Goal: Task Accomplishment & Management: Manage account settings

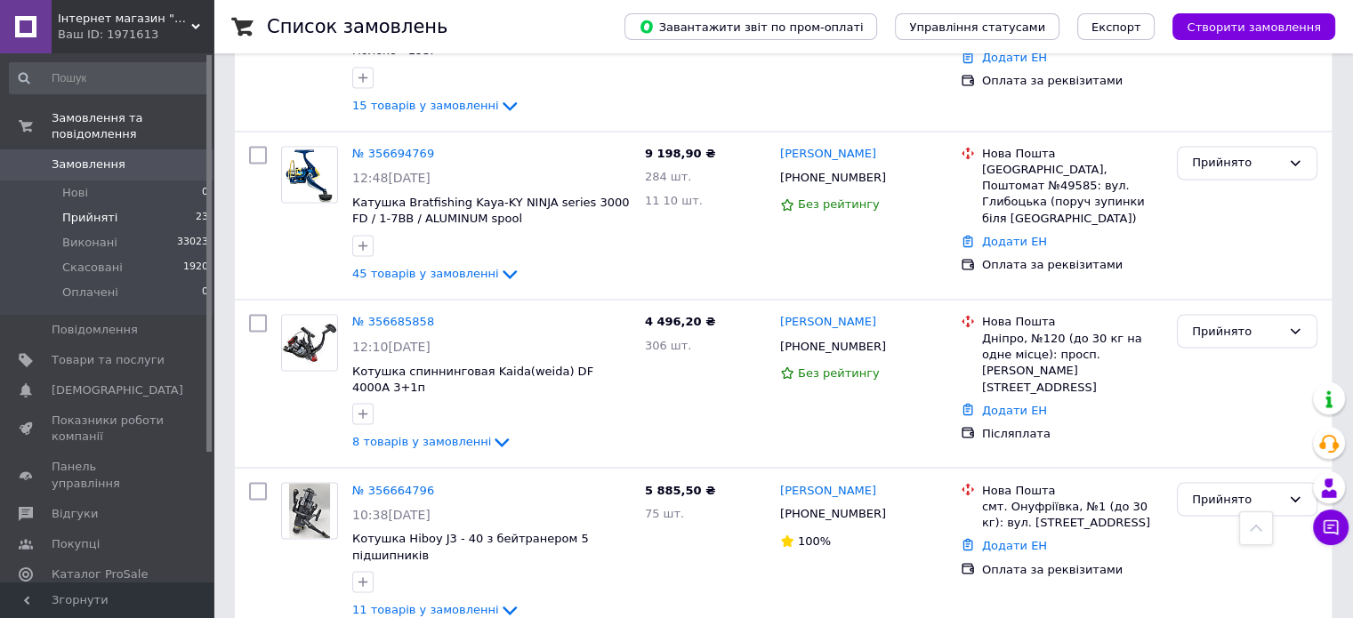
scroll to position [3047, 0]
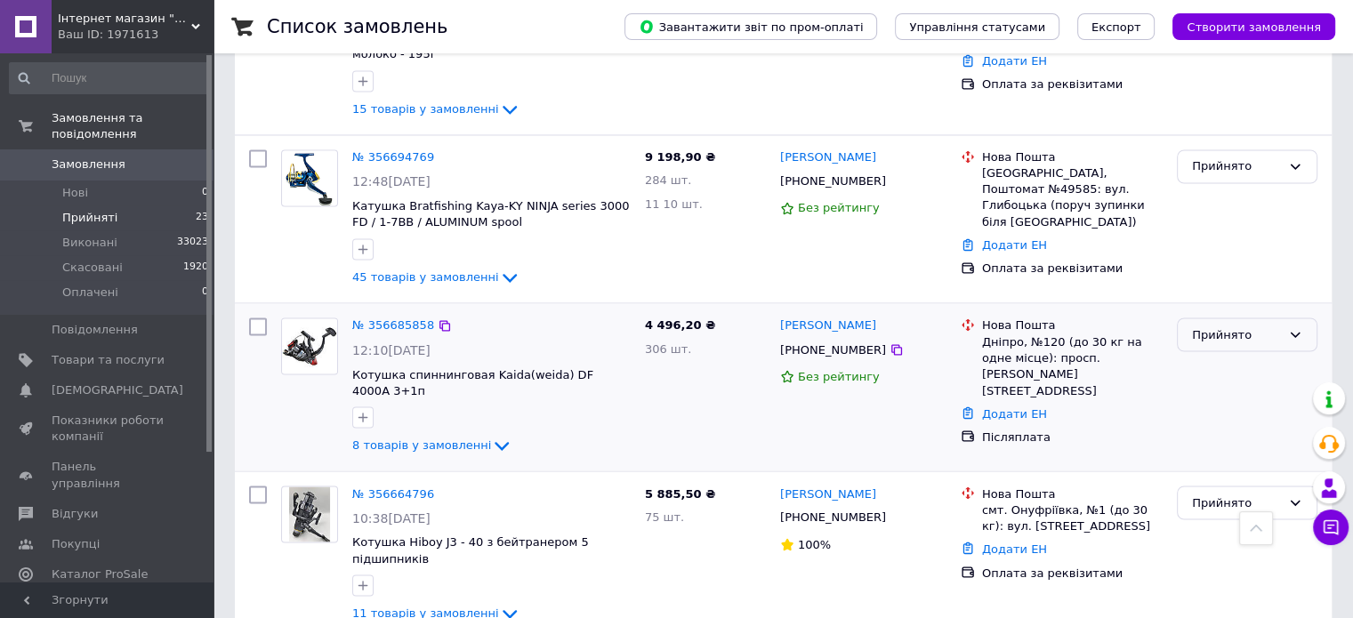
drag, startPoint x: 1193, startPoint y: 264, endPoint x: 1210, endPoint y: 245, distance: 26.4
click at [1194, 310] on div "Прийнято" at bounding box center [1247, 386] width 155 height 153
click at [1210, 326] on div "Прийнято" at bounding box center [1236, 335] width 89 height 19
click at [1202, 355] on li "Виконано" at bounding box center [1247, 371] width 139 height 33
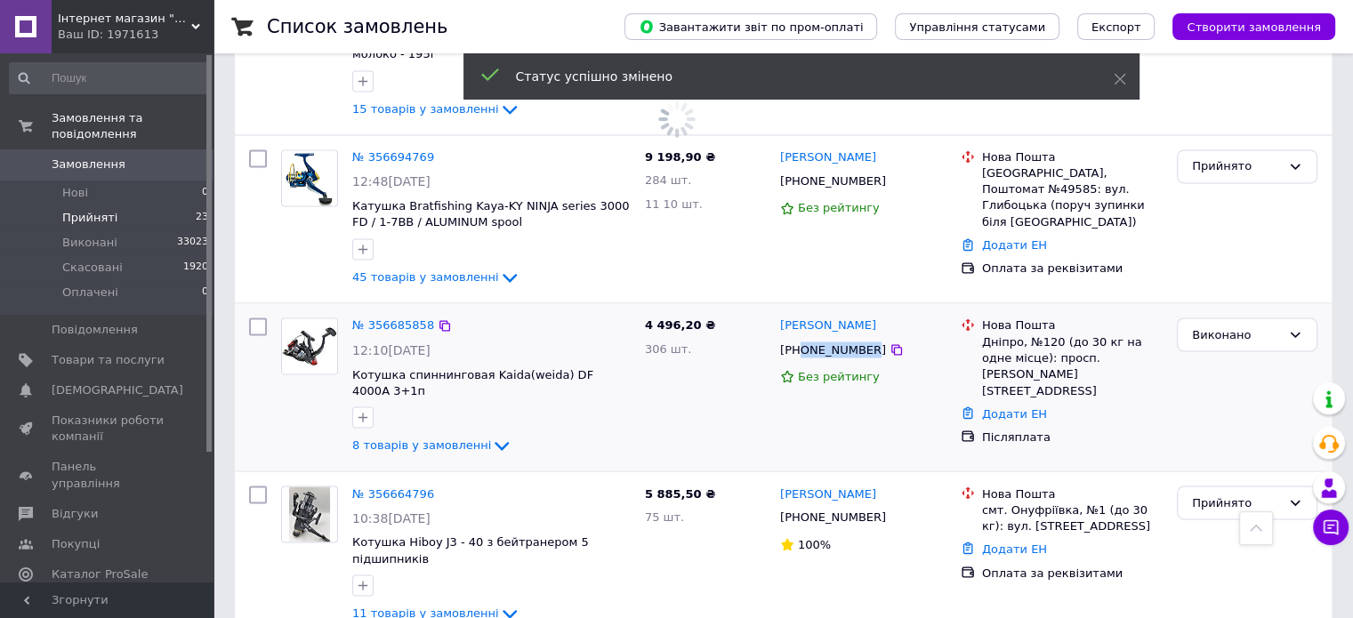
drag, startPoint x: 861, startPoint y: 251, endPoint x: 801, endPoint y: 256, distance: 59.8
click at [801, 338] on div "+380501637025" at bounding box center [832, 349] width 113 height 23
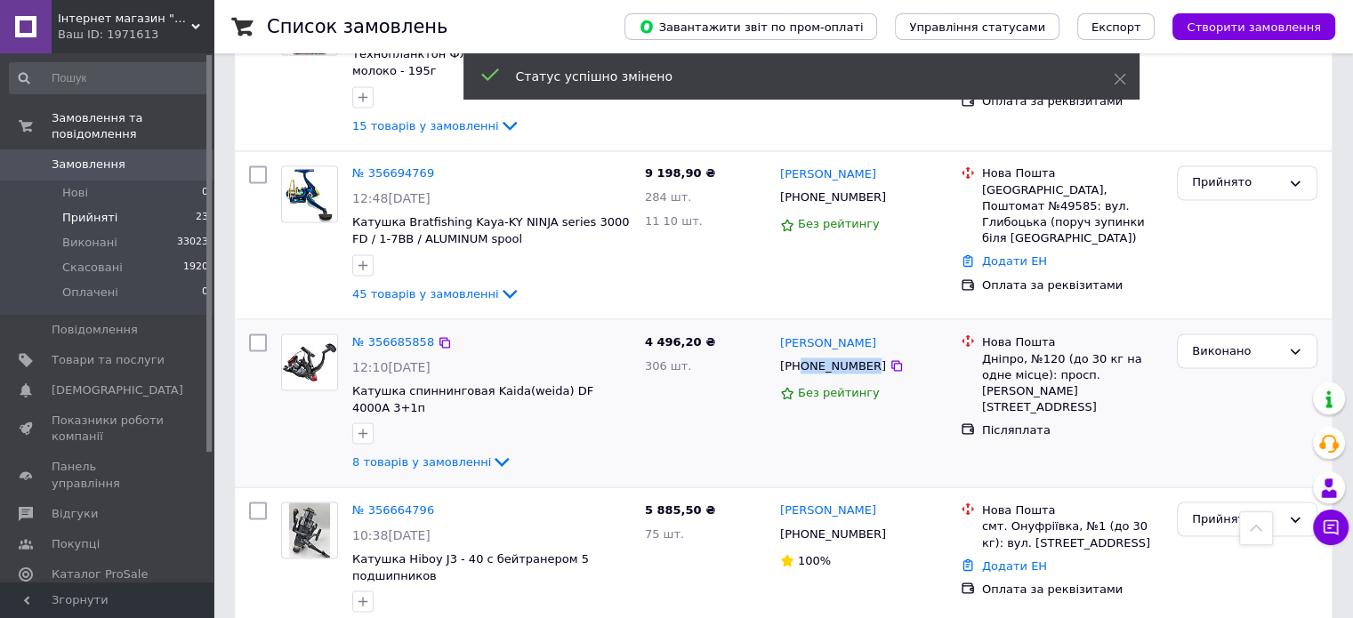
copy div "0501637025"
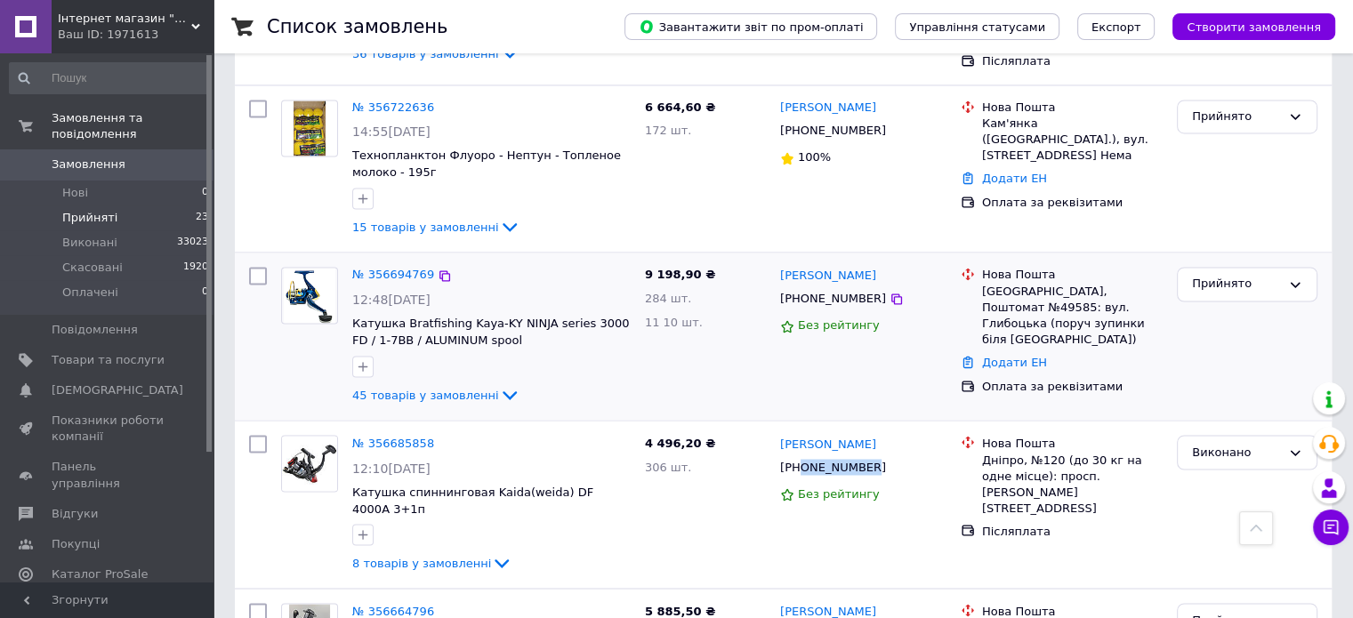
scroll to position [2869, 0]
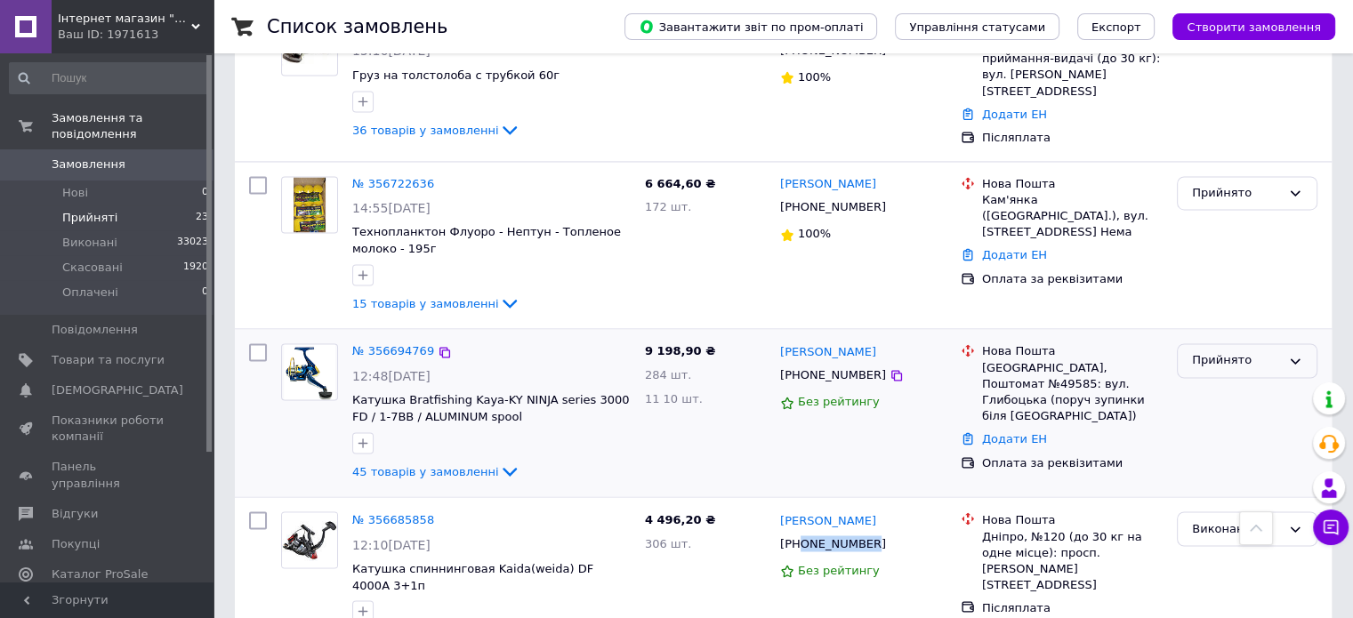
click at [1213, 351] on div "Прийнято" at bounding box center [1236, 360] width 89 height 19
drag, startPoint x: 1212, startPoint y: 290, endPoint x: 1195, endPoint y: 301, distance: 20.0
click at [1212, 382] on li "Виконано" at bounding box center [1247, 398] width 139 height 33
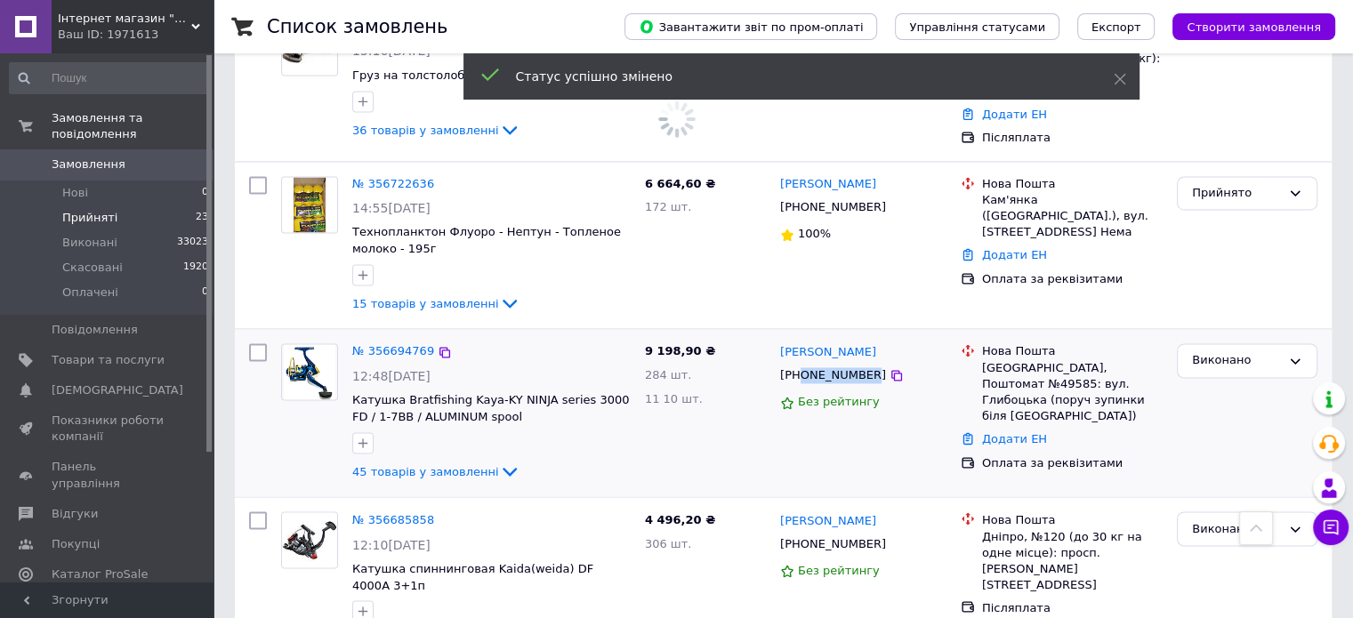
drag, startPoint x: 861, startPoint y: 263, endPoint x: 801, endPoint y: 265, distance: 59.6
click at [801, 364] on div "+380501643225" at bounding box center [832, 375] width 113 height 23
copy div "0501643225"
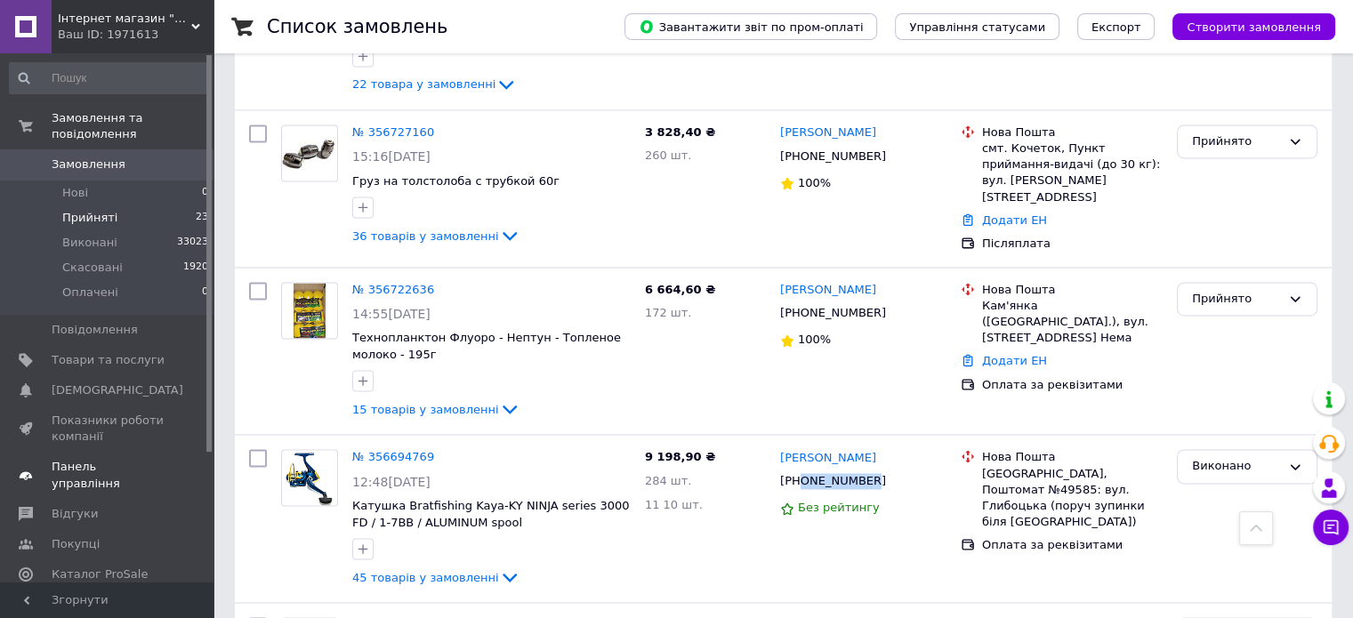
scroll to position [2602, 0]
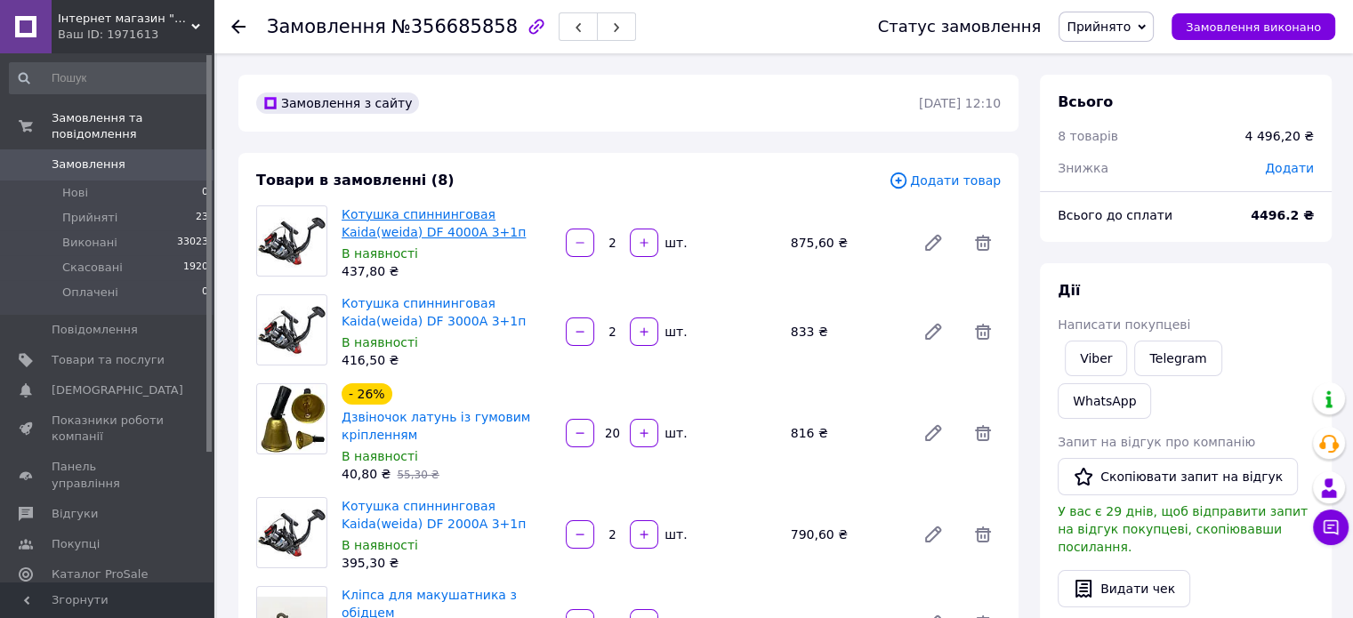
click at [447, 218] on link "Котушка спиннинговая Kaida(weida) DF 4000A 3+1п" at bounding box center [434, 223] width 184 height 32
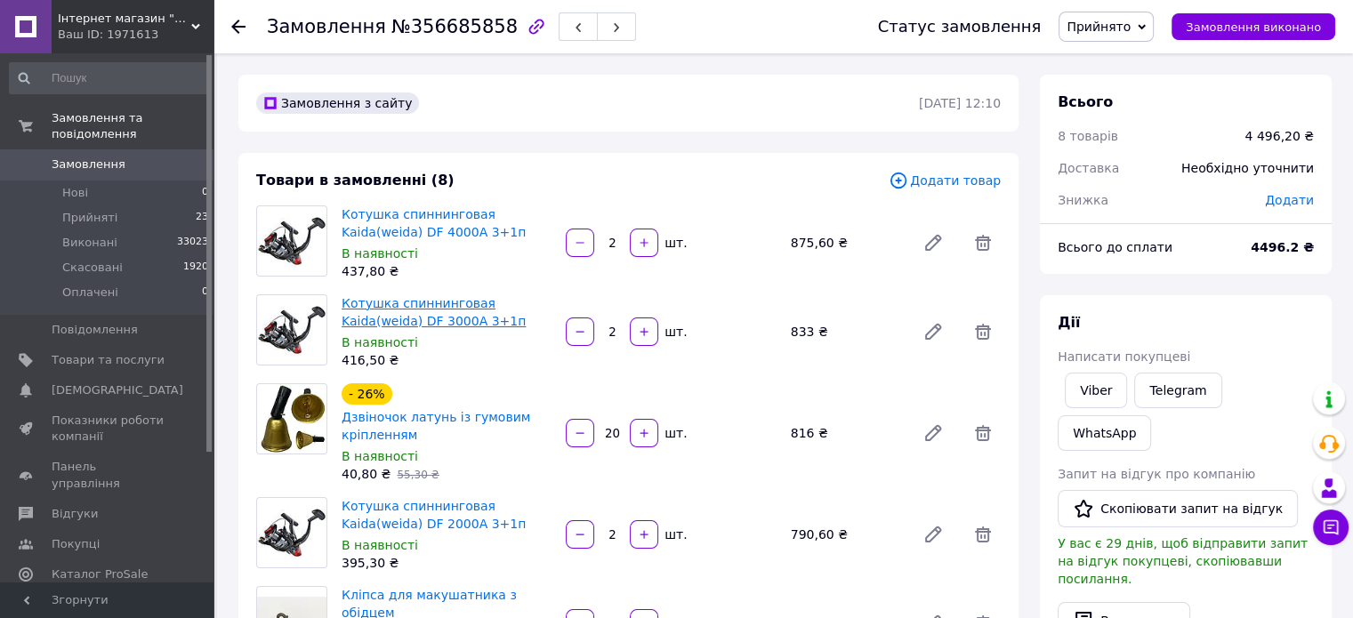
click at [363, 310] on link "Котушка спиннинговая Kaida(weida) DF 3000A 3+1п" at bounding box center [434, 312] width 184 height 32
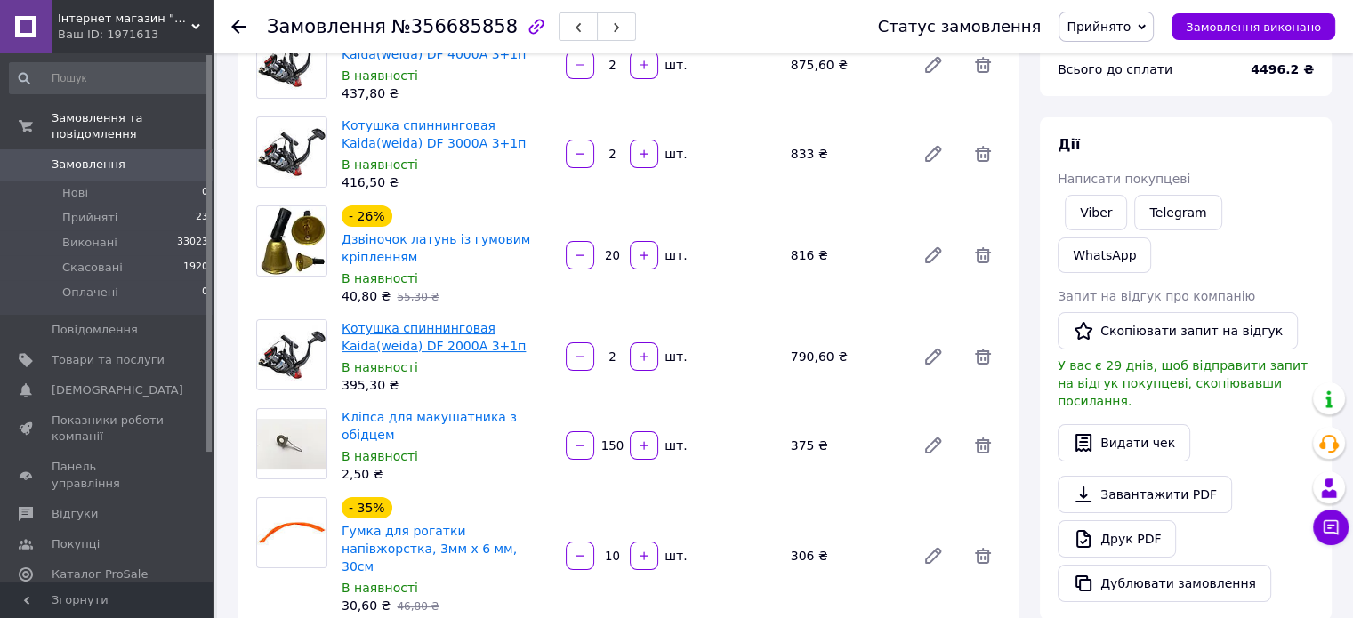
click at [483, 334] on link "Котушка спиннинговая Kaida(weida) DF 2000A 3+1п" at bounding box center [434, 337] width 184 height 32
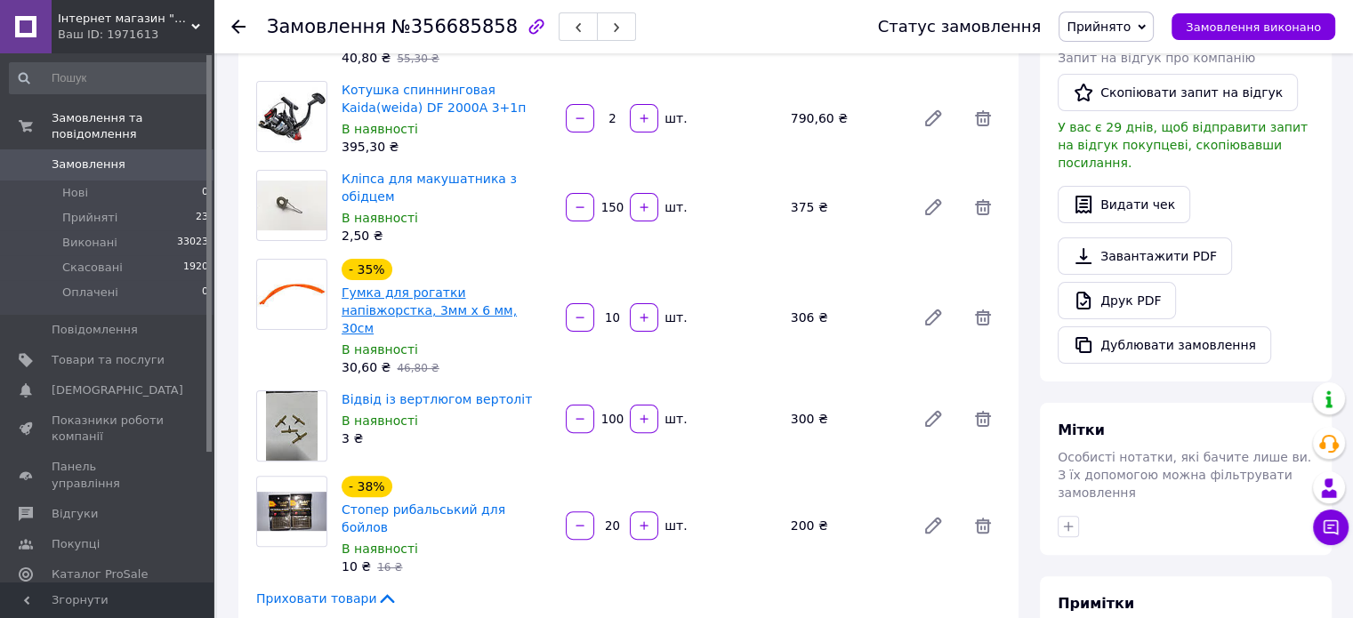
scroll to position [623, 0]
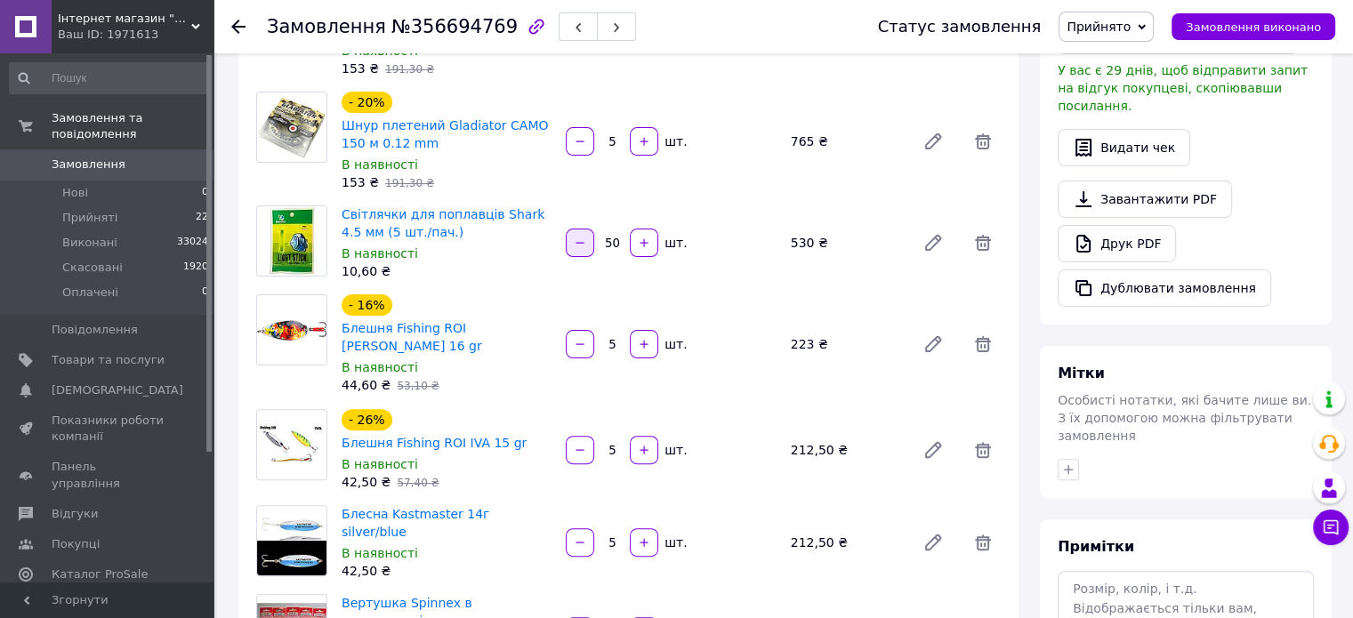
scroll to position [623, 0]
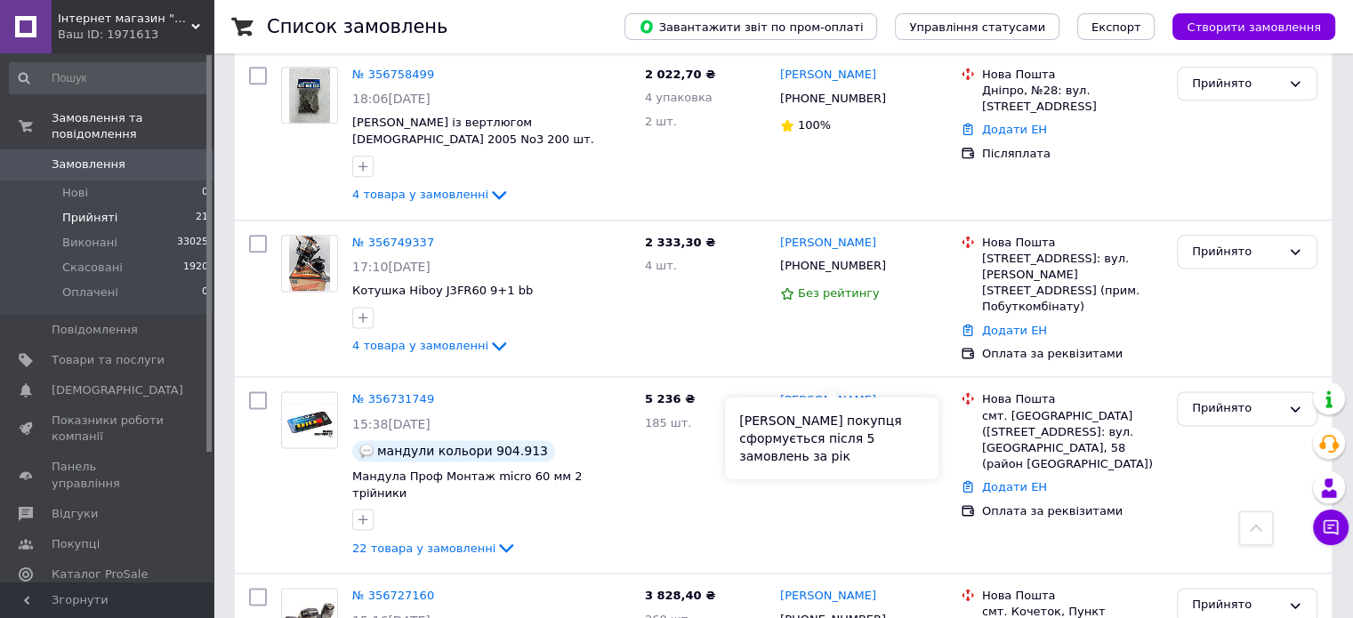
scroll to position [2016, 0]
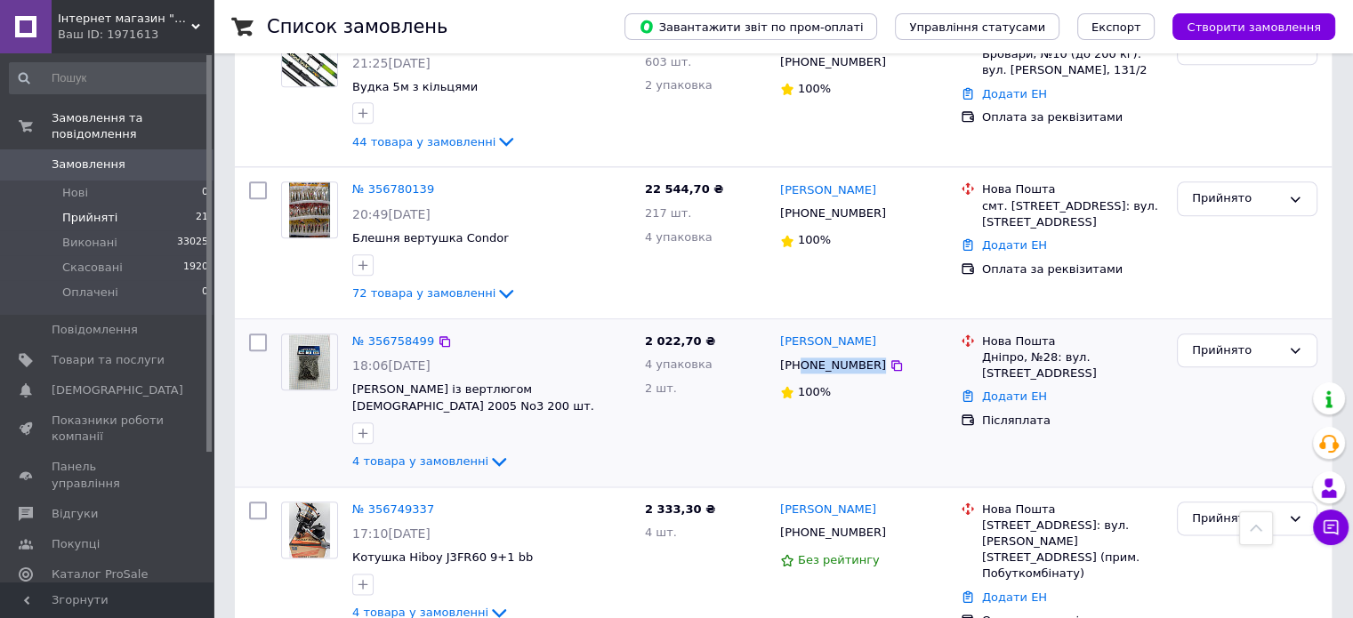
drag, startPoint x: 864, startPoint y: 319, endPoint x: 800, endPoint y: 323, distance: 64.1
click at [800, 356] on div "+380503208996" at bounding box center [863, 366] width 170 height 20
copy div "0503208996"
click at [1226, 342] on div "Прийнято" at bounding box center [1236, 351] width 89 height 19
click at [1213, 371] on li "Виконано" at bounding box center [1247, 387] width 139 height 33
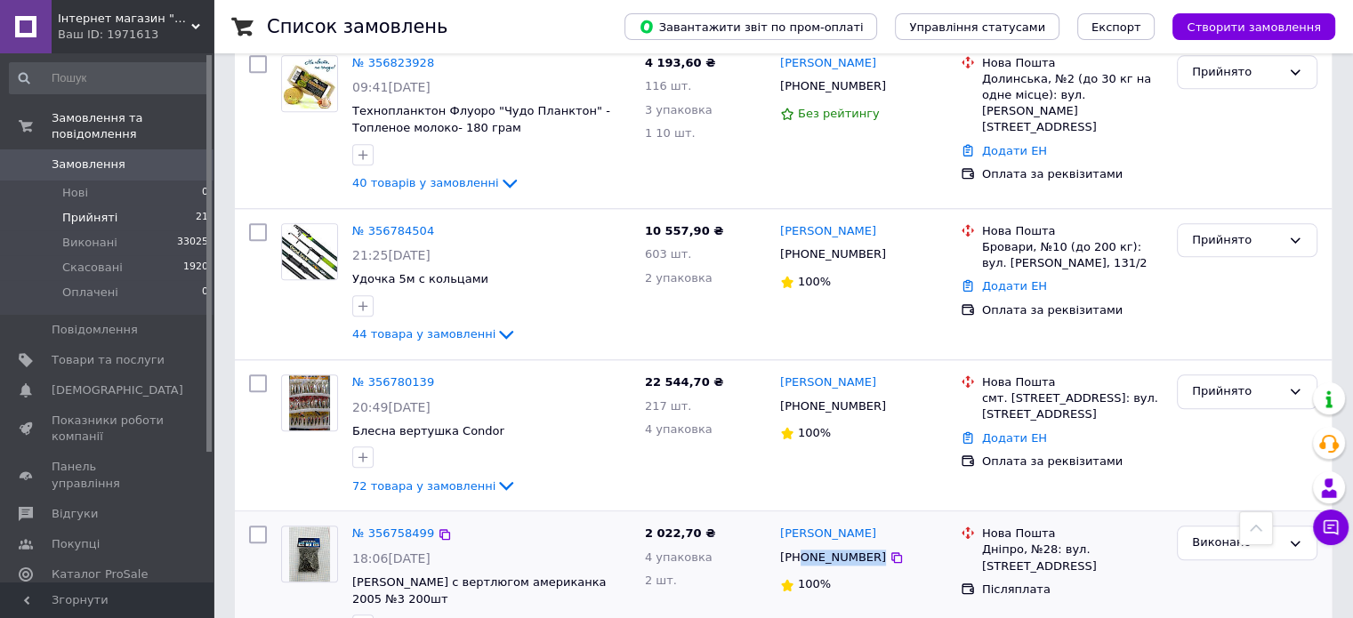
scroll to position [1838, 0]
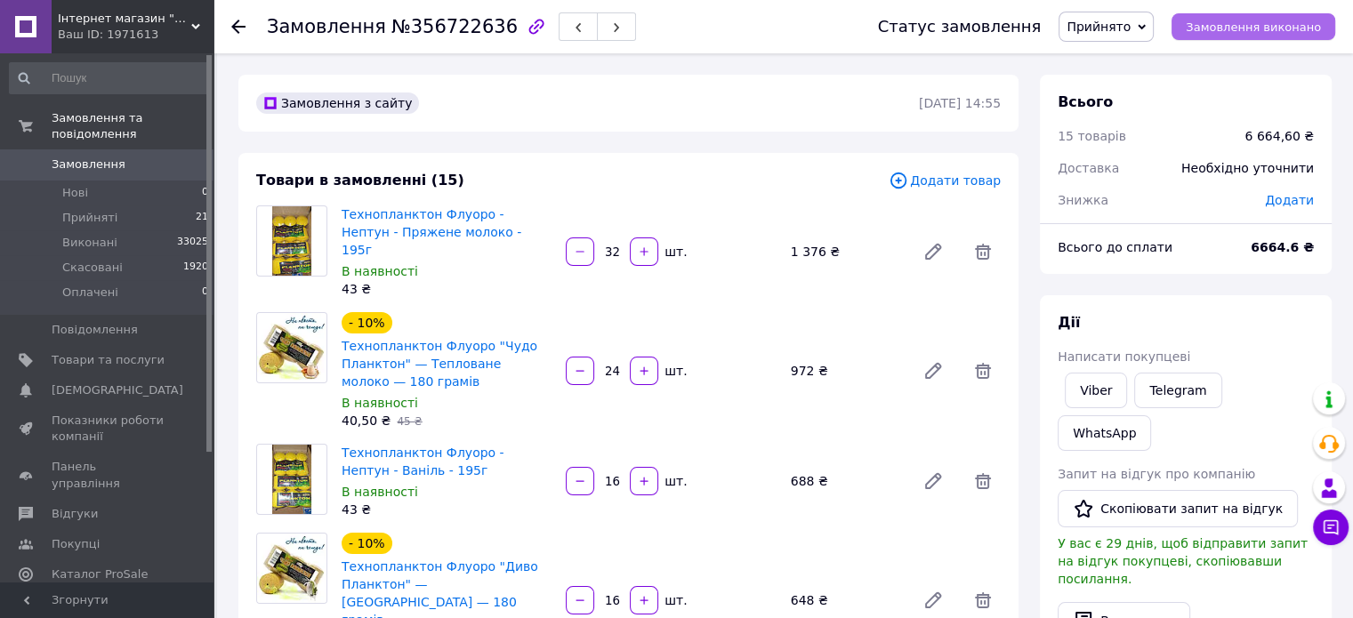
click at [1261, 27] on span "Замовлення виконано" at bounding box center [1253, 26] width 135 height 13
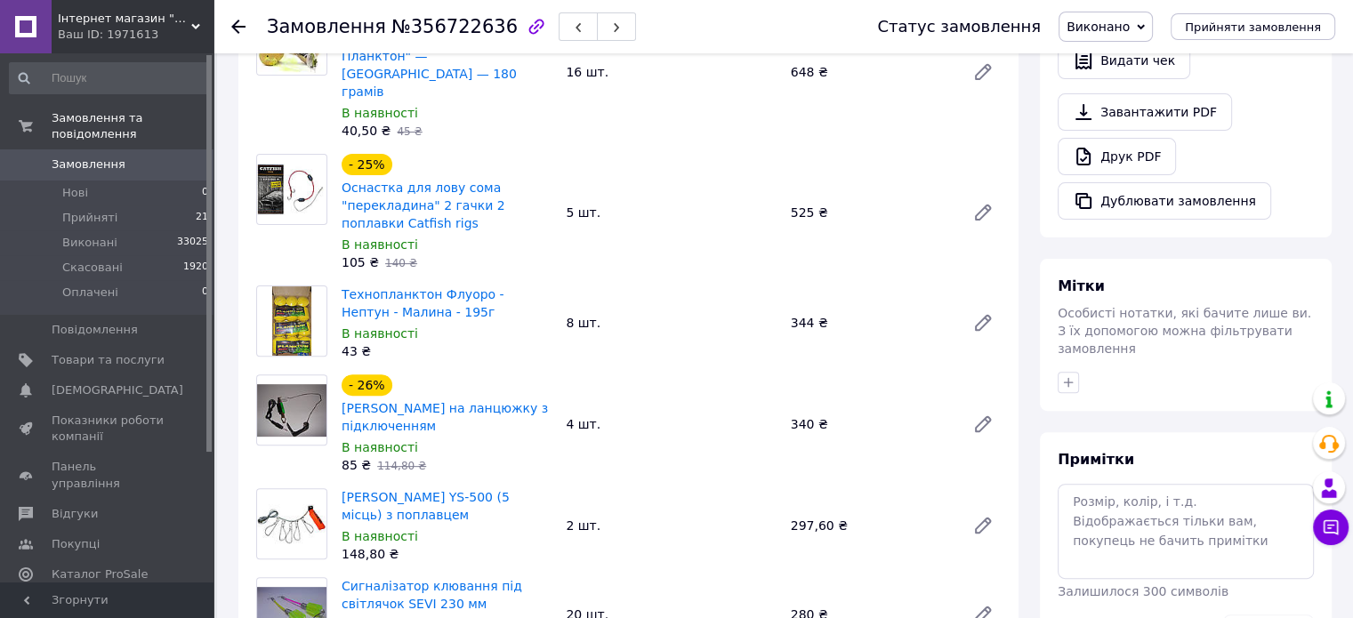
scroll to position [623, 0]
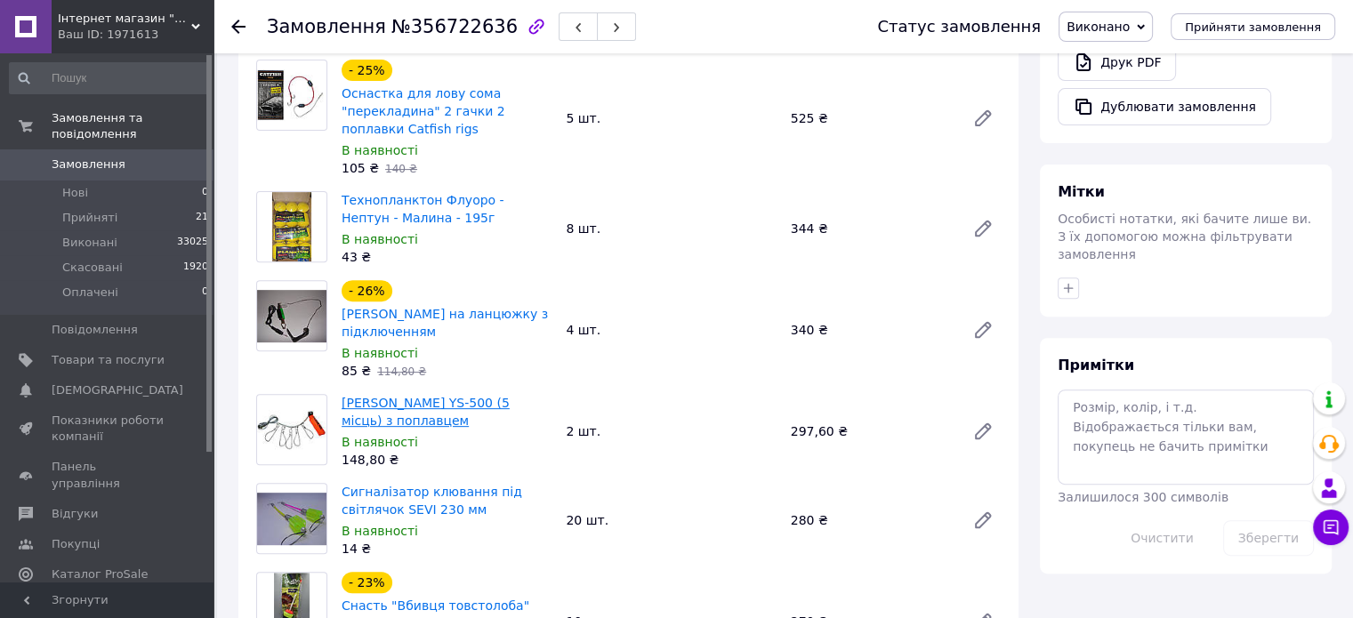
click at [408, 396] on link "Кукан Kaida YS-500 (5 місць) з поплавцем" at bounding box center [426, 412] width 168 height 32
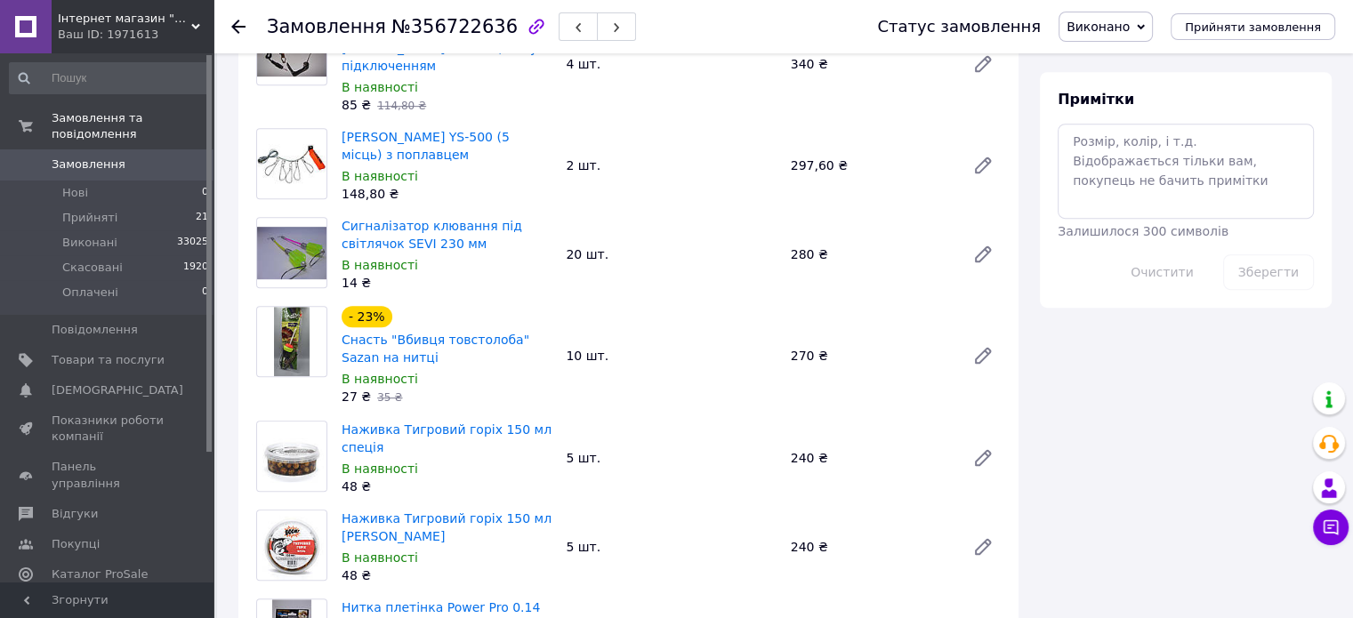
scroll to position [889, 0]
click at [494, 422] on link "Наживка Тигровий горіх 150 мл спеція" at bounding box center [447, 438] width 210 height 32
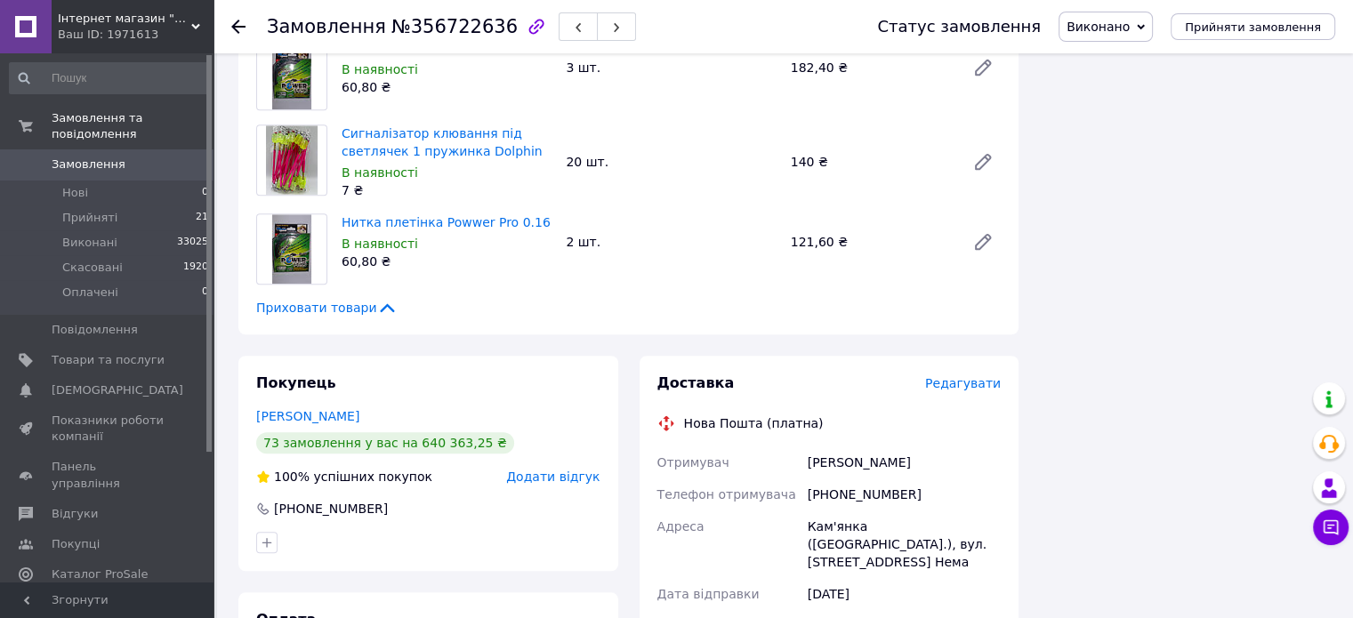
scroll to position [1512, 0]
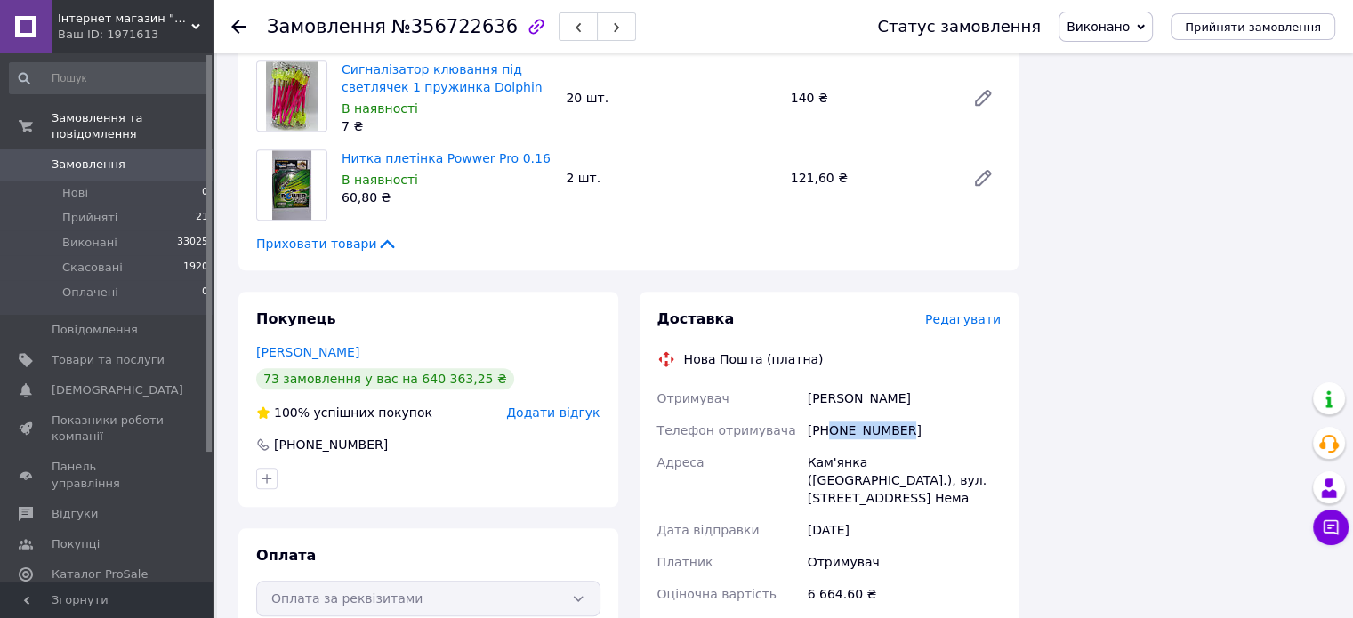
drag, startPoint x: 896, startPoint y: 377, endPoint x: 829, endPoint y: 382, distance: 67.7
click at [829, 414] on div "+380931090905" at bounding box center [904, 430] width 200 height 32
copy div "0931090905"
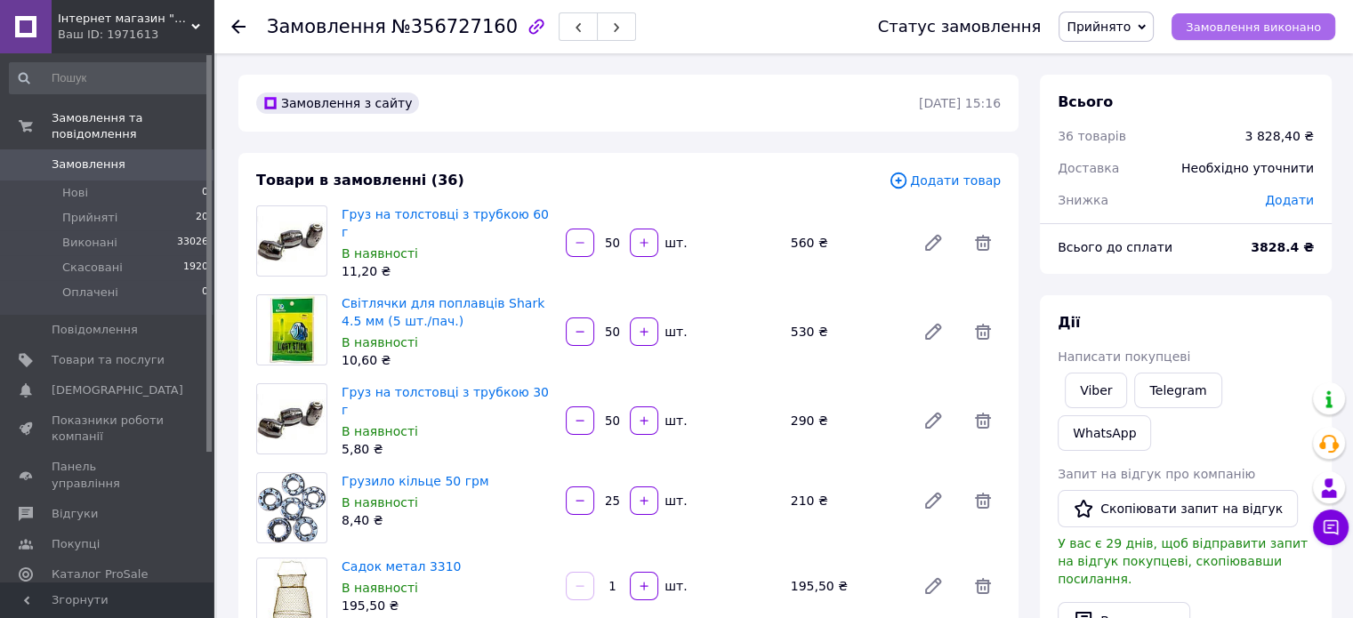
click at [1242, 26] on span "Замовлення виконано" at bounding box center [1253, 26] width 135 height 13
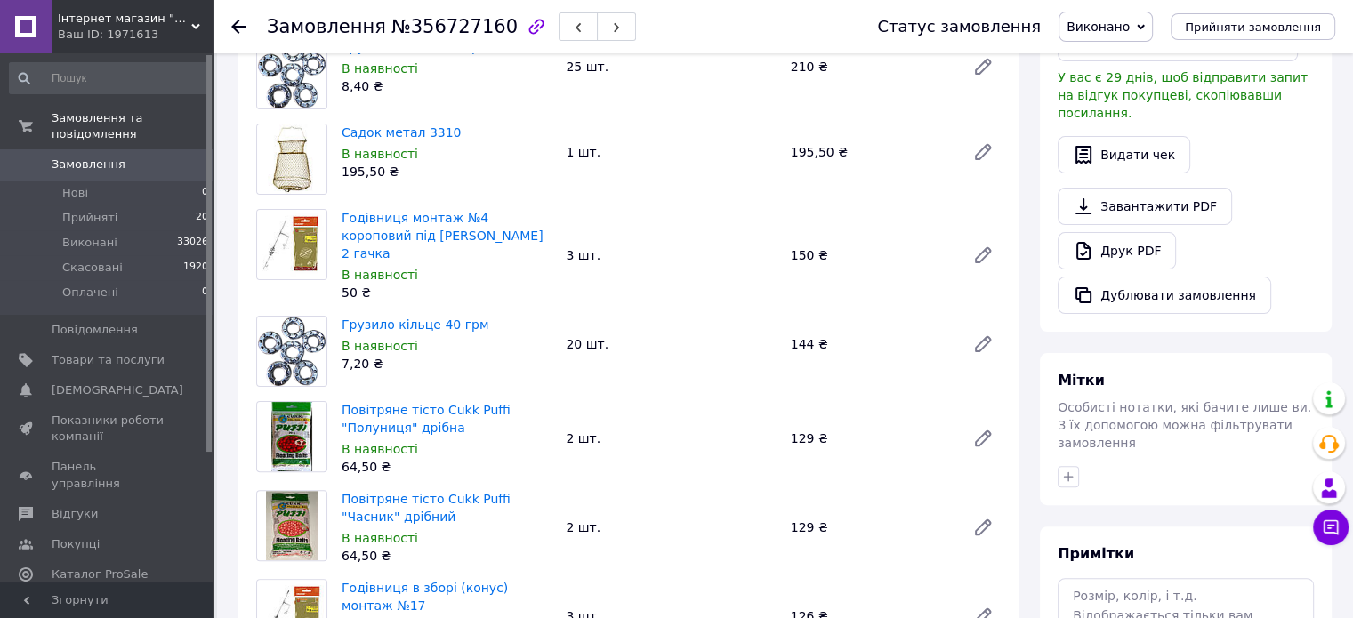
scroll to position [445, 0]
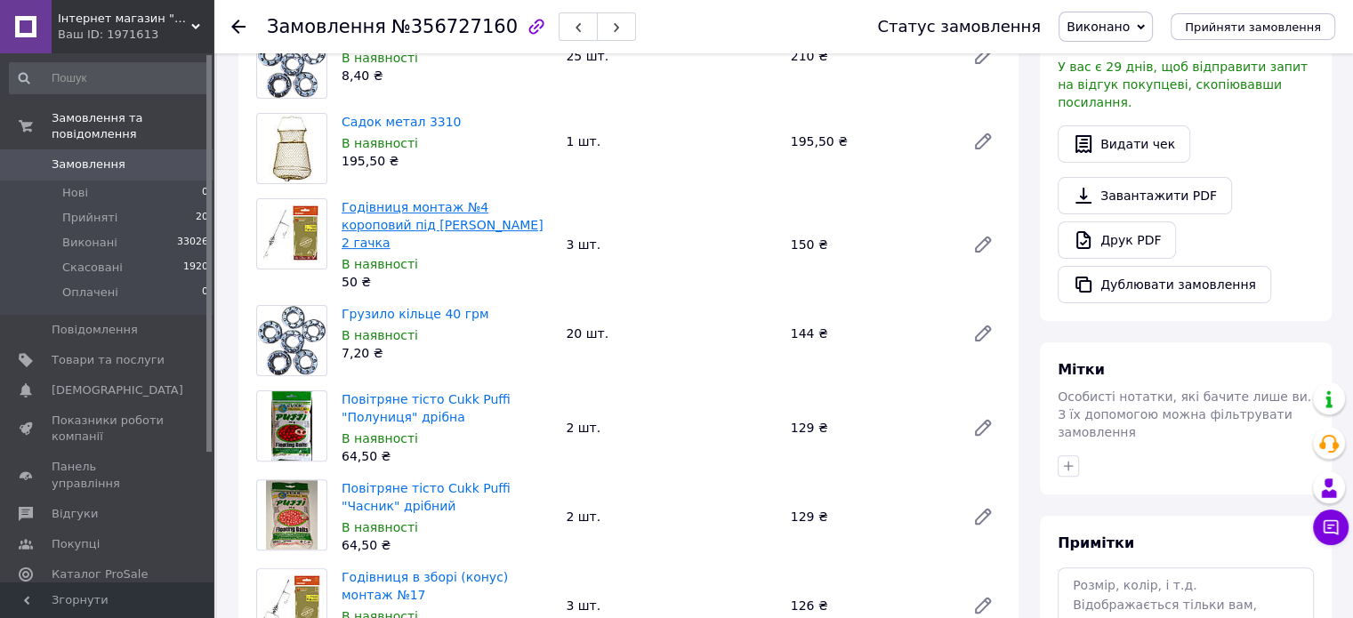
click at [413, 200] on link "Годівниця монтаж №4 короповий під [PERSON_NAME] 2 гачка" at bounding box center [443, 225] width 202 height 50
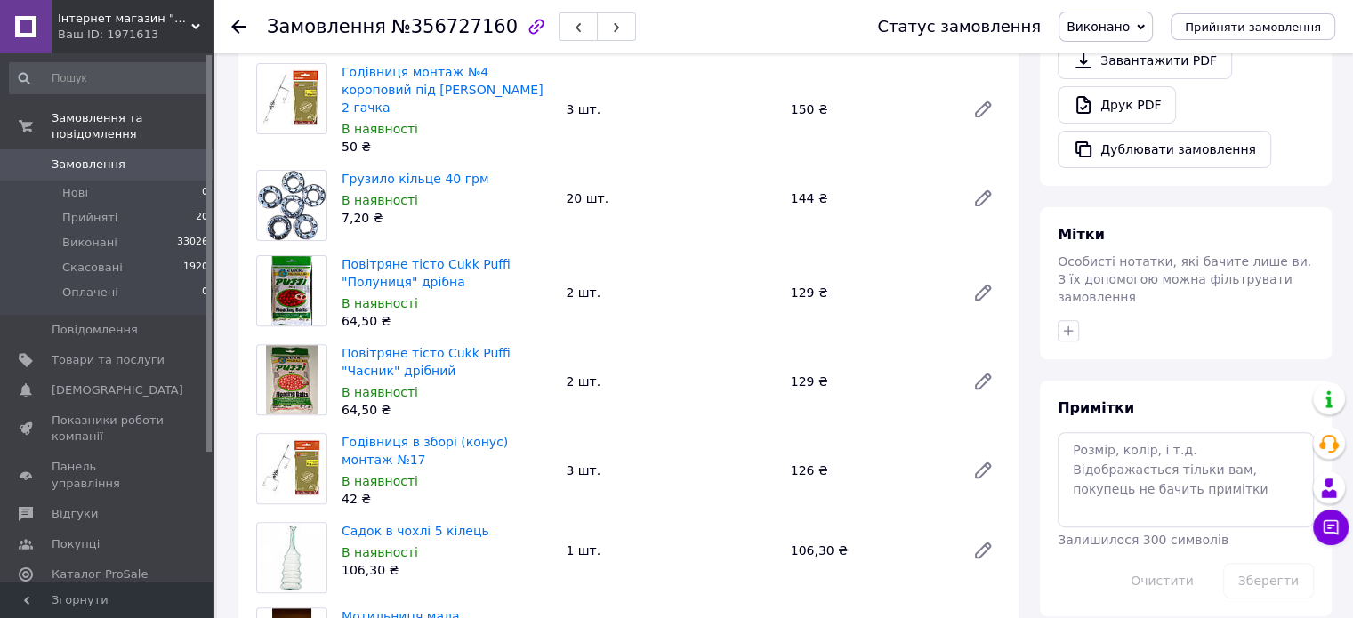
scroll to position [711, 0]
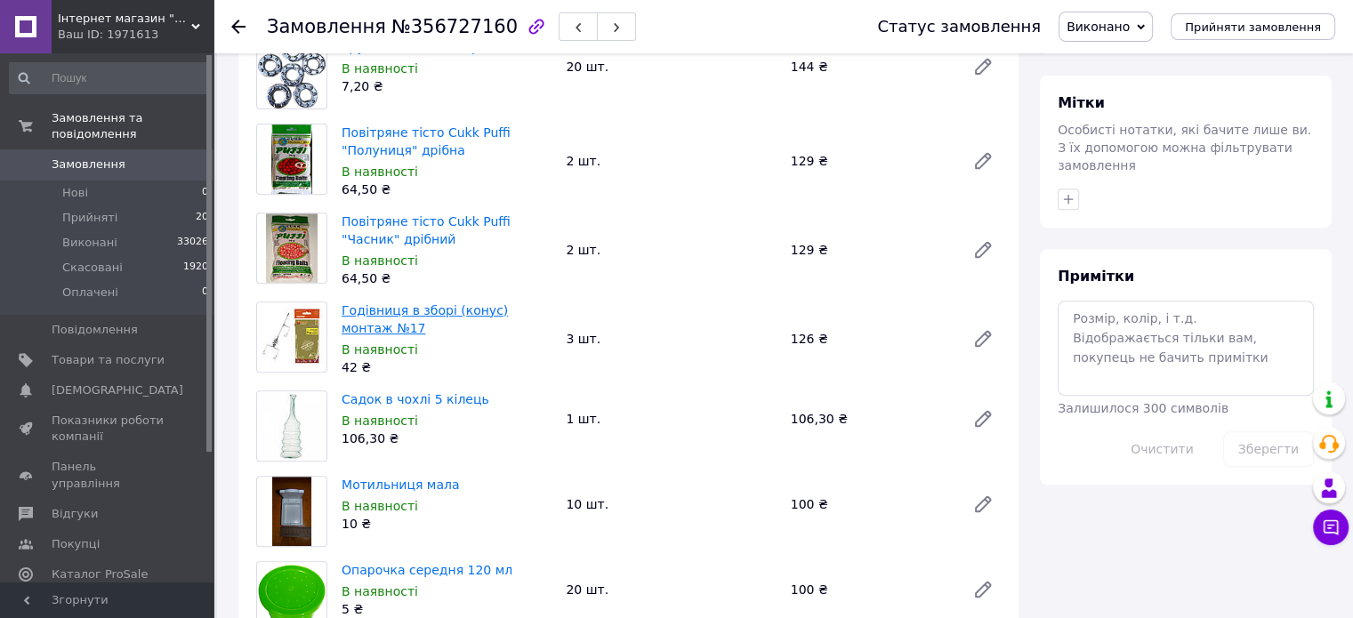
click at [391, 303] on link "Годівниця в зборі (конус) монтаж №17" at bounding box center [425, 319] width 166 height 32
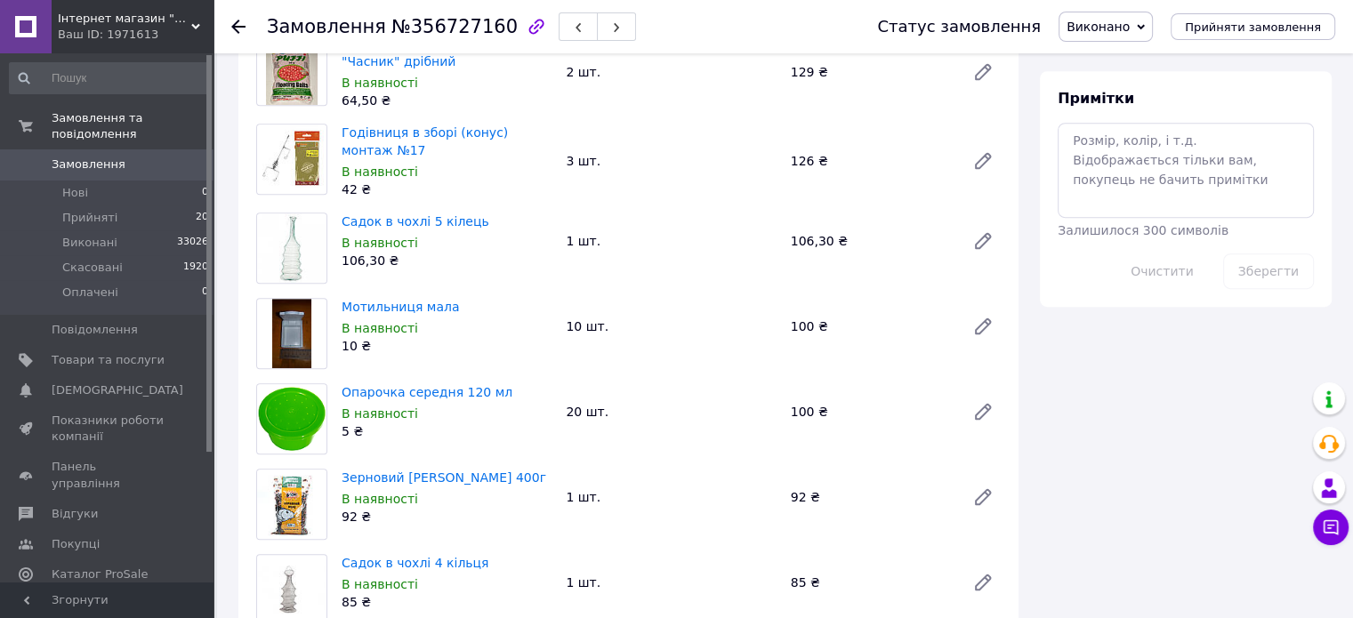
scroll to position [978, 0]
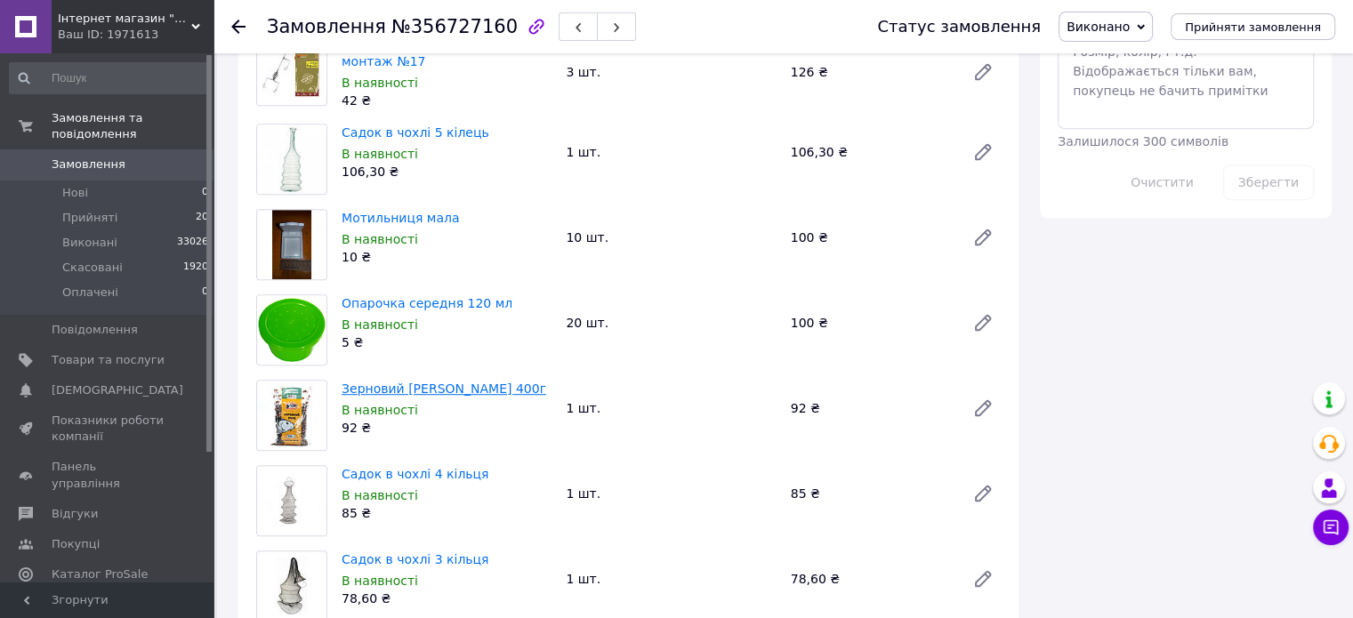
click at [403, 382] on link "Зерновий [PERSON_NAME] 400г" at bounding box center [444, 389] width 205 height 14
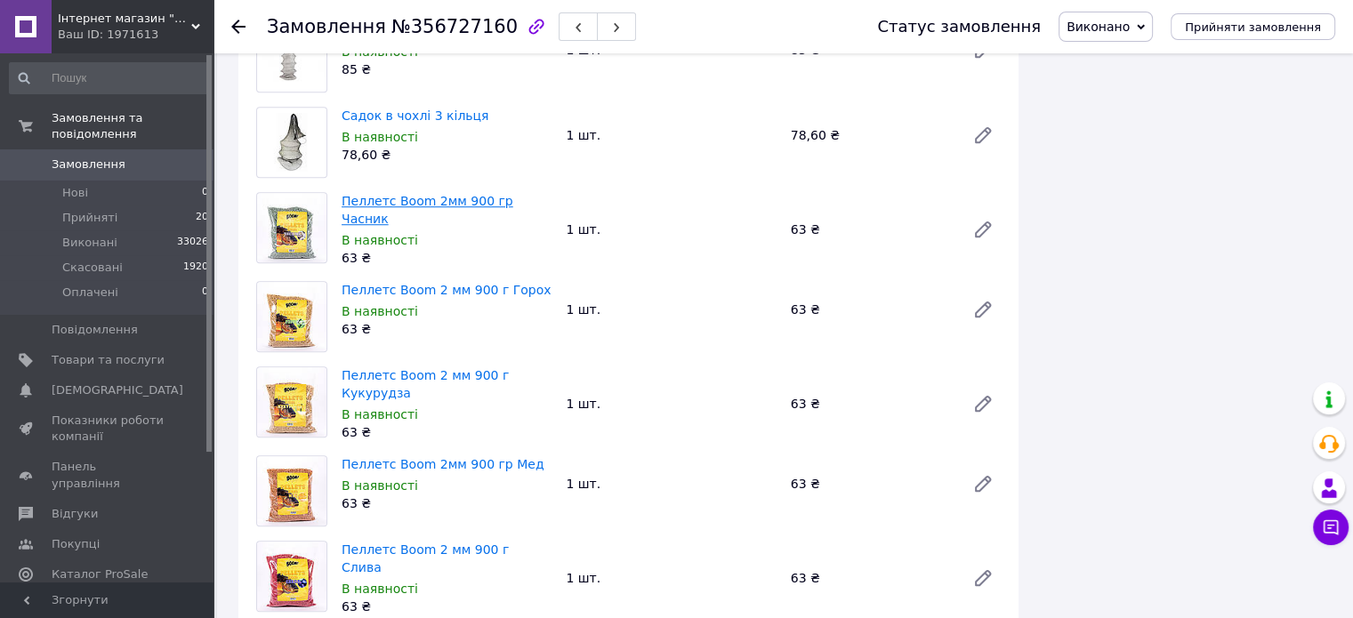
scroll to position [1423, 0]
click at [422, 193] on link "Пеллетс Boom 2мм 900 гр Часник" at bounding box center [428, 209] width 172 height 32
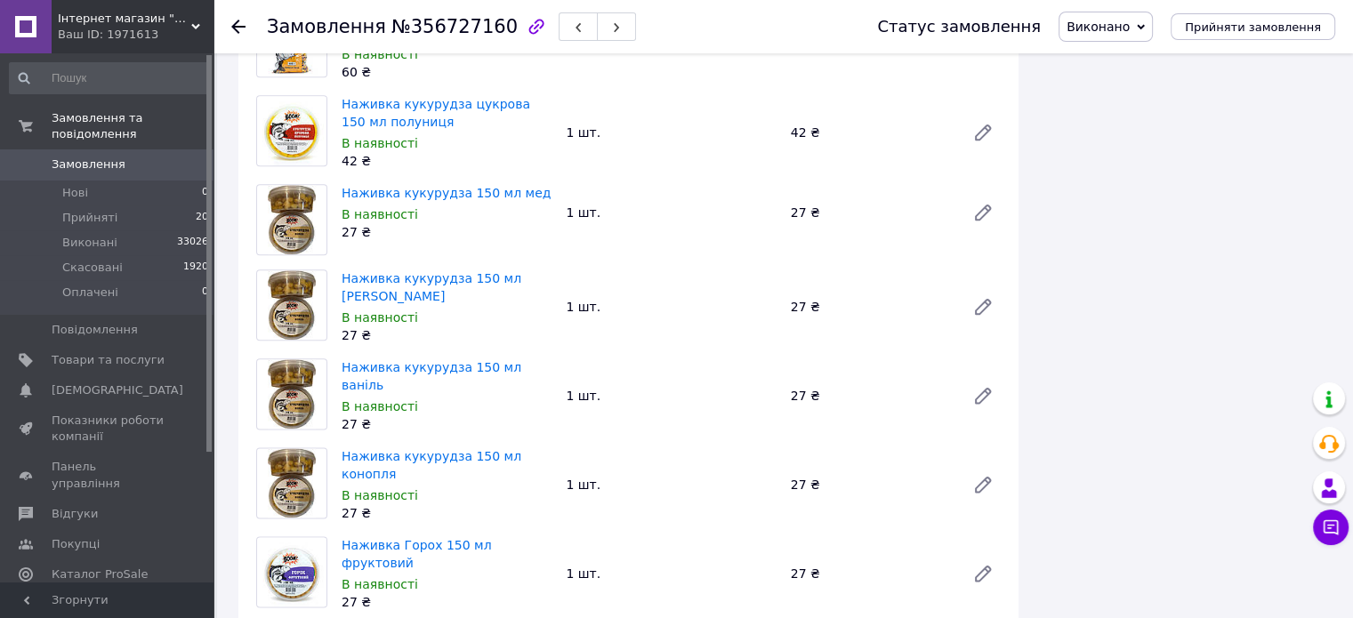
scroll to position [1690, 0]
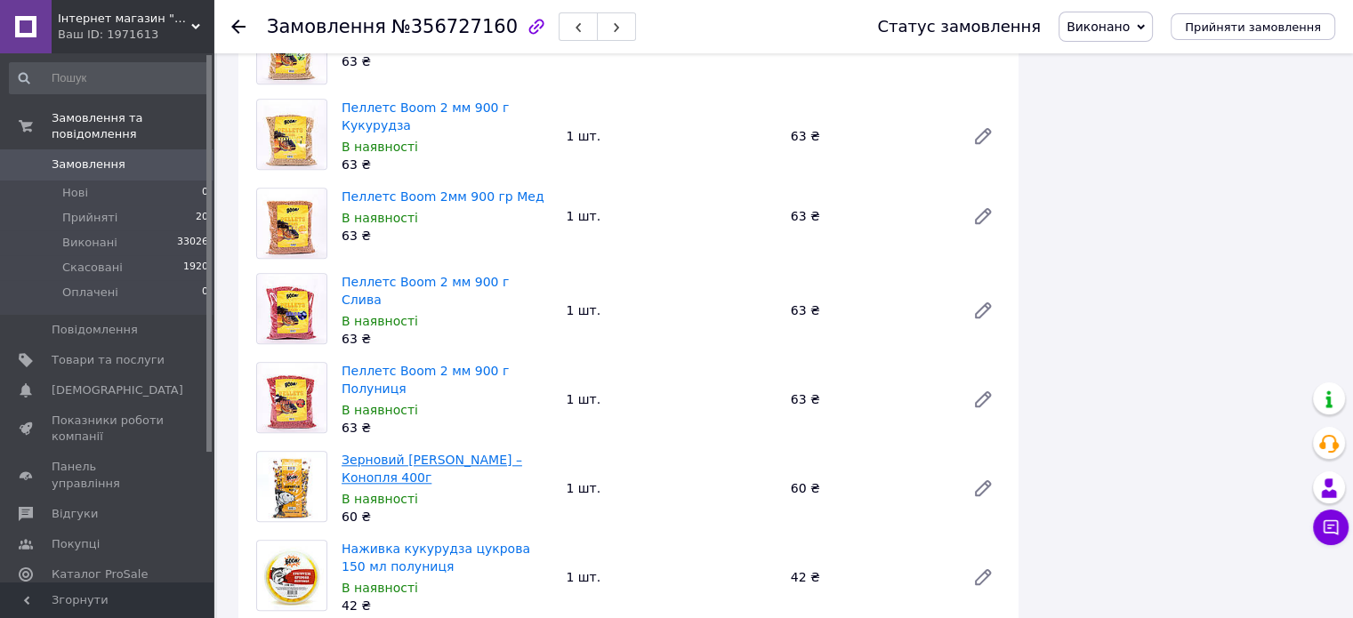
click at [390, 453] on link "Зерновий [PERSON_NAME] – Конопля 400г" at bounding box center [432, 469] width 181 height 32
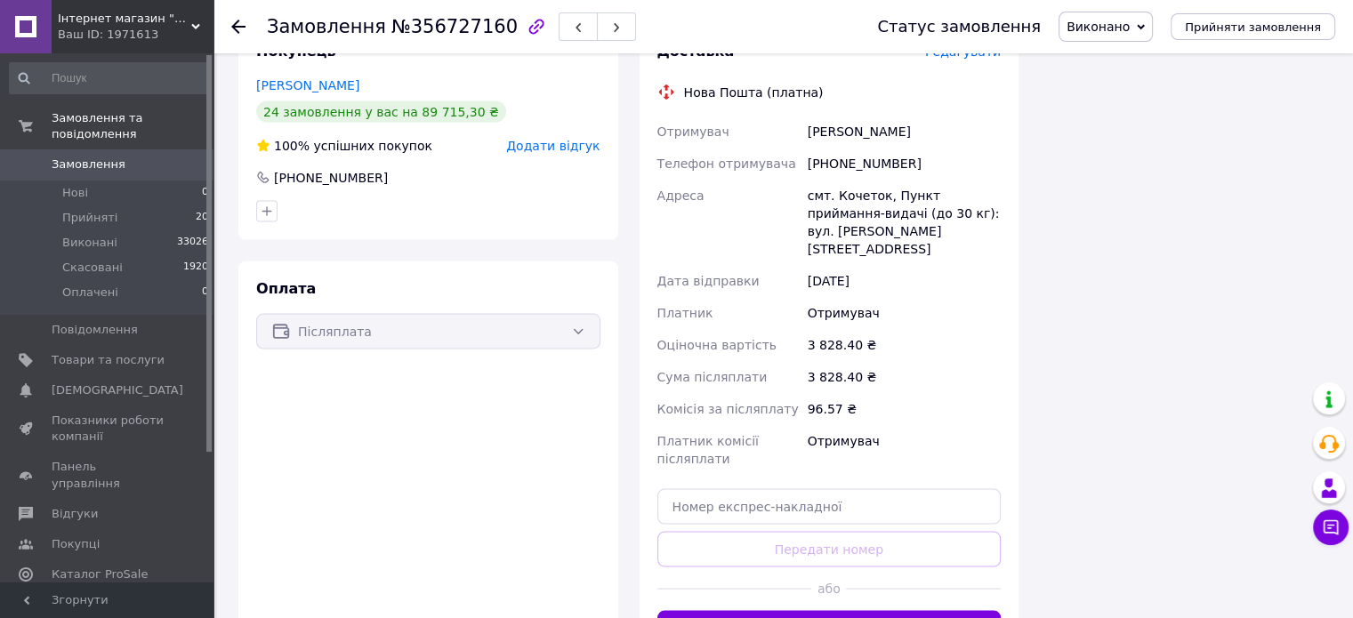
scroll to position [3291, 0]
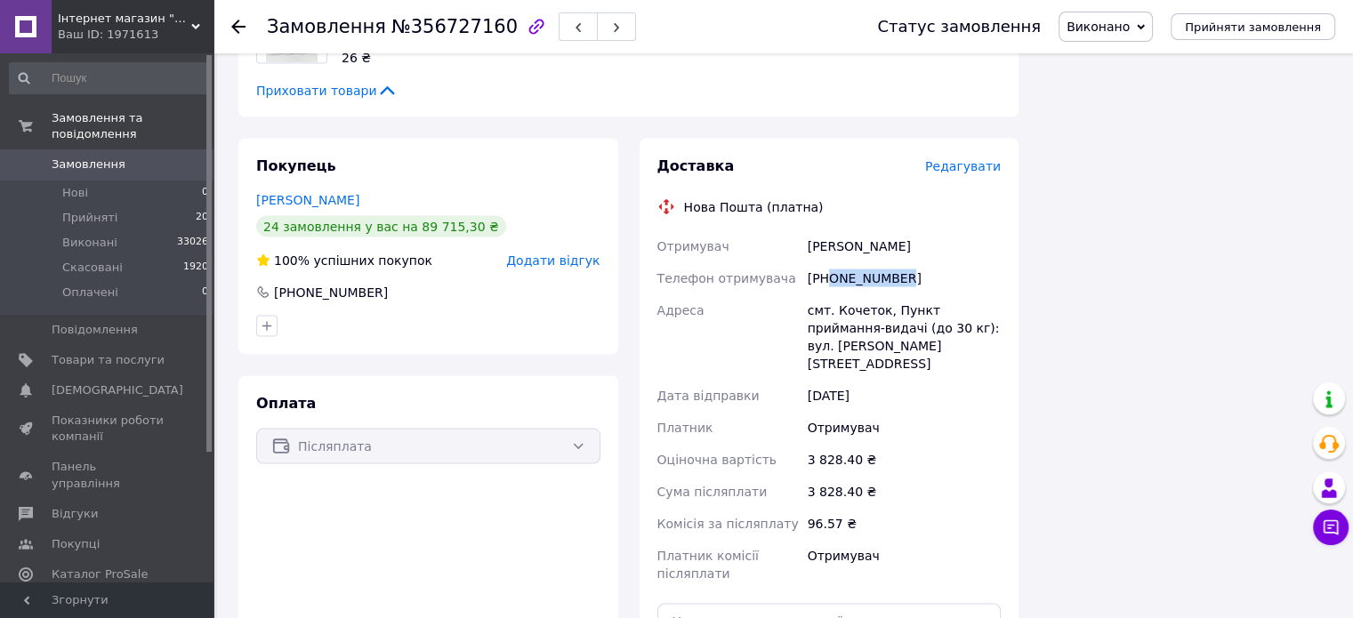
drag, startPoint x: 921, startPoint y: 214, endPoint x: 826, endPoint y: 217, distance: 95.2
click at [826, 261] on div "[PHONE_NUMBER]" at bounding box center [904, 277] width 200 height 32
copy div "0939730624"
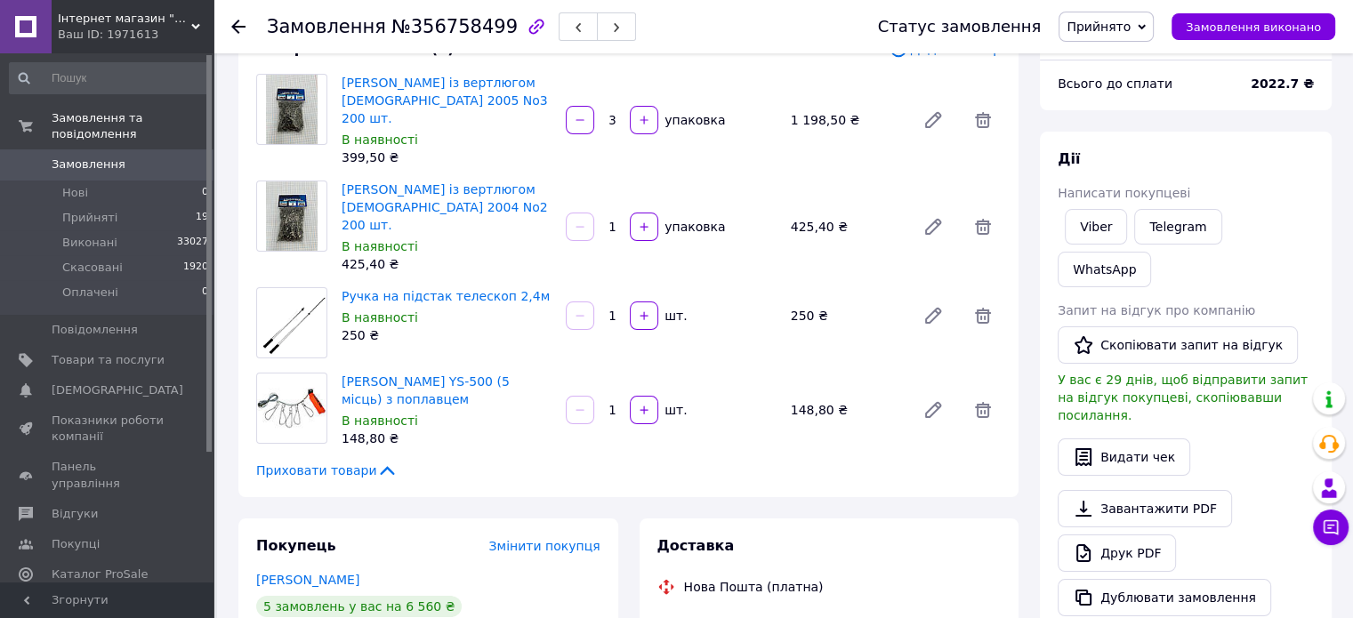
scroll to position [356, 0]
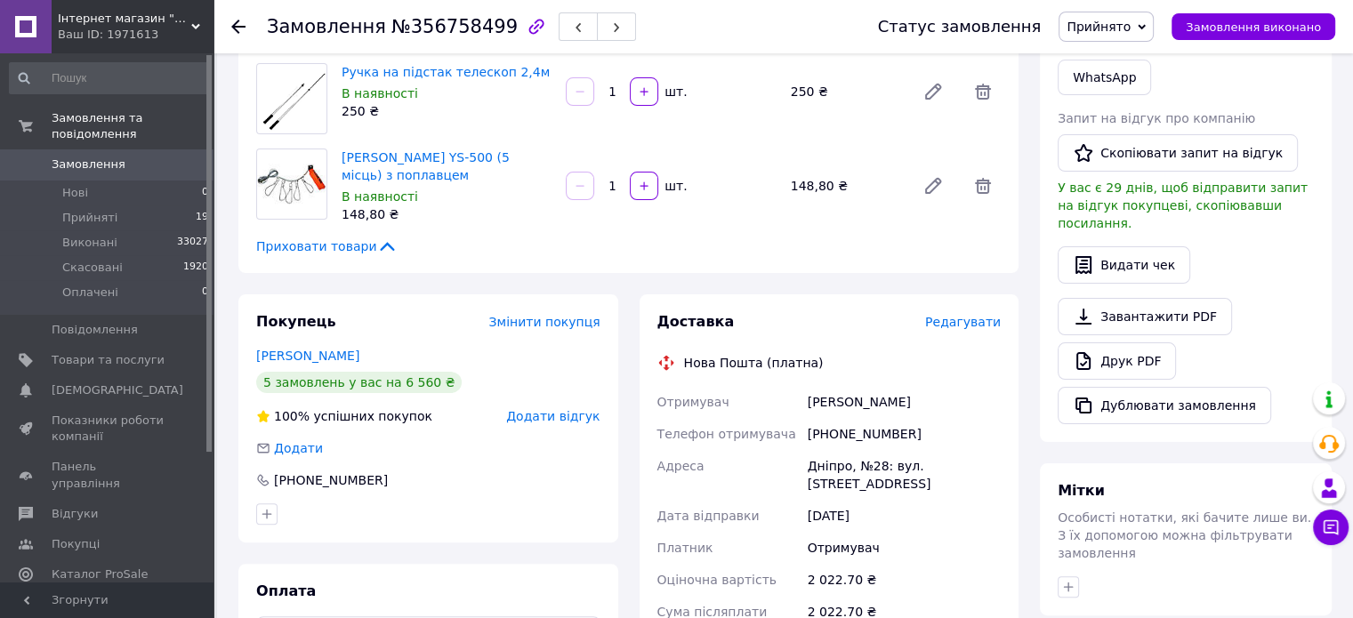
click at [348, 349] on link "хоришко владимир" at bounding box center [307, 356] width 103 height 14
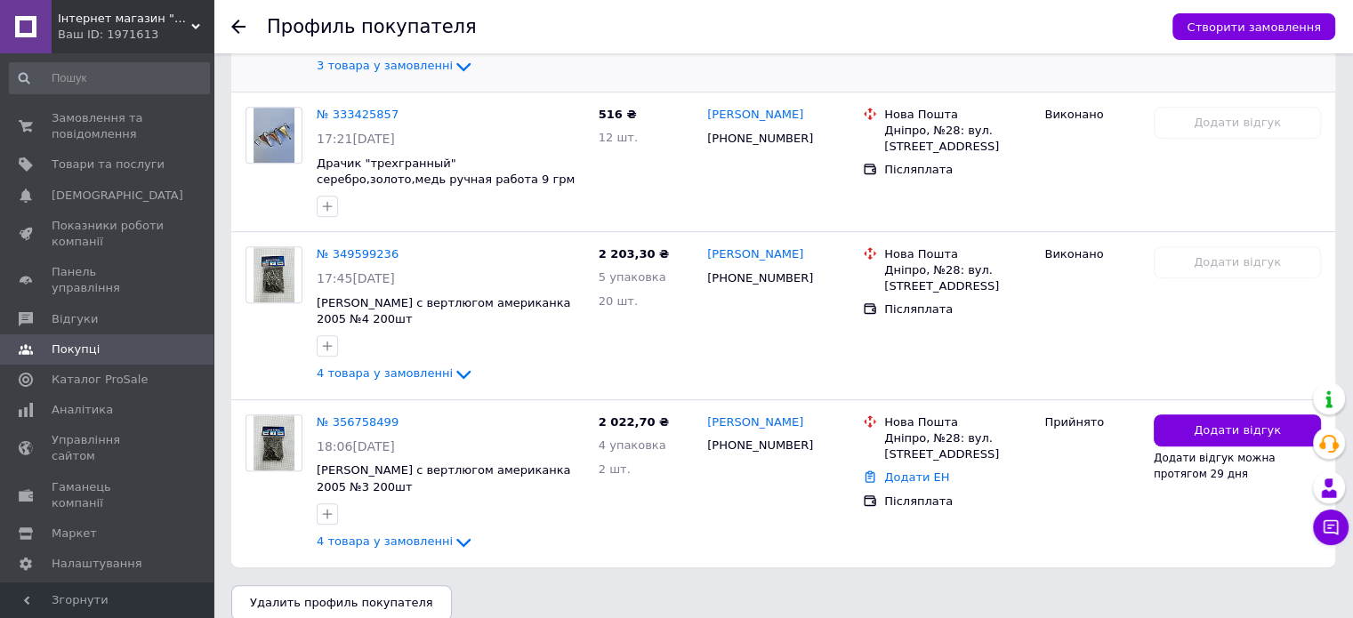
scroll to position [762, 0]
click at [422, 366] on span "4 товара у замовленні" at bounding box center [385, 372] width 136 height 13
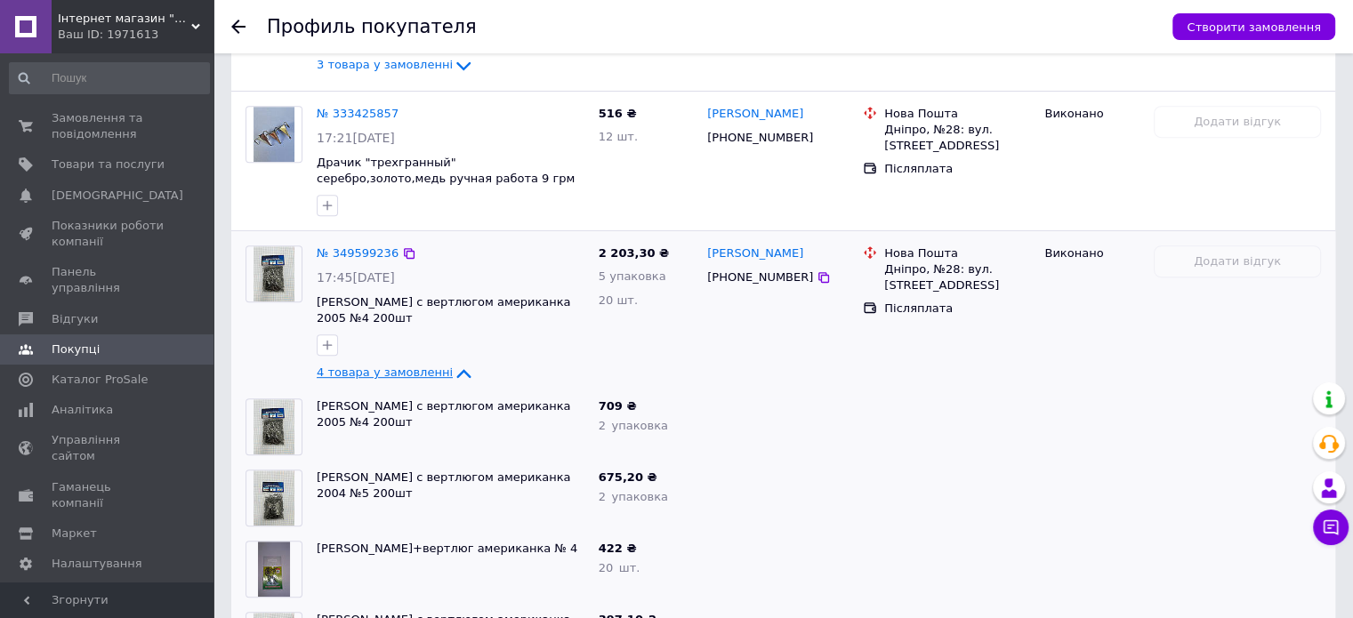
click at [426, 366] on span "4 товара у замовленні" at bounding box center [385, 372] width 136 height 13
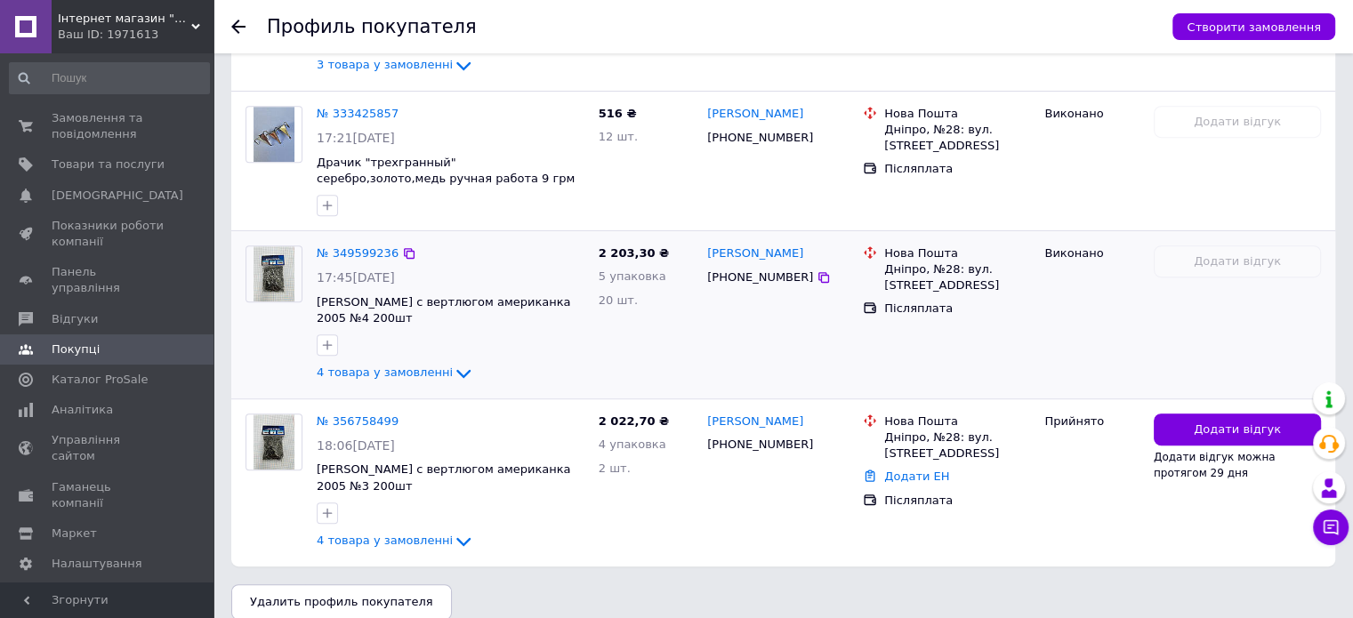
drag, startPoint x: 793, startPoint y: 259, endPoint x: 778, endPoint y: 259, distance: 15.1
click at [778, 268] on div "[PHONE_NUMBER]" at bounding box center [777, 278] width 145 height 20
drag, startPoint x: 790, startPoint y: 258, endPoint x: 728, endPoint y: 264, distance: 62.6
click at [728, 266] on div "+380503208996" at bounding box center [759, 277] width 113 height 23
copy div "0503208996"
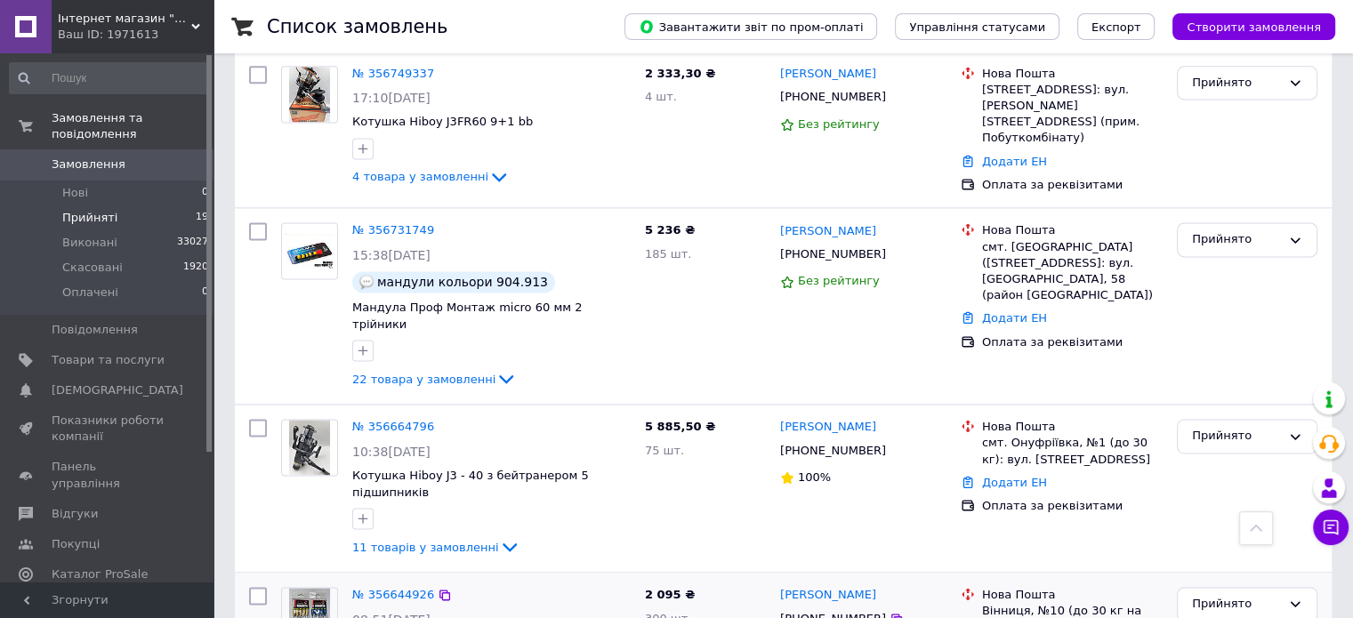
scroll to position [2267, 0]
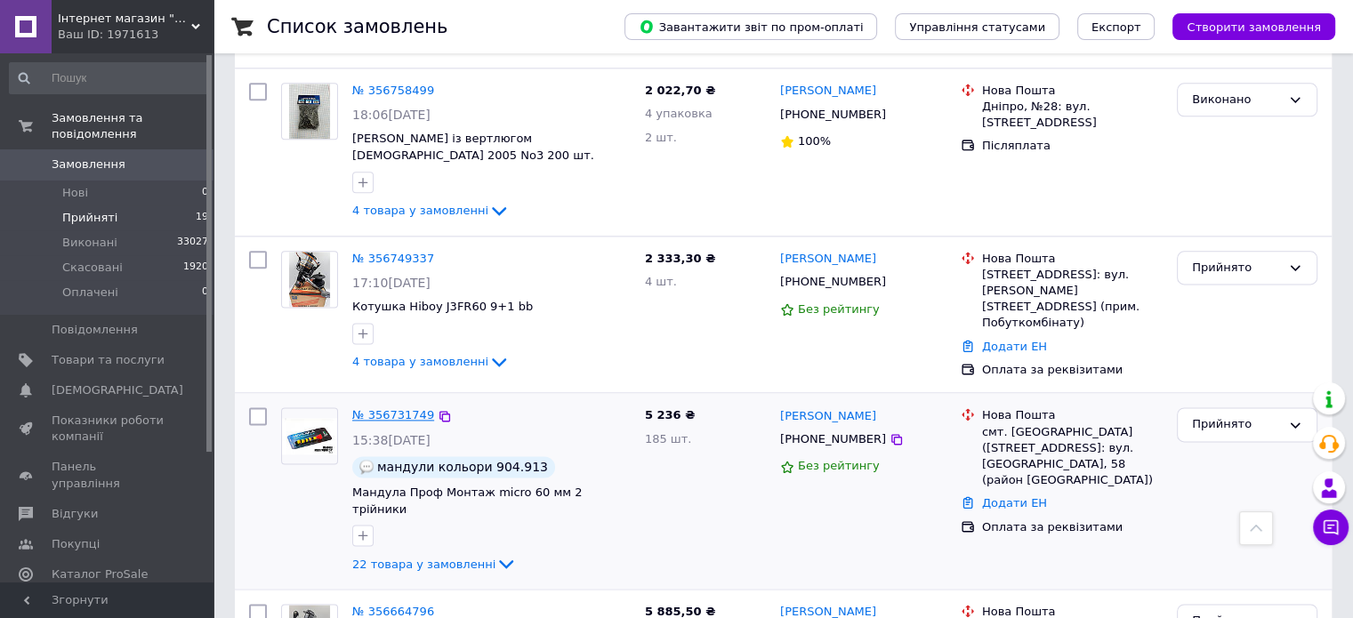
drag, startPoint x: 391, startPoint y: 351, endPoint x: 382, endPoint y: 341, distance: 14.5
click at [1230, 407] on div "Прийнято" at bounding box center [1247, 424] width 141 height 35
click at [1220, 446] on li "Виконано" at bounding box center [1247, 462] width 139 height 33
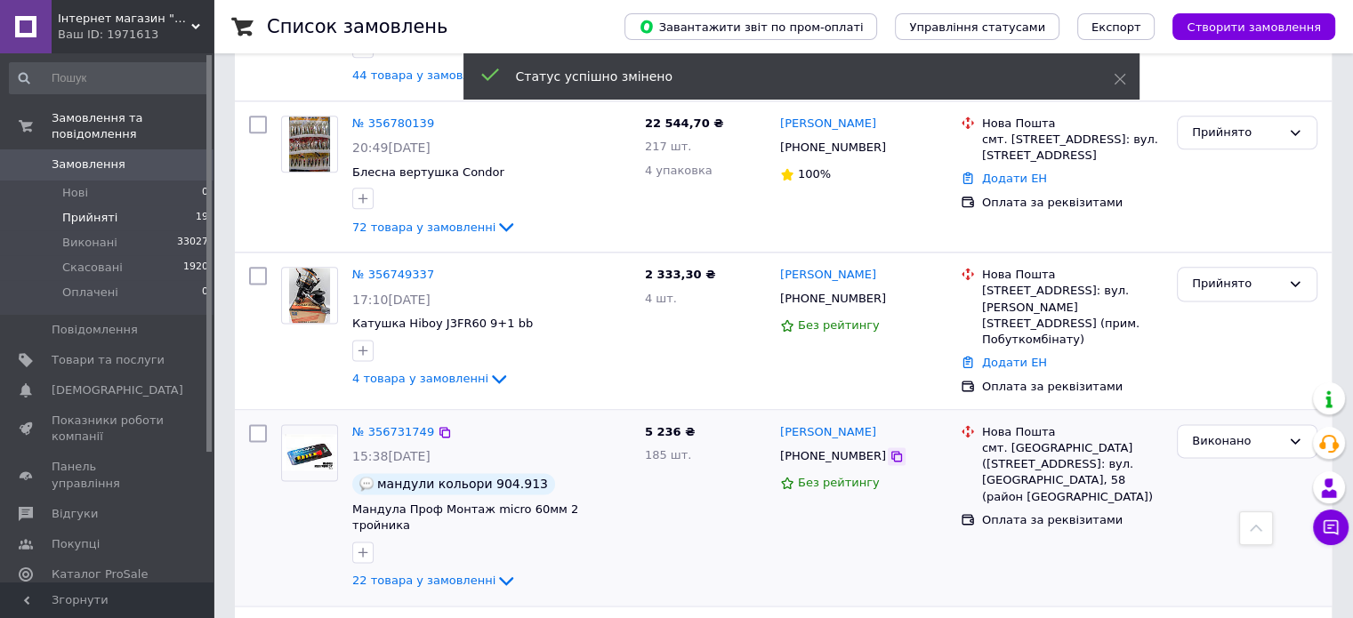
scroll to position [2418, 0]
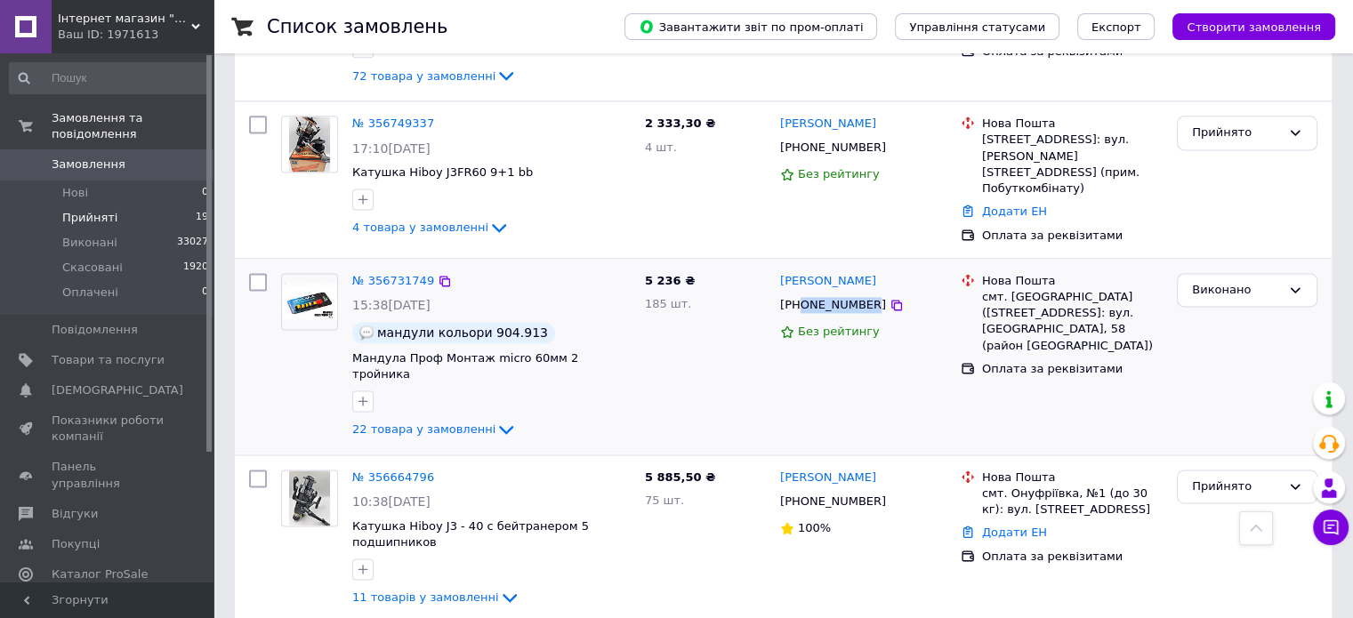
drag, startPoint x: 863, startPoint y: 214, endPoint x: 801, endPoint y: 215, distance: 61.4
click at [801, 293] on div "+380955748229" at bounding box center [832, 304] width 113 height 23
copy div "0955748229"
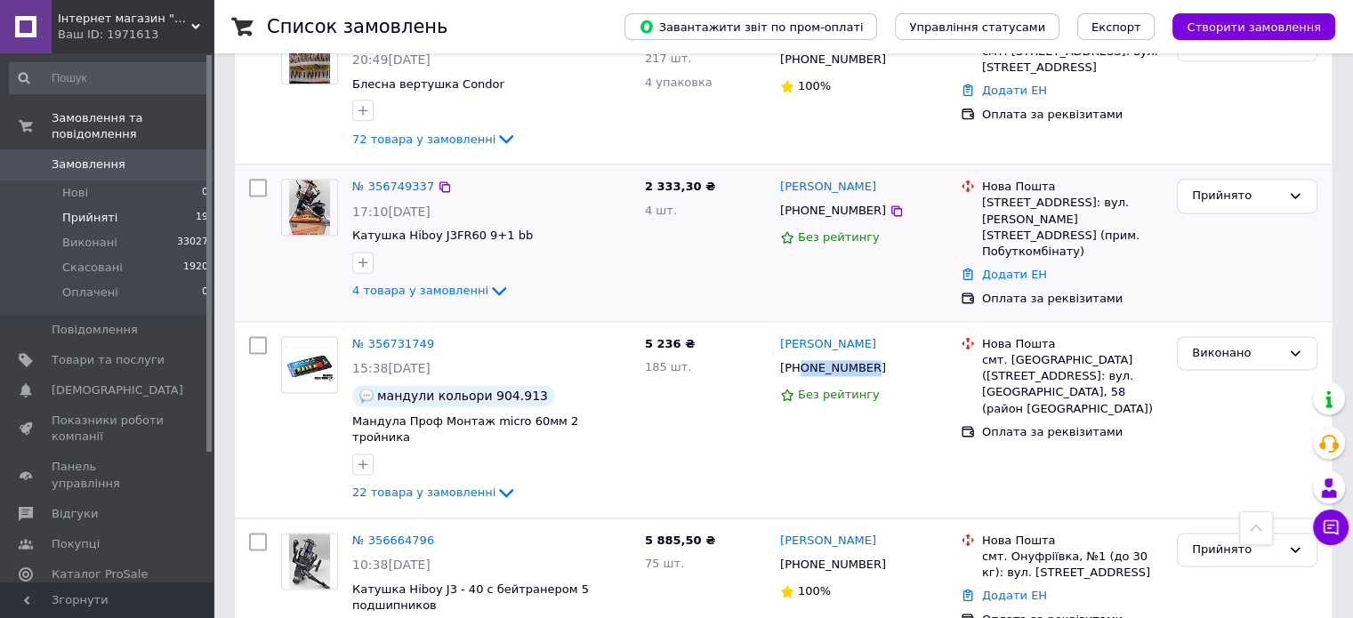
scroll to position [2640, 0]
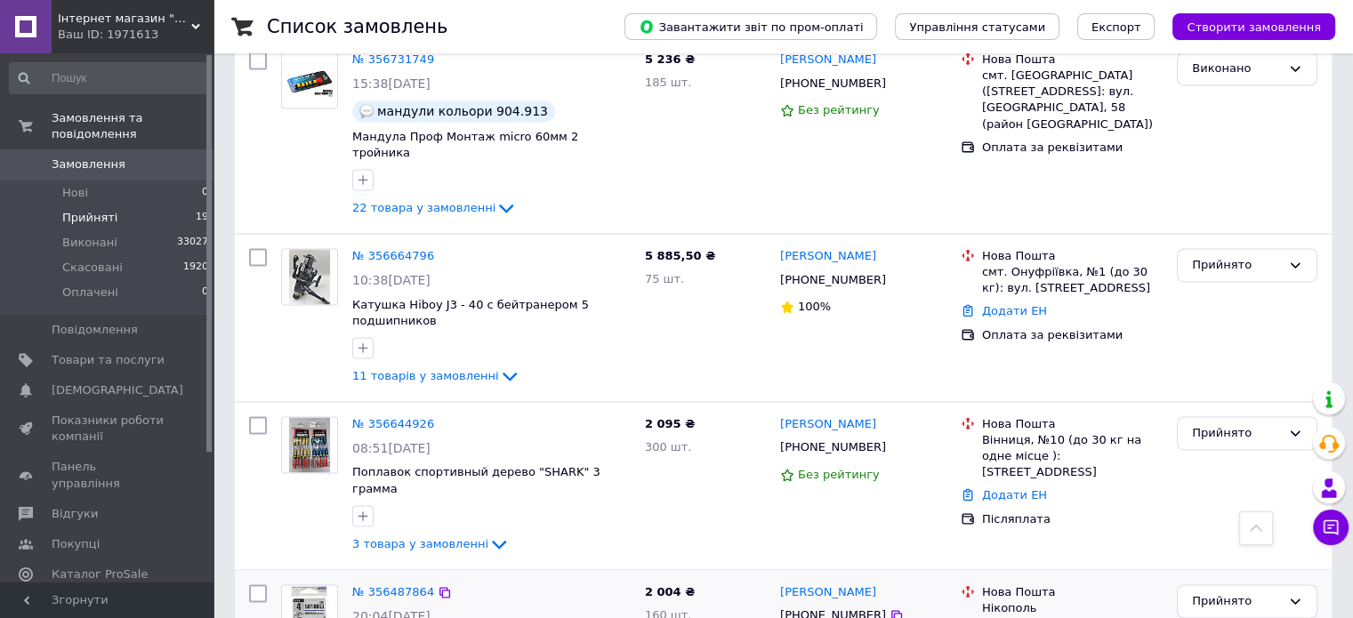
click at [439, 219] on div "9 товарів у замовленні" at bounding box center [491, 207] width 278 height 21
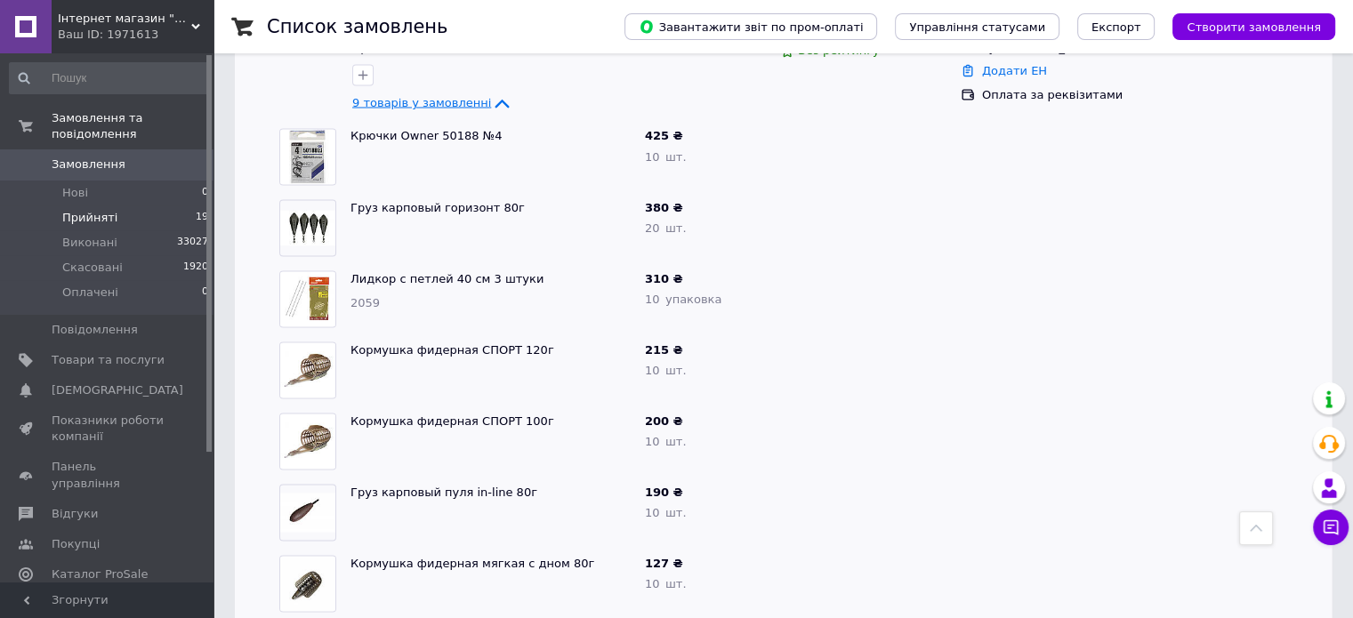
scroll to position [3102, 0]
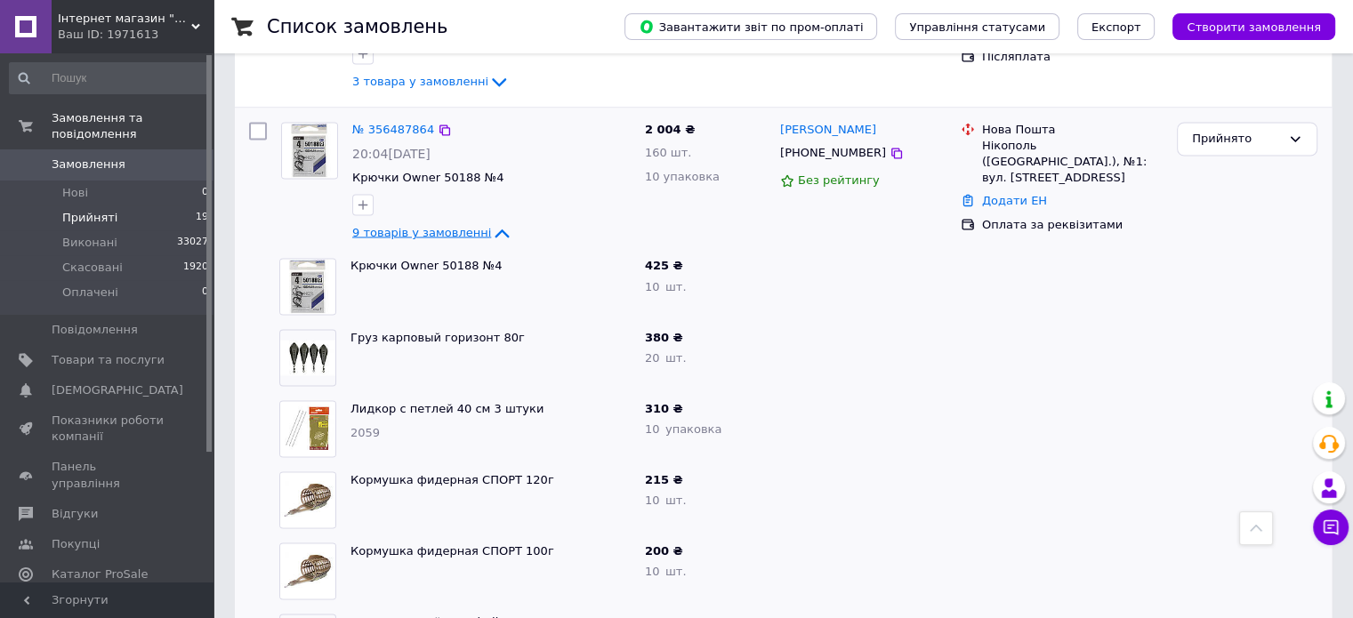
click at [491, 222] on icon at bounding box center [501, 232] width 21 height 21
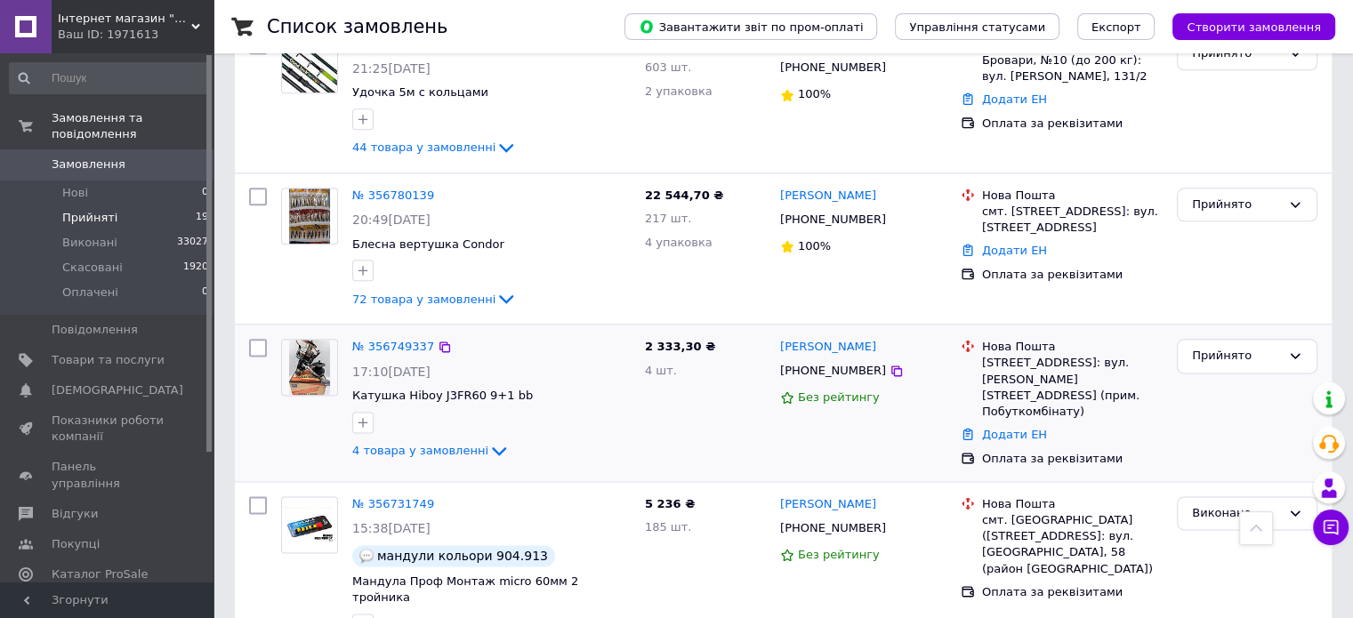
scroll to position [2195, 0]
drag, startPoint x: 862, startPoint y: 288, endPoint x: 800, endPoint y: 289, distance: 61.4
click at [800, 359] on div "+380679356524" at bounding box center [832, 370] width 113 height 23
copy div "0679356524"
click at [1190, 339] on div "Прийнято" at bounding box center [1247, 356] width 141 height 35
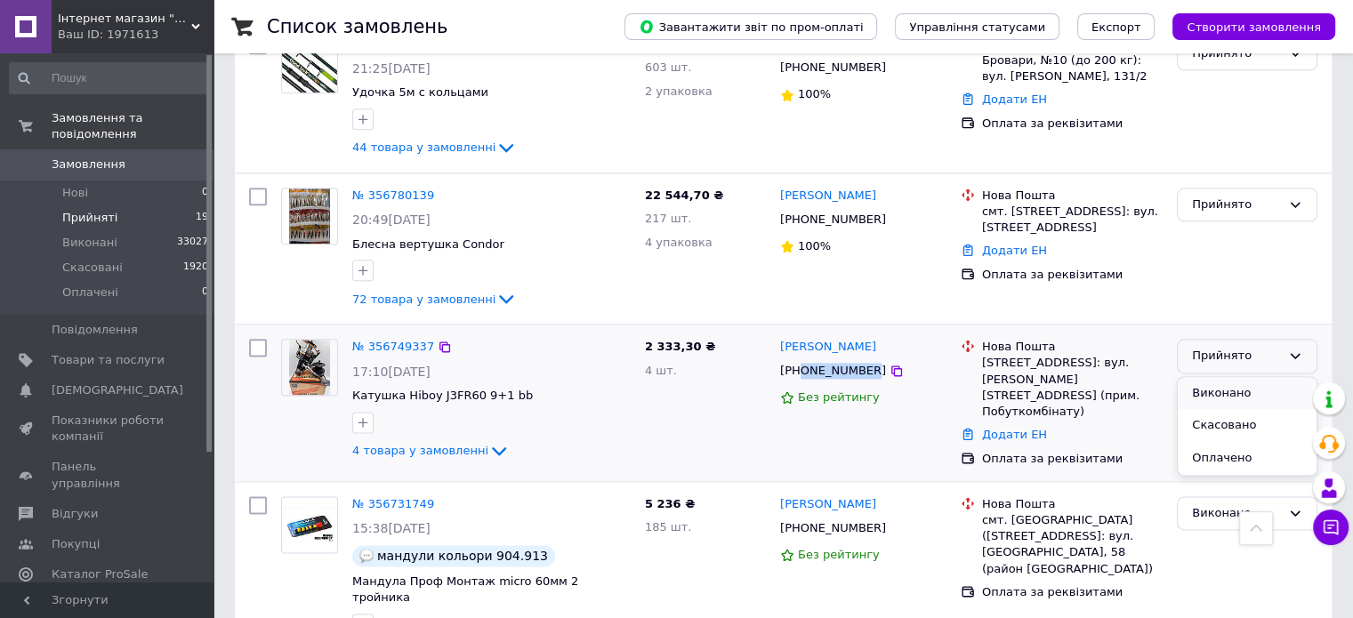
click at [1205, 377] on li "Виконано" at bounding box center [1247, 393] width 139 height 33
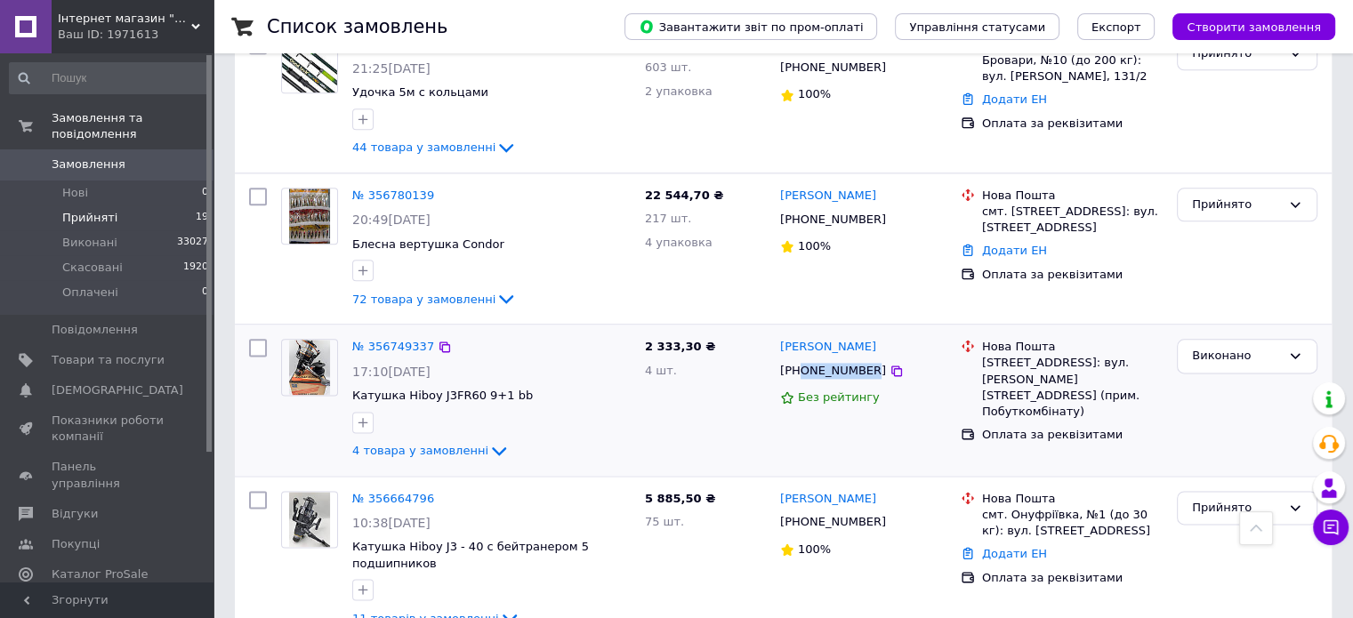
copy div "0679356524"
drag, startPoint x: 884, startPoint y: 263, endPoint x: 830, endPoint y: 273, distance: 55.1
click at [810, 337] on div "ігор янкевич" at bounding box center [863, 347] width 170 height 20
copy link "ігор янкевич"
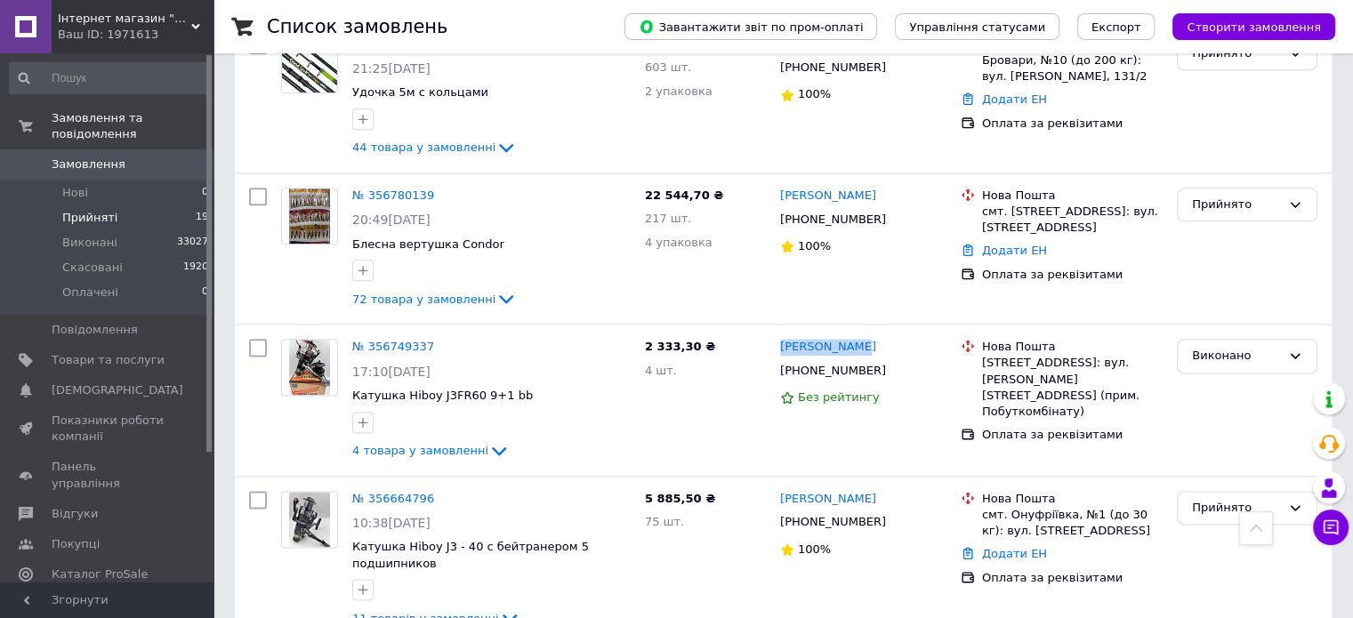
scroll to position [2459, 0]
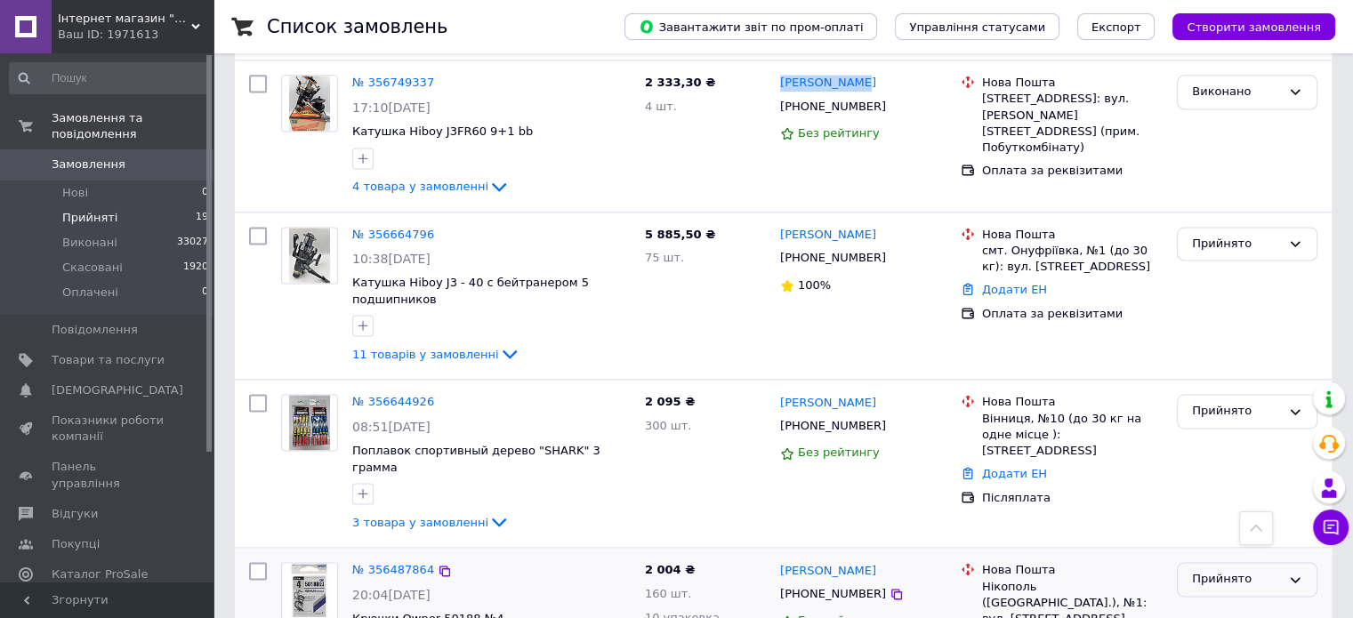
drag, startPoint x: 1250, startPoint y: 469, endPoint x: 1229, endPoint y: 491, distance: 30.2
click at [1249, 570] on div "Прийнято" at bounding box center [1236, 579] width 89 height 19
click at [1219, 600] on li "Виконано" at bounding box center [1247, 616] width 139 height 33
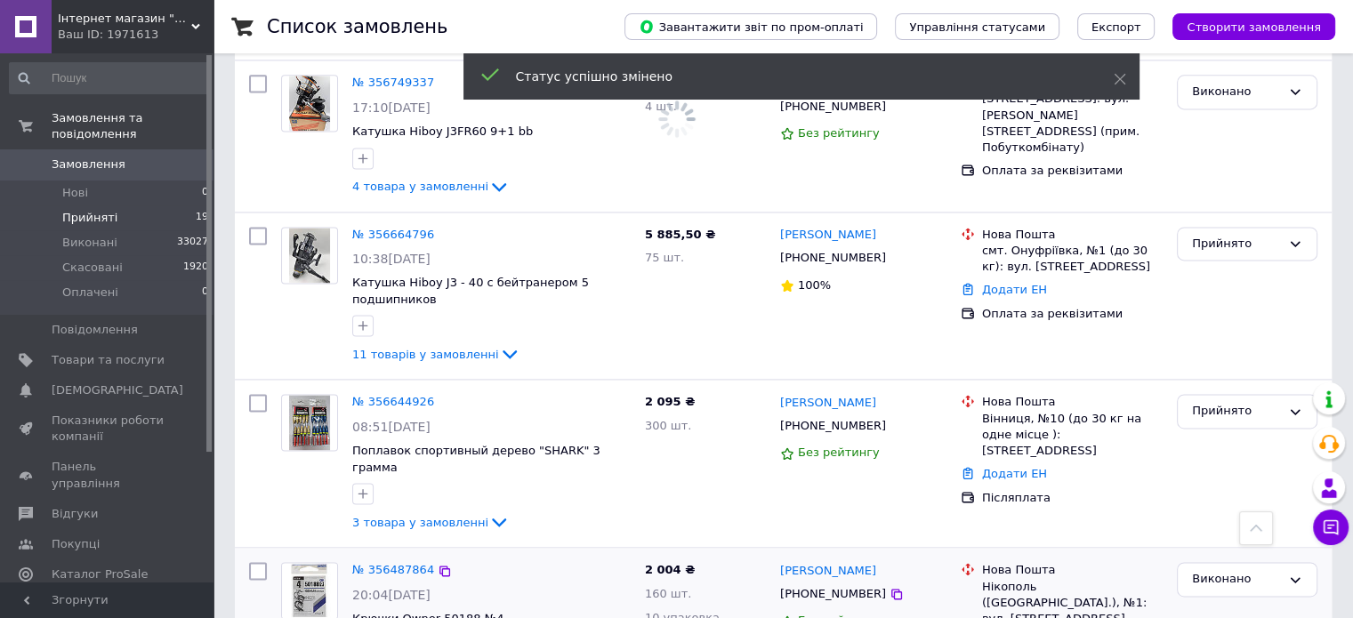
scroll to position [2308, 0]
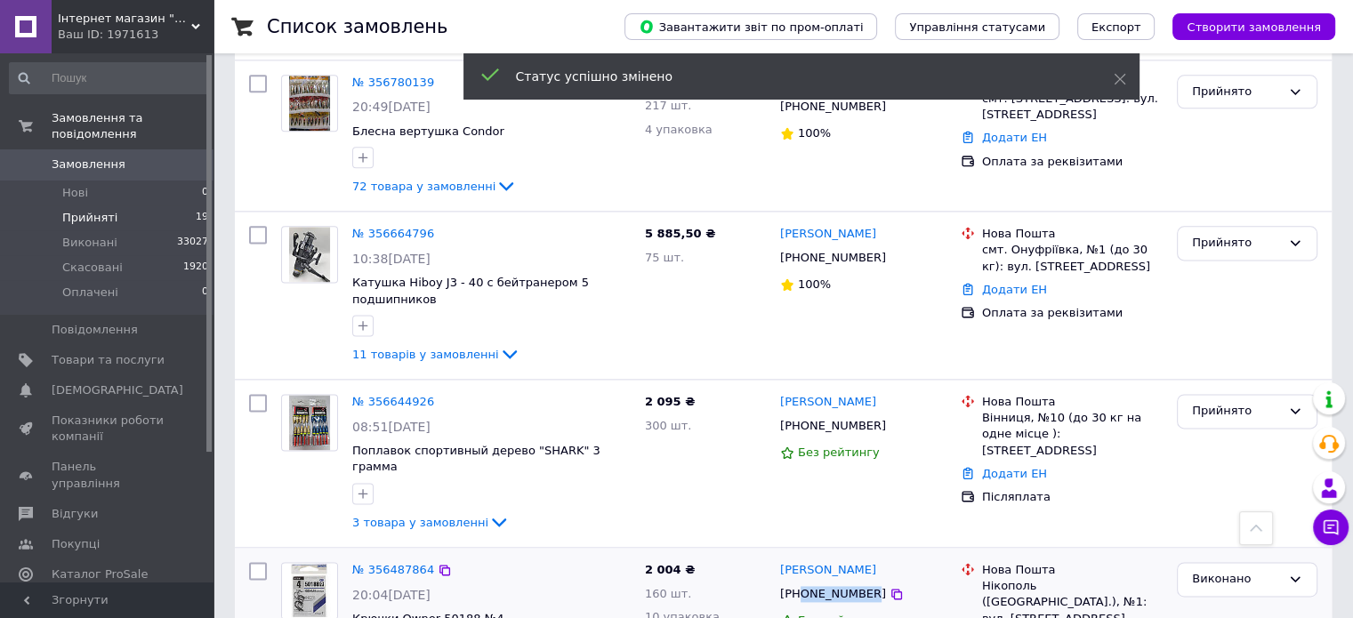
drag, startPoint x: 863, startPoint y: 494, endPoint x: 802, endPoint y: 490, distance: 60.6
click at [802, 583] on div "+380972974302" at bounding box center [832, 594] width 113 height 23
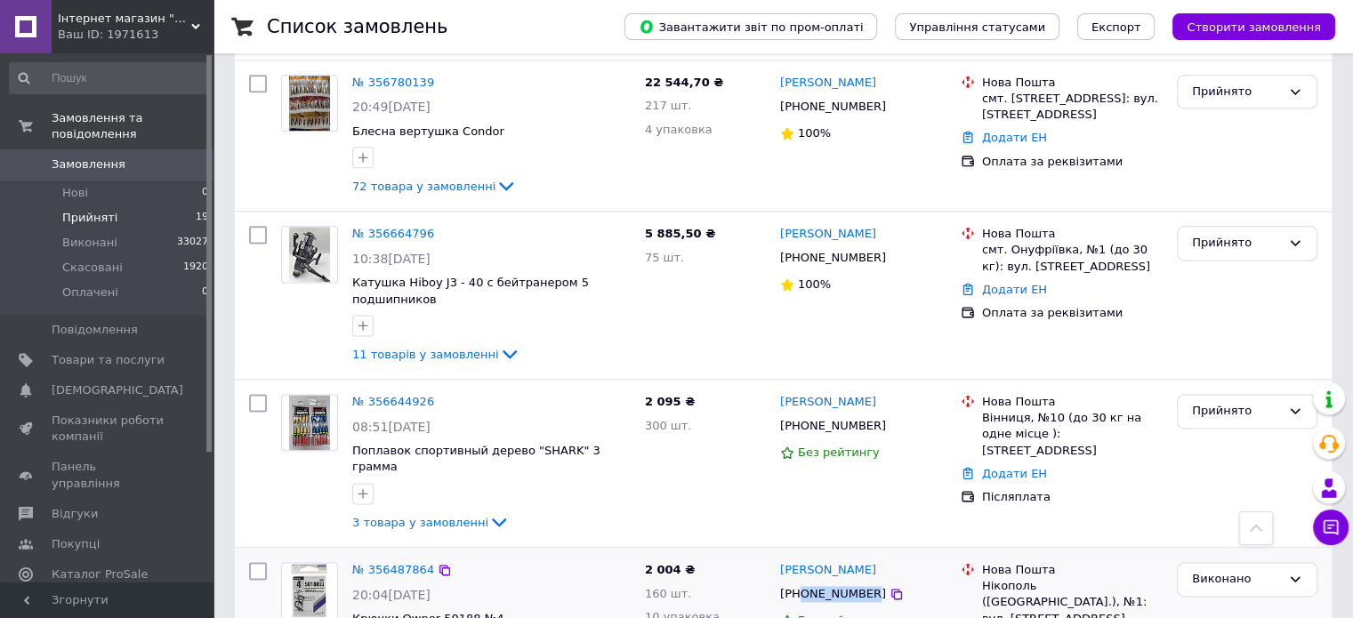
copy div "0972974302"
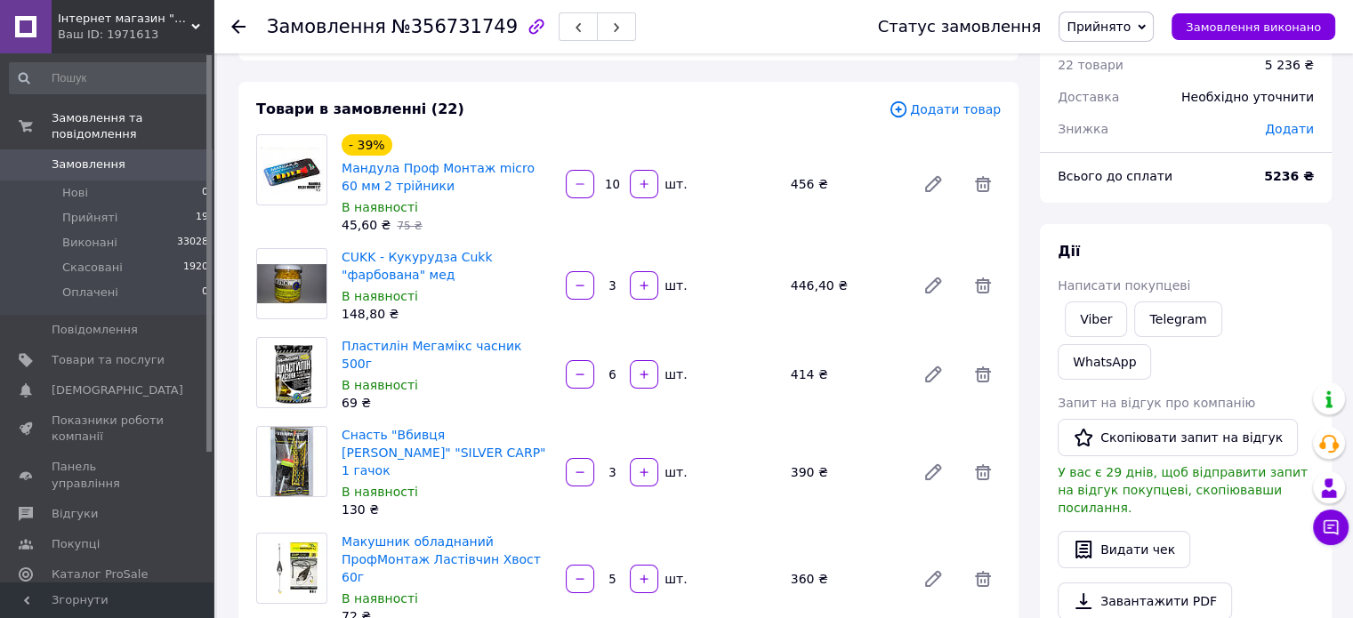
scroll to position [178, 0]
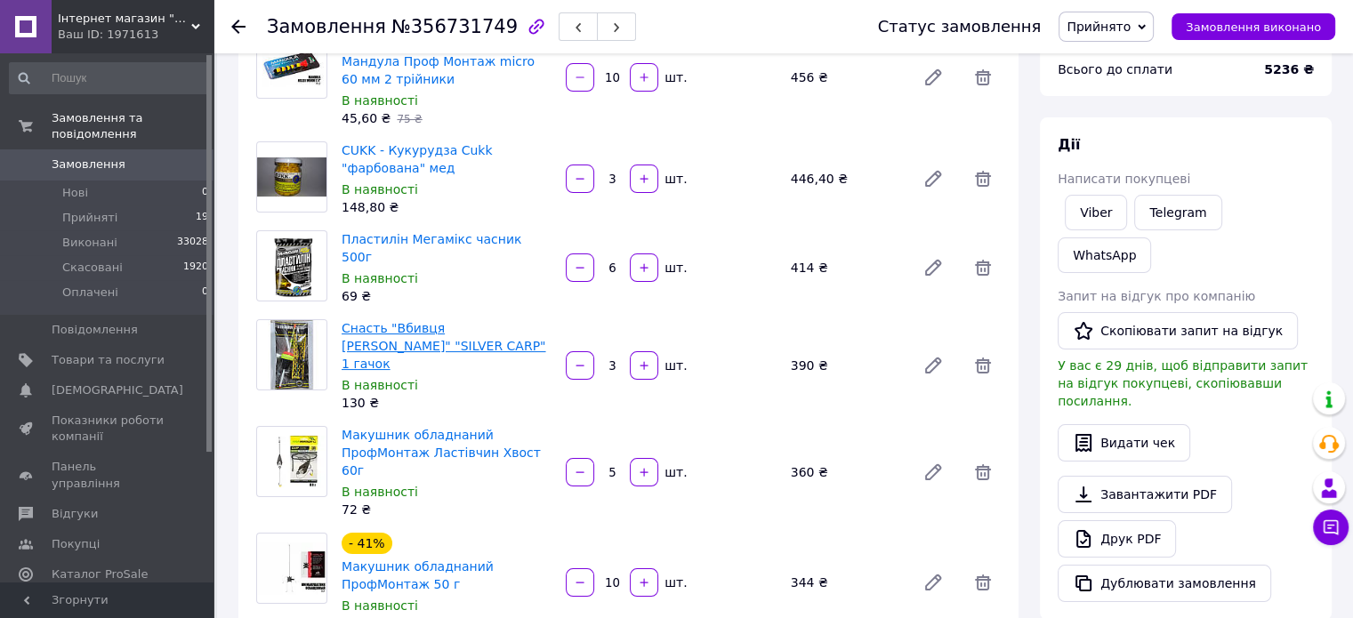
click at [440, 327] on link "Снасть "Вбивця толстолоба" "SILVER CARP" 1 гачок" at bounding box center [444, 346] width 204 height 50
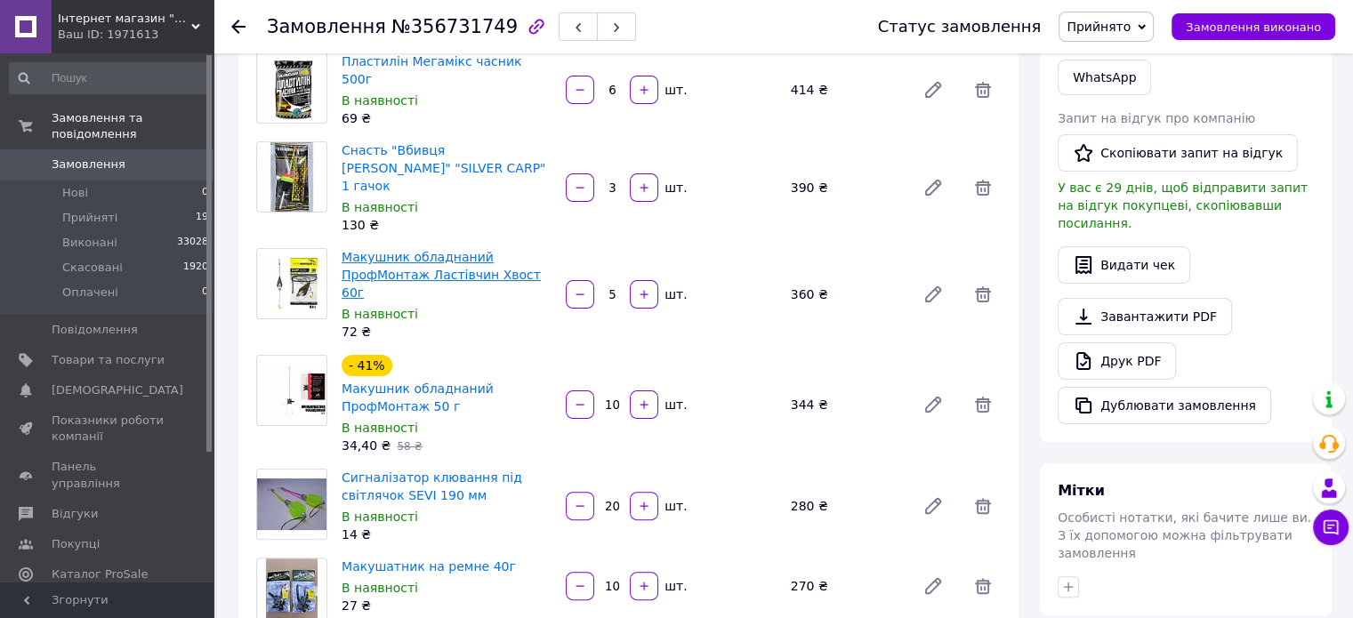
click at [452, 257] on link "Макушник обладнаний ПрофМонтаж Ластівчин Хвост 60г" at bounding box center [441, 275] width 199 height 50
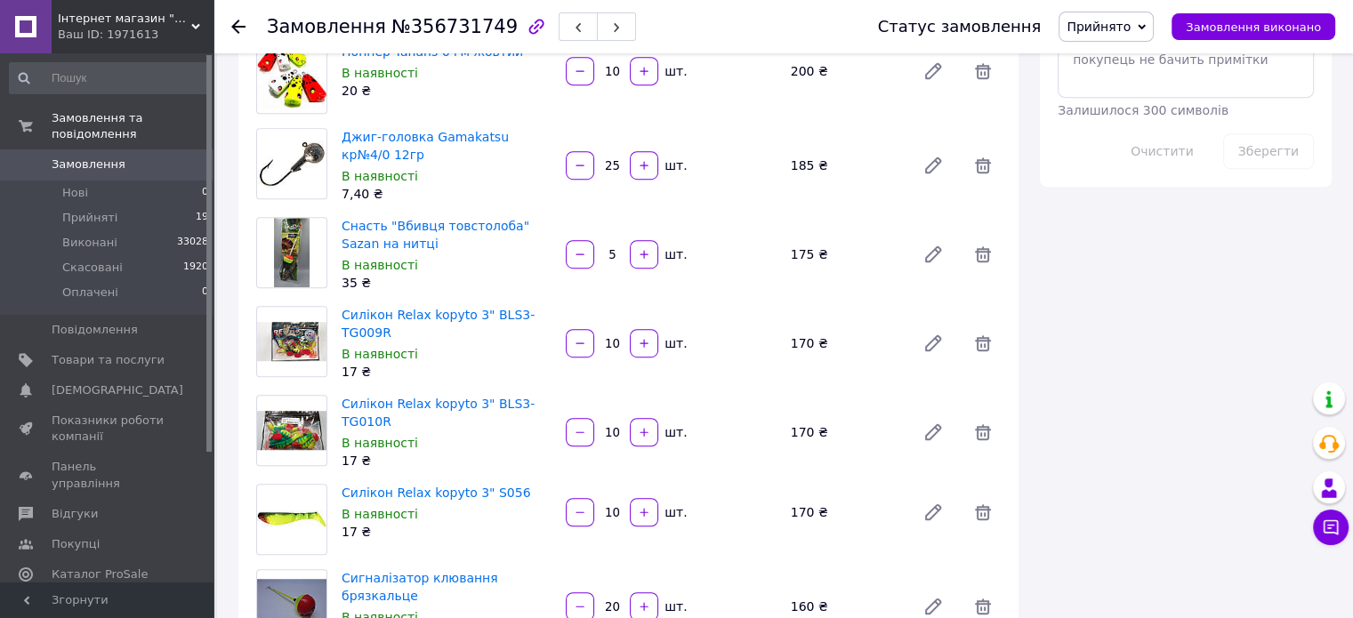
scroll to position [1067, 0]
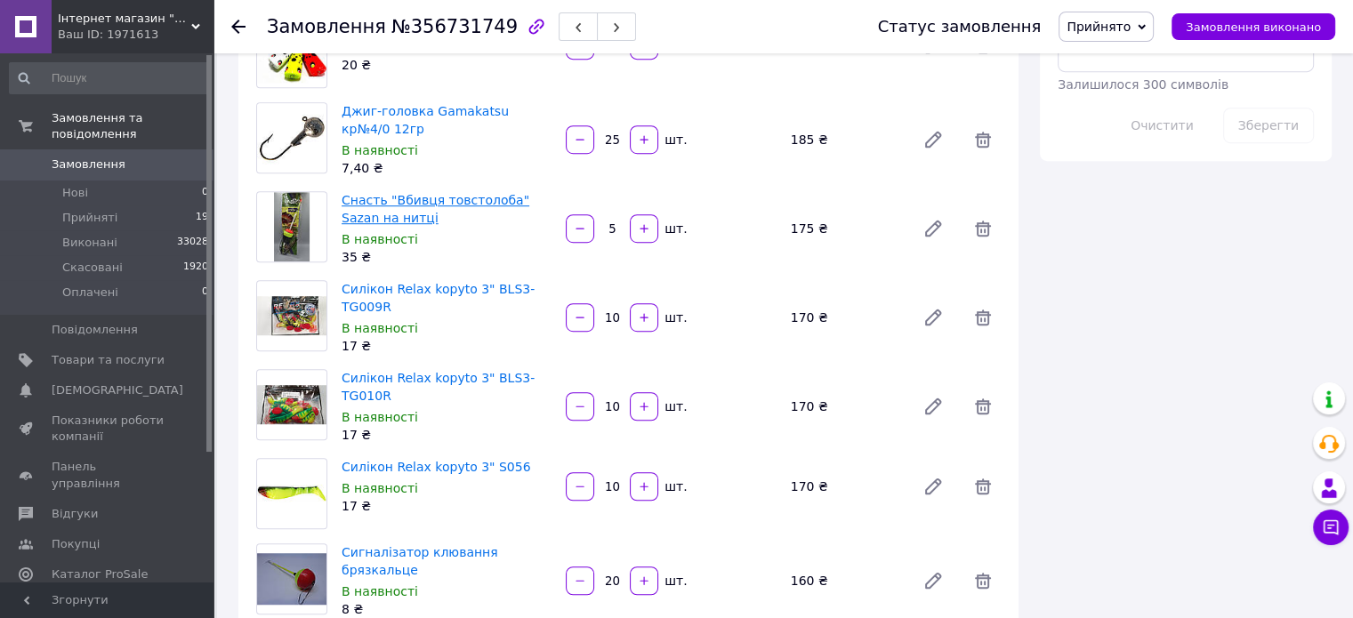
click at [483, 193] on link "Снасть "Вбивця товстолоба" Sazan на нитці" at bounding box center [436, 209] width 188 height 32
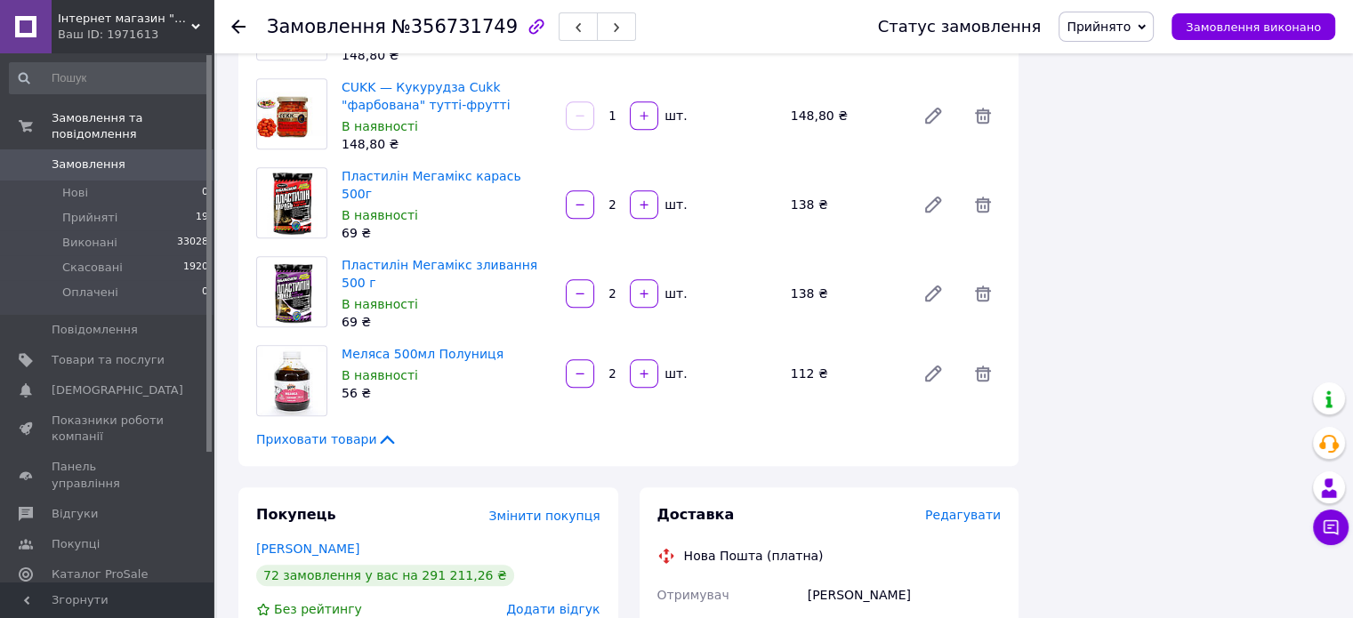
scroll to position [1868, 0]
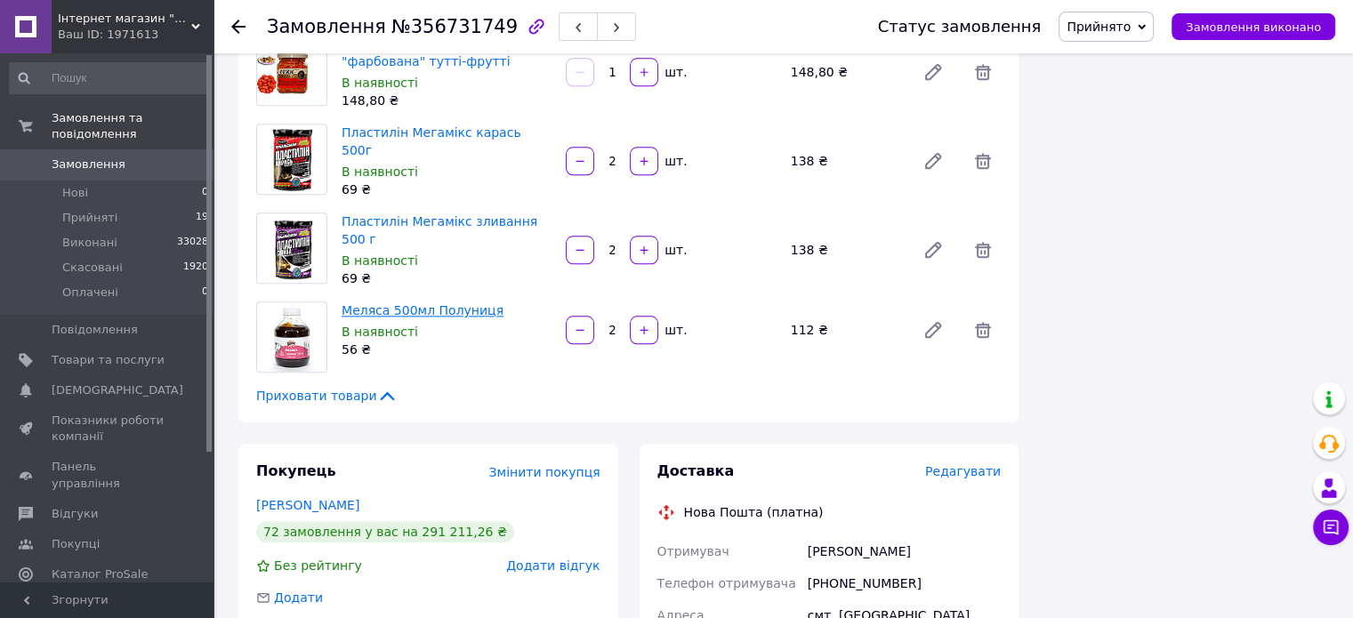
click at [482, 301] on span "Меляса 500мл Полуниця" at bounding box center [447, 310] width 210 height 18
click at [447, 303] on link "Меляса 500мл Полуниця" at bounding box center [423, 310] width 162 height 14
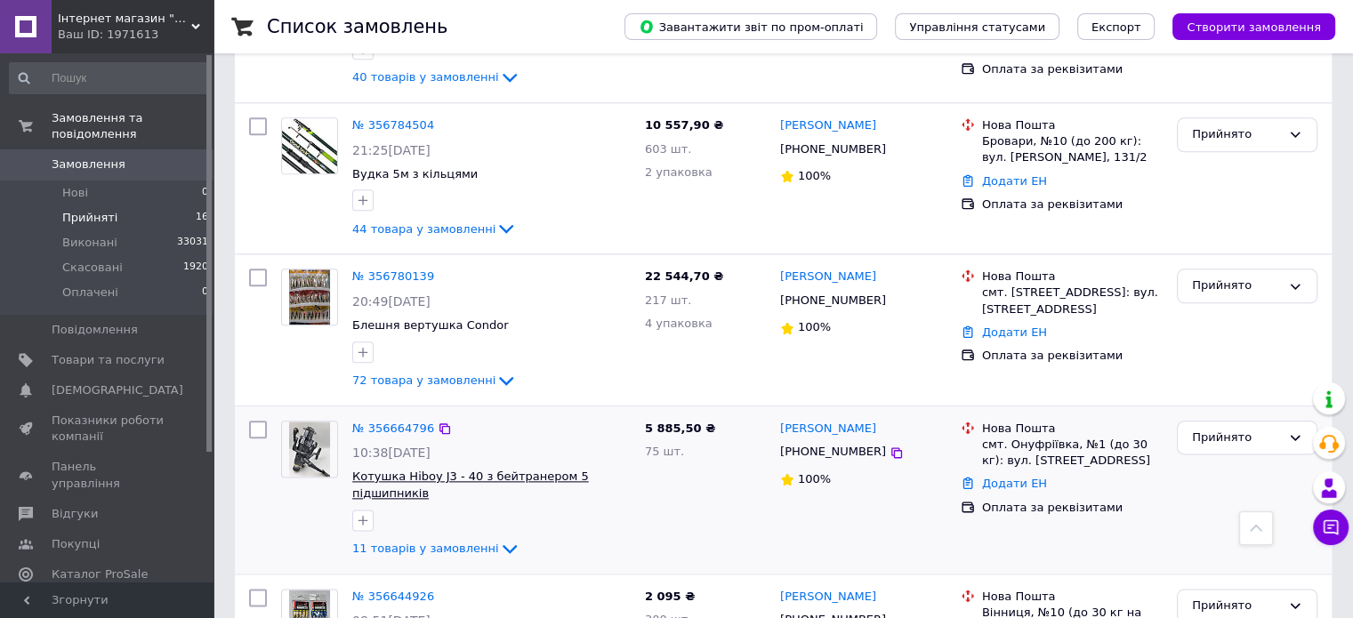
scroll to position [2141, 0]
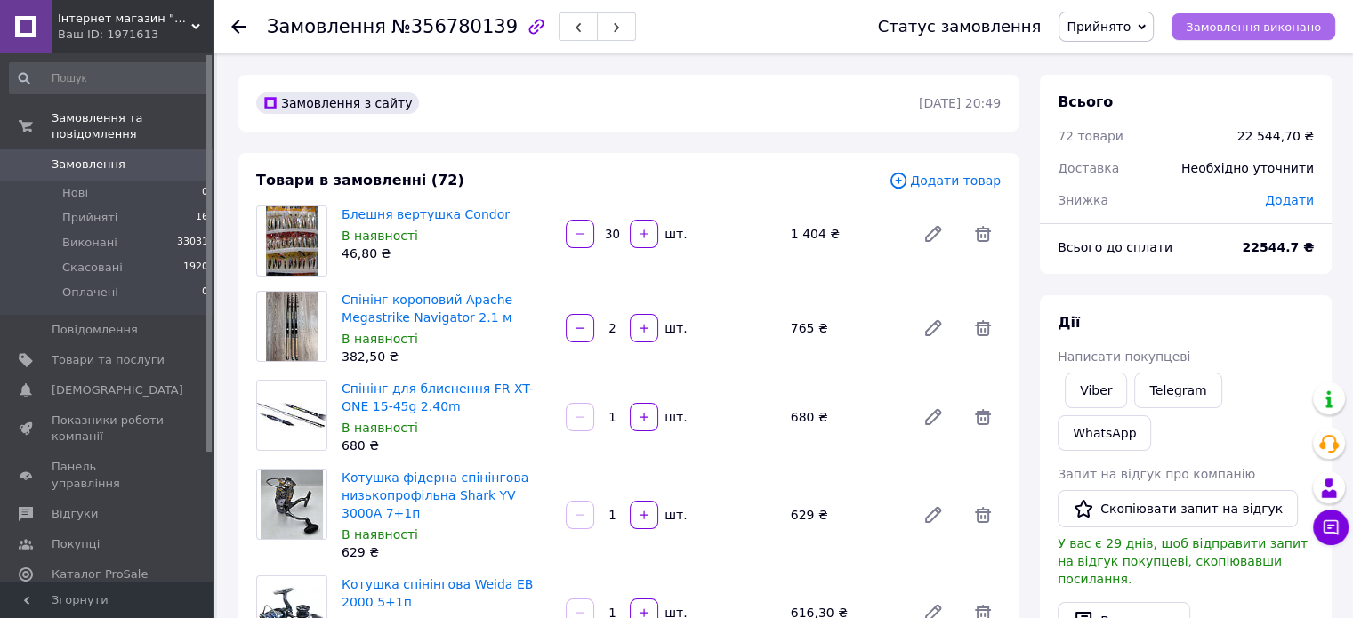
click at [1284, 29] on span "Замовлення виконано" at bounding box center [1253, 26] width 135 height 13
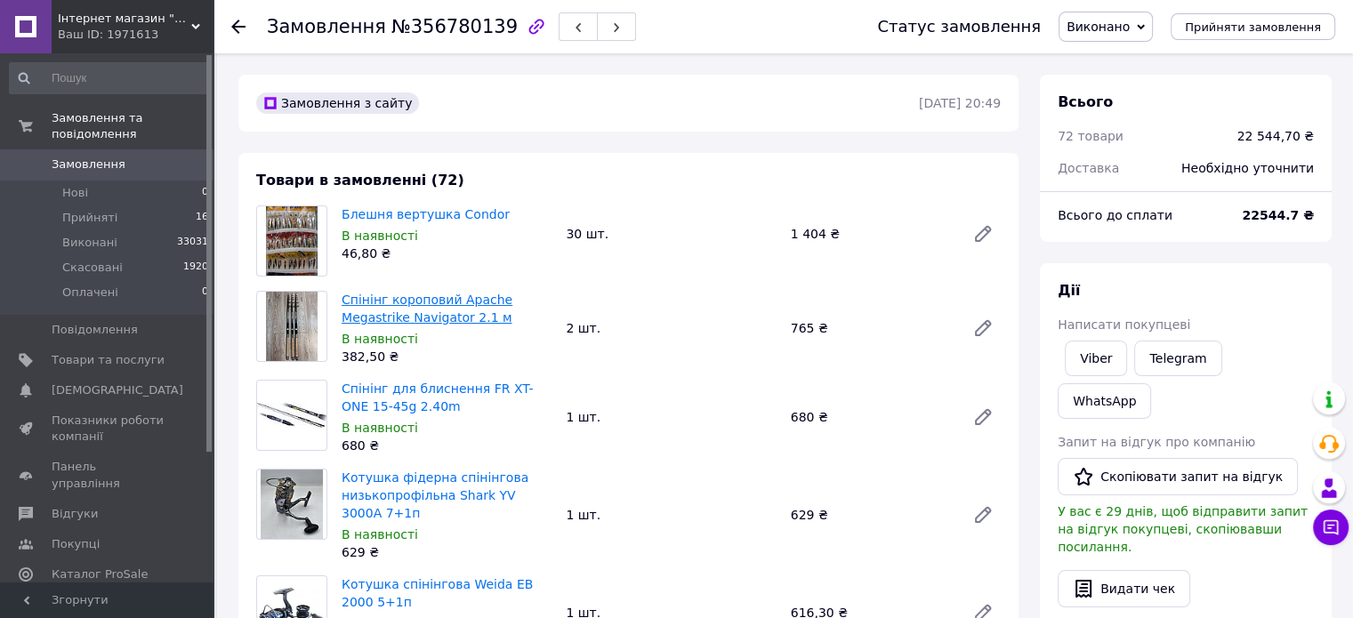
click at [457, 302] on link "Спінінг короповий Apache Megastrike Navigator 2.1 м" at bounding box center [427, 309] width 171 height 32
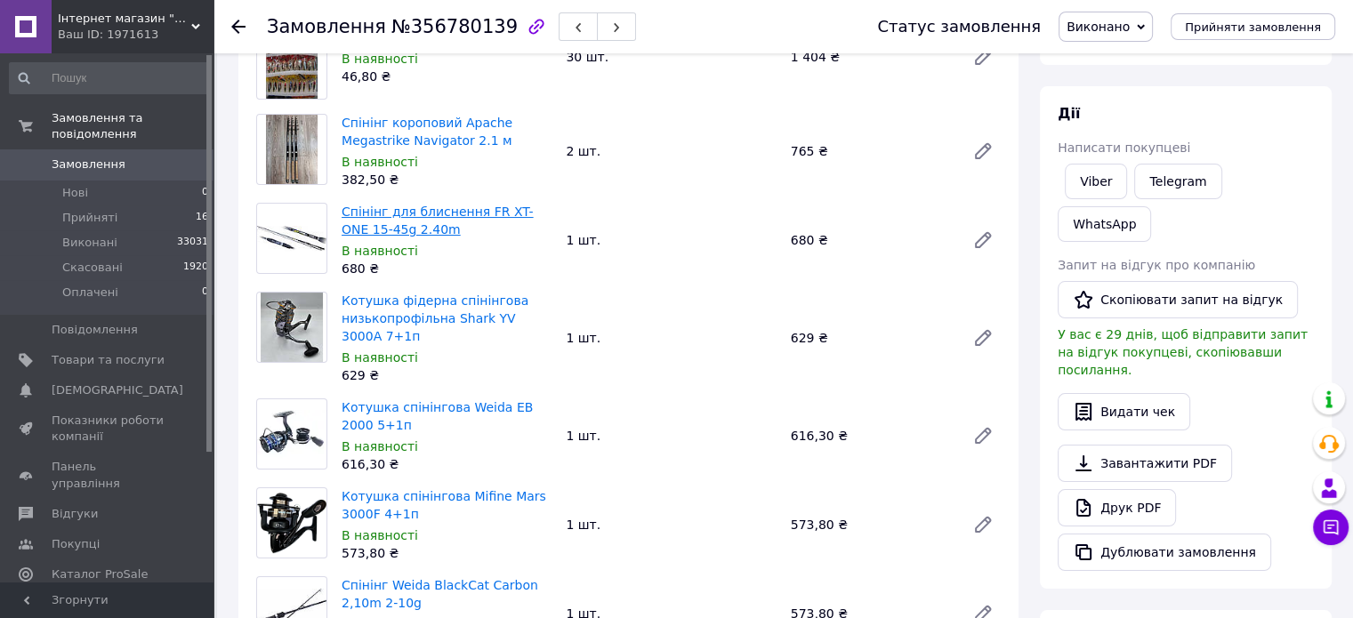
scroll to position [178, 0]
click at [409, 207] on link "Спінінг для блиснення FR XT-ONE 15-45g 2.40m" at bounding box center [438, 220] width 192 height 32
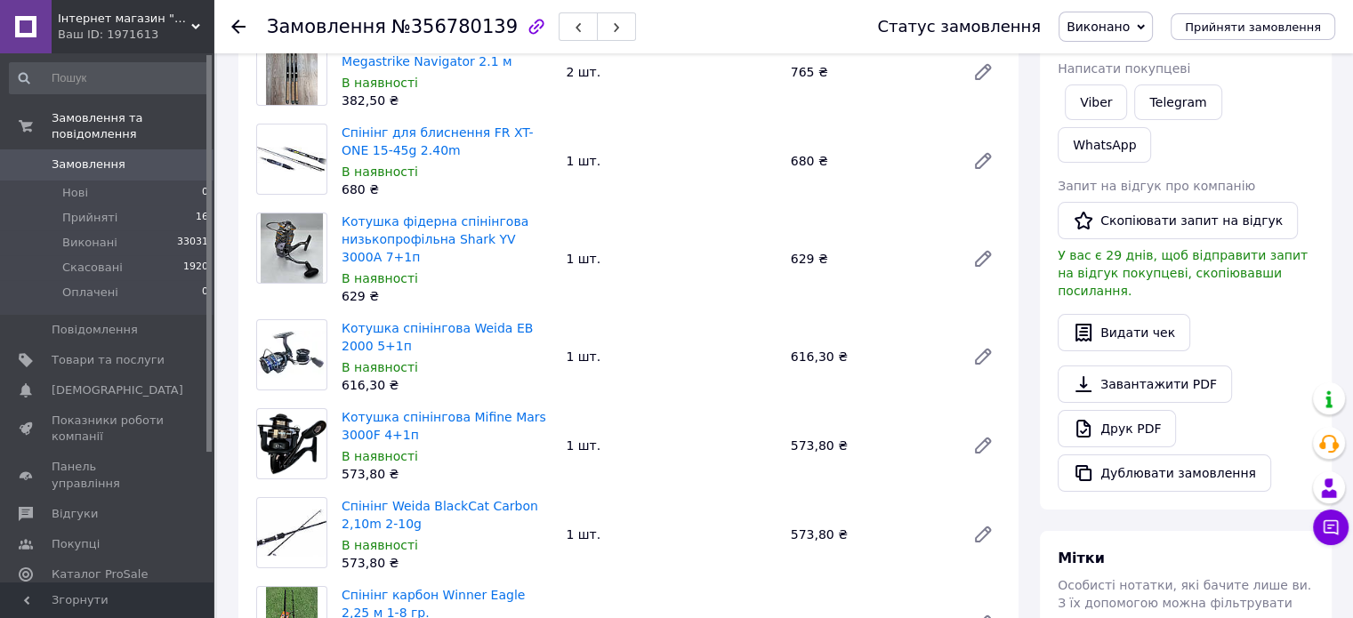
scroll to position [356, 0]
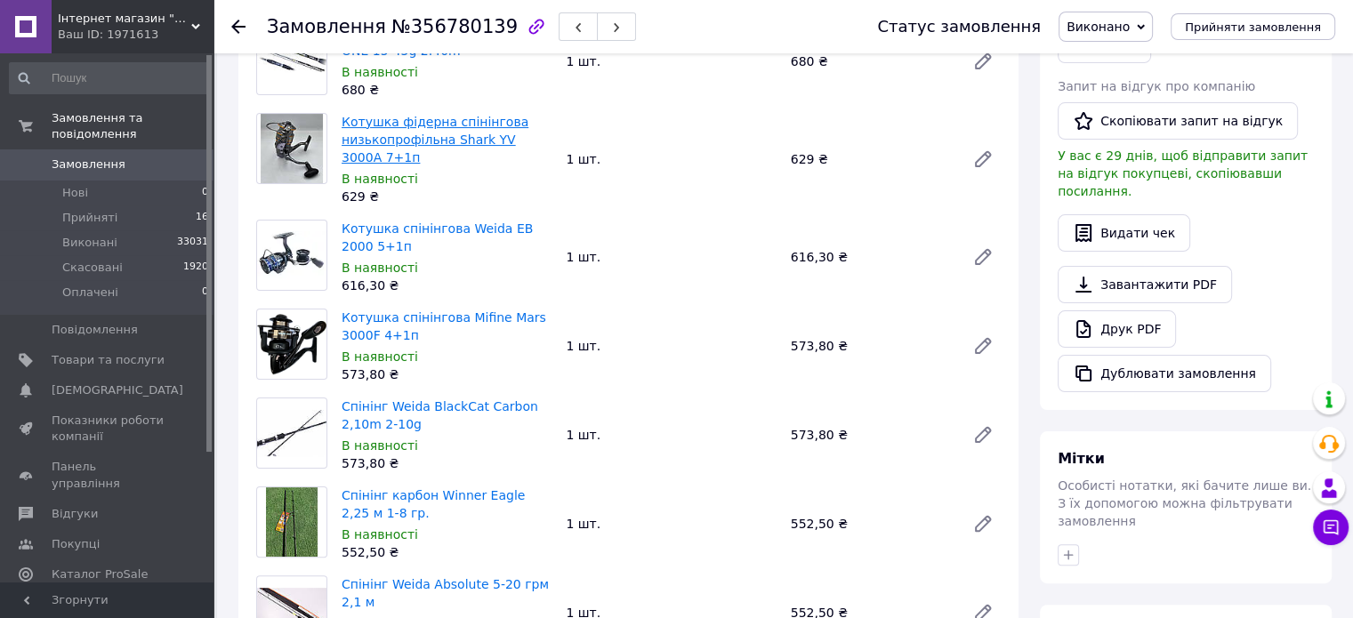
click at [412, 132] on link "Котушка фідерна спінінгова низькопрофільна Shark YV 3000A 7+1п" at bounding box center [435, 140] width 187 height 50
click at [453, 230] on link "Котушка спінінгова Weida EB 2000 5+1п" at bounding box center [437, 237] width 191 height 32
click at [445, 317] on link "Котушка спінінгова Mifine Mars 3000F 4+1п" at bounding box center [444, 326] width 205 height 32
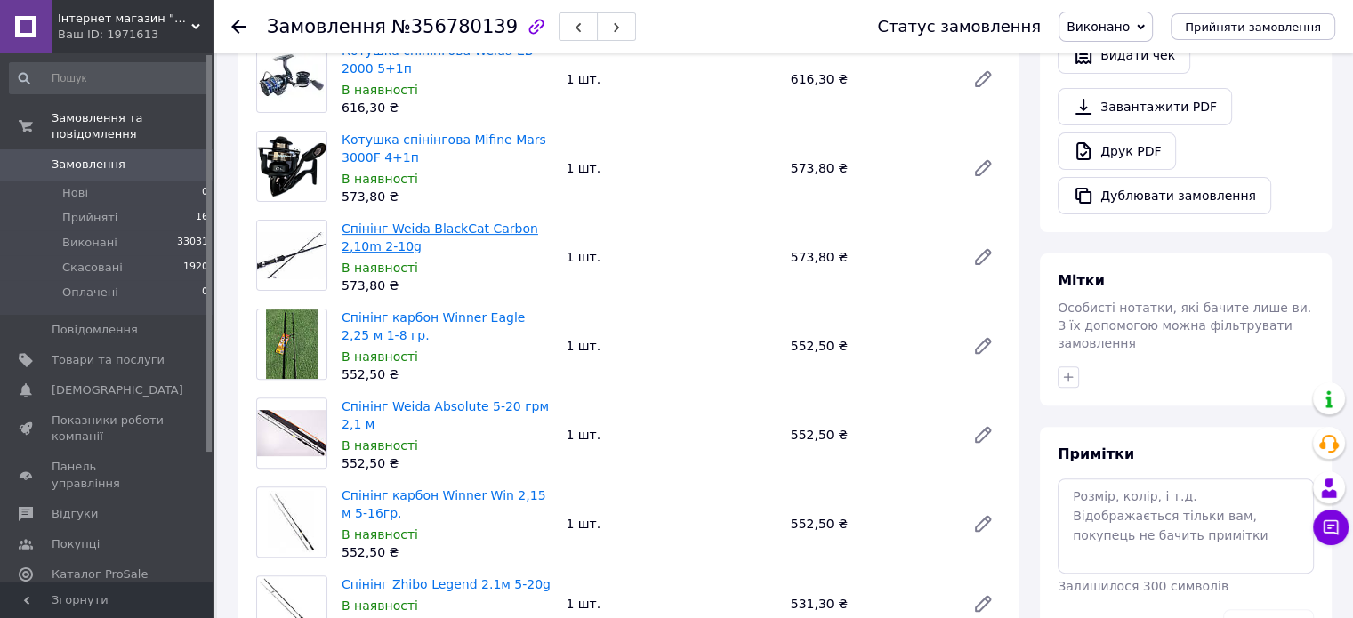
click at [438, 227] on link "Спінінг Weida BlackCat Carbon 2,10m 2-10g" at bounding box center [440, 237] width 197 height 32
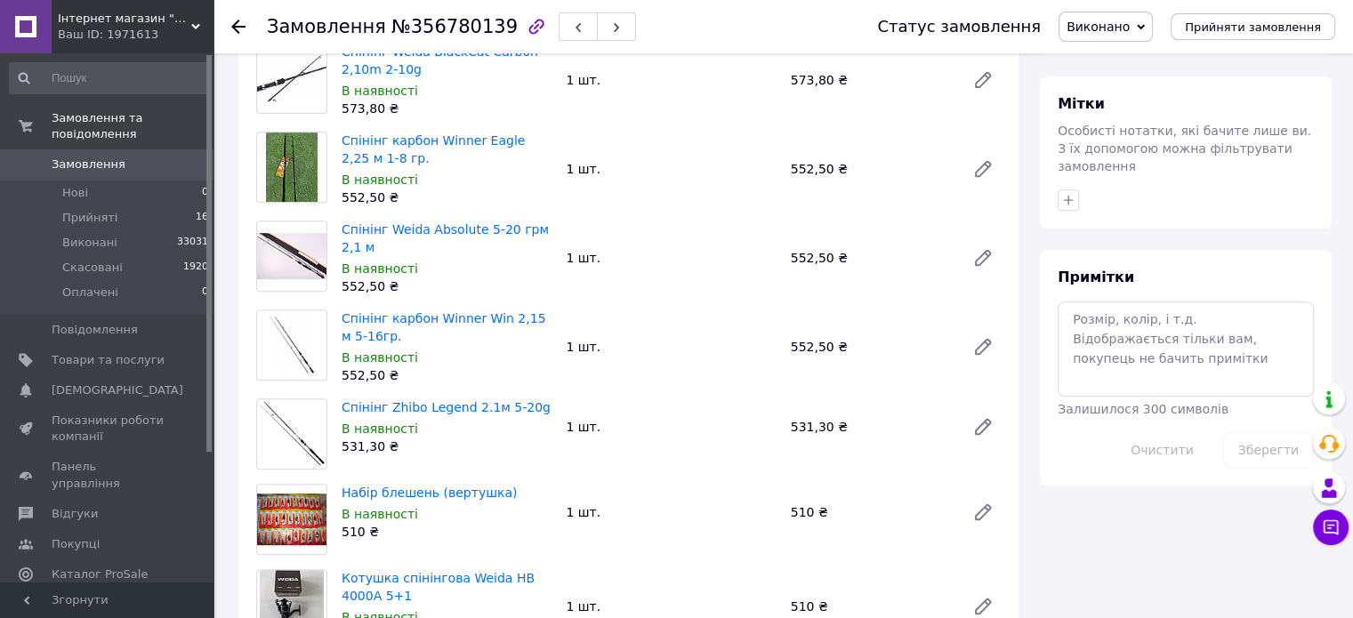
scroll to position [711, 0]
click at [430, 138] on link "Спінінг карбон Winner Eagle 2,25 м 1-8 гр." at bounding box center [433, 149] width 183 height 32
click at [446, 228] on link "Спінінг Weida Absolute 5-20 грм 2,1 м" at bounding box center [445, 237] width 207 height 32
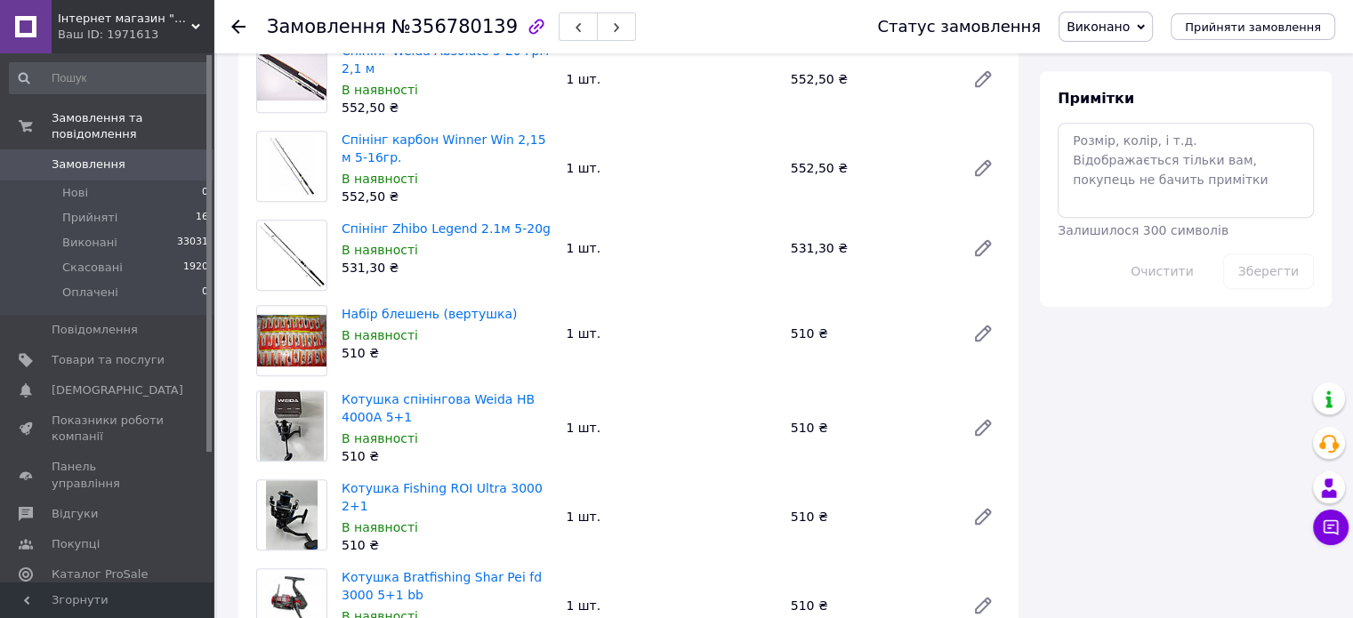
scroll to position [800, 0]
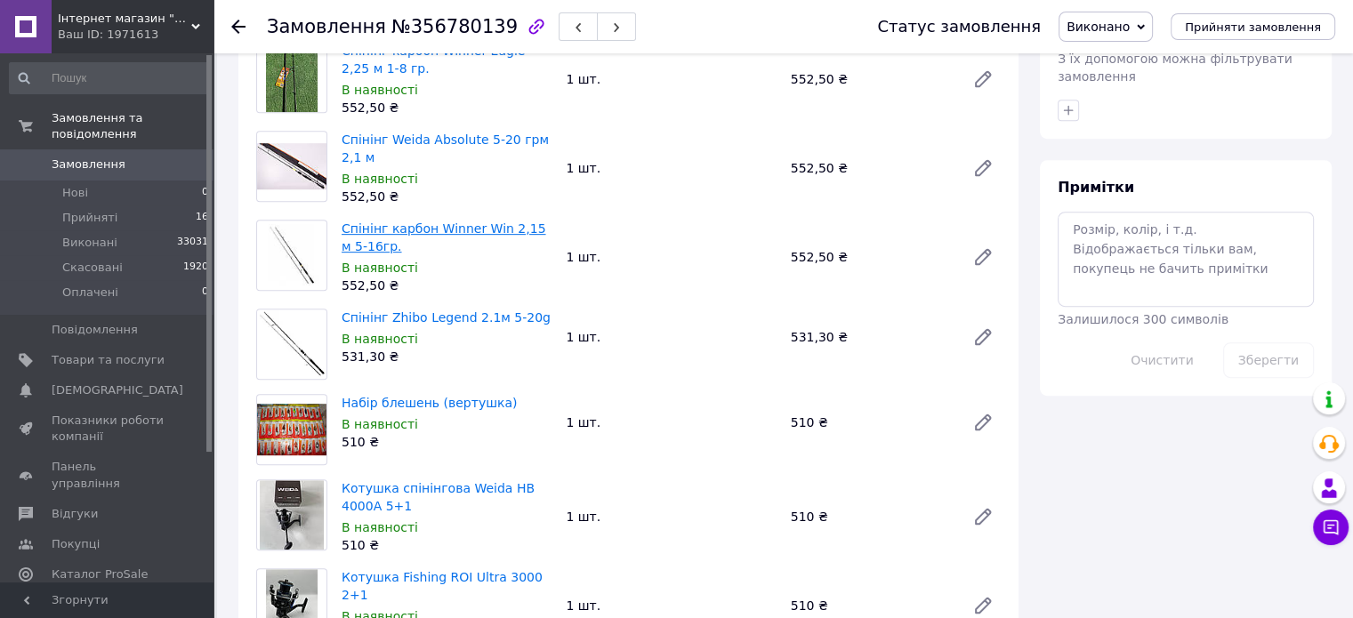
click at [460, 233] on link "Спінінг карбон Winner Win 2,15 м 5-16гр." at bounding box center [444, 237] width 204 height 32
click at [455, 313] on link "Спінінг Zhibo Legend 2.1м 5-20g" at bounding box center [446, 317] width 209 height 14
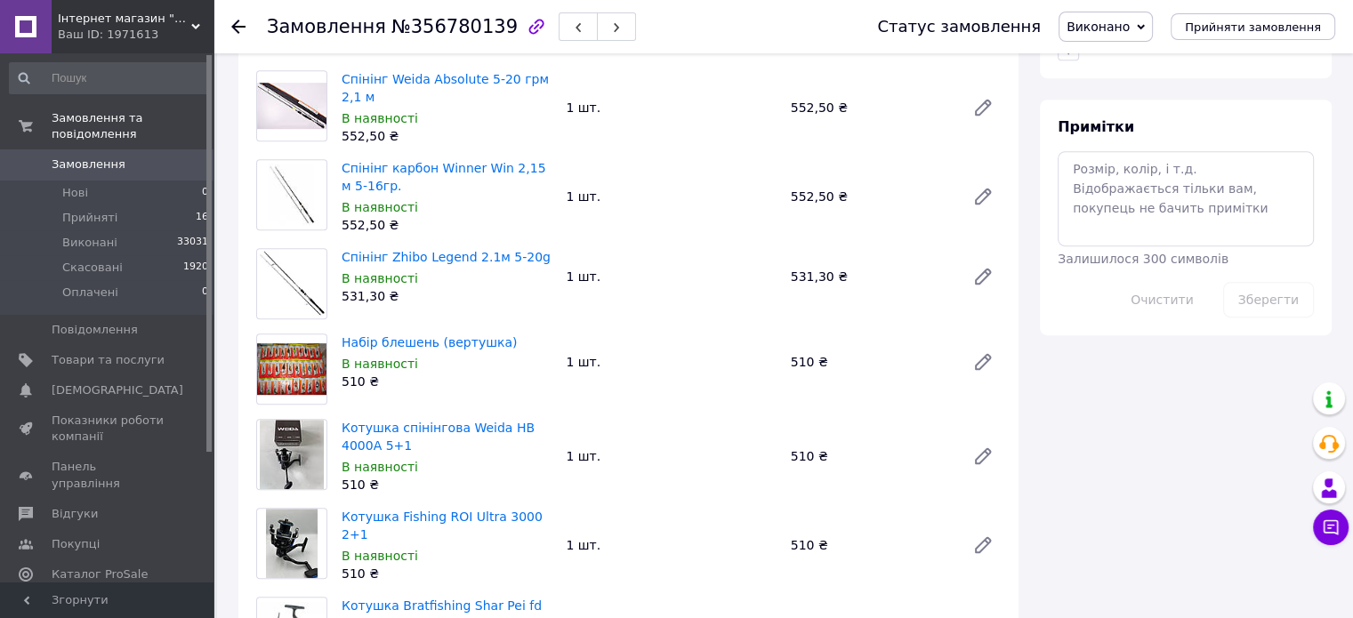
scroll to position [889, 0]
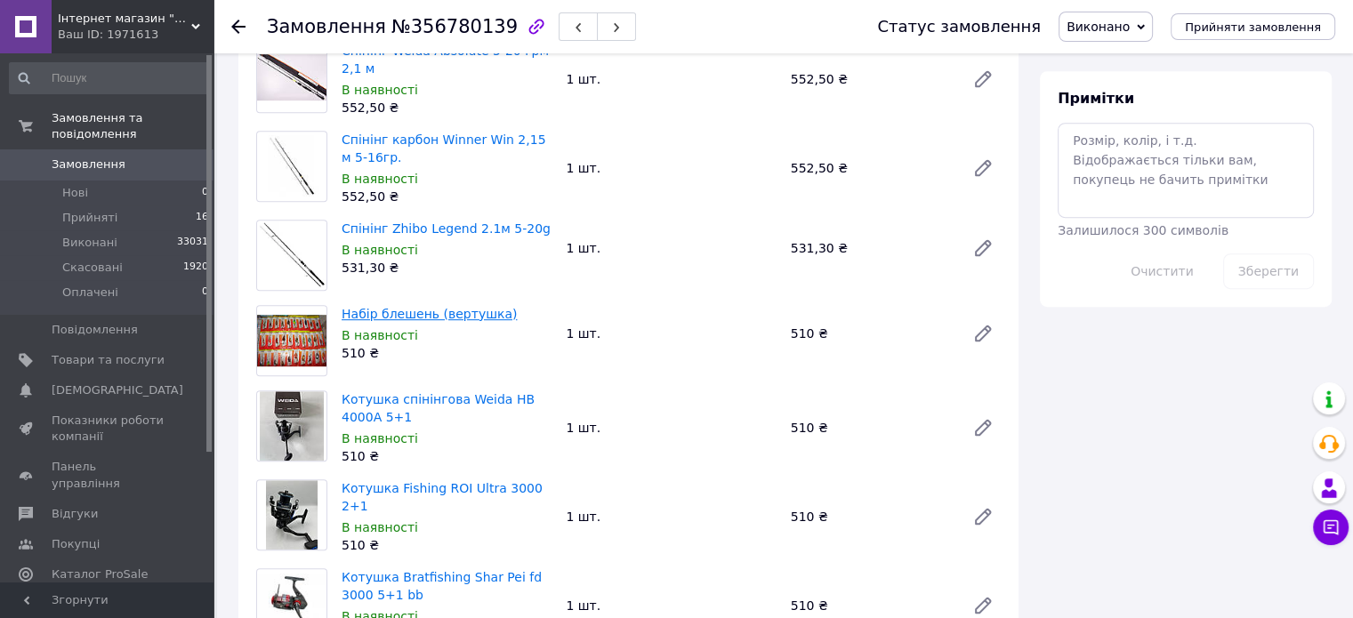
click at [466, 311] on link "Набір блешень (вертушка)" at bounding box center [429, 314] width 175 height 14
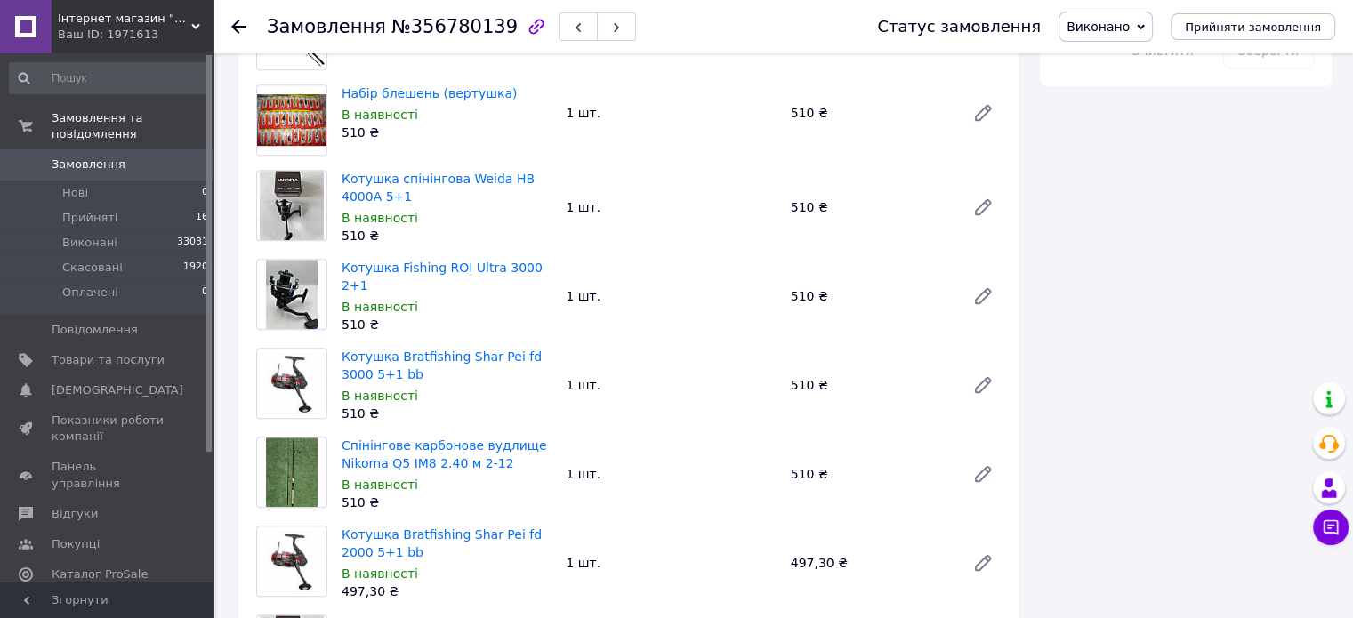
scroll to position [1156, 0]
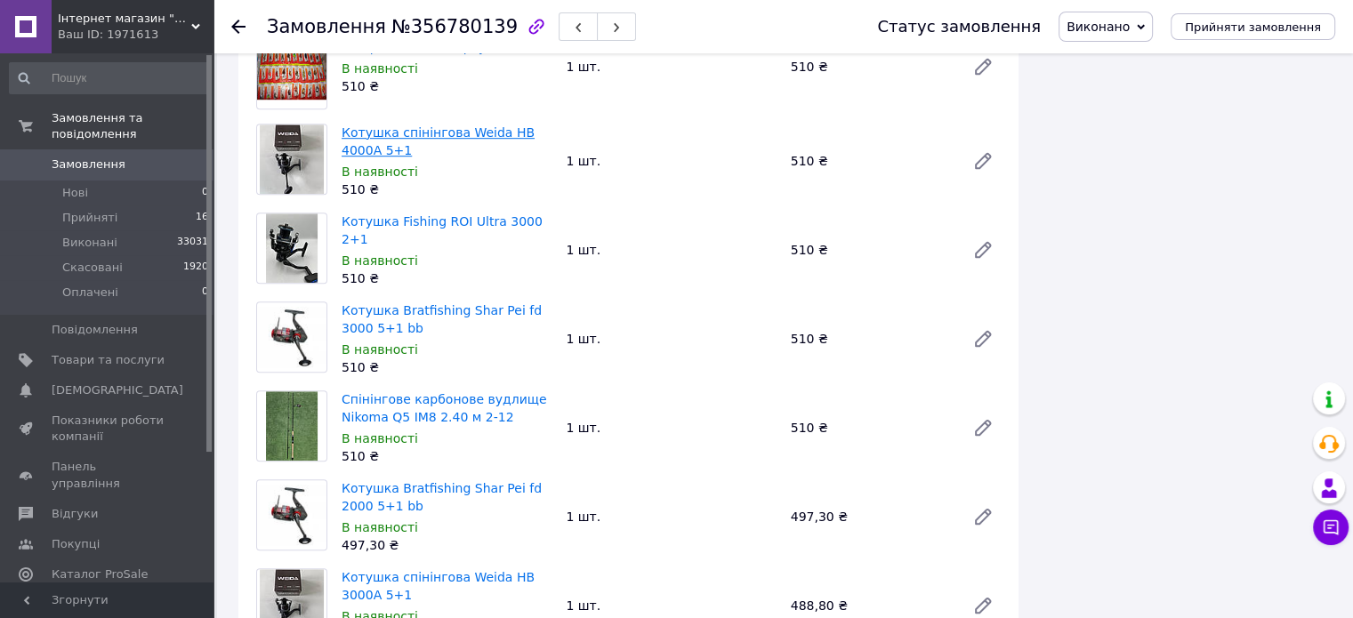
click at [480, 133] on link "Котушка спінінгова Weida HB 4000A 5+1" at bounding box center [438, 141] width 193 height 32
click at [455, 221] on link "Котушка Fishing ROI Ultra 3000 2+1" at bounding box center [442, 230] width 201 height 32
click at [490, 309] on link "Котушка Bratfishing Shar Pei fd 3000 5+1 bb" at bounding box center [442, 319] width 200 height 32
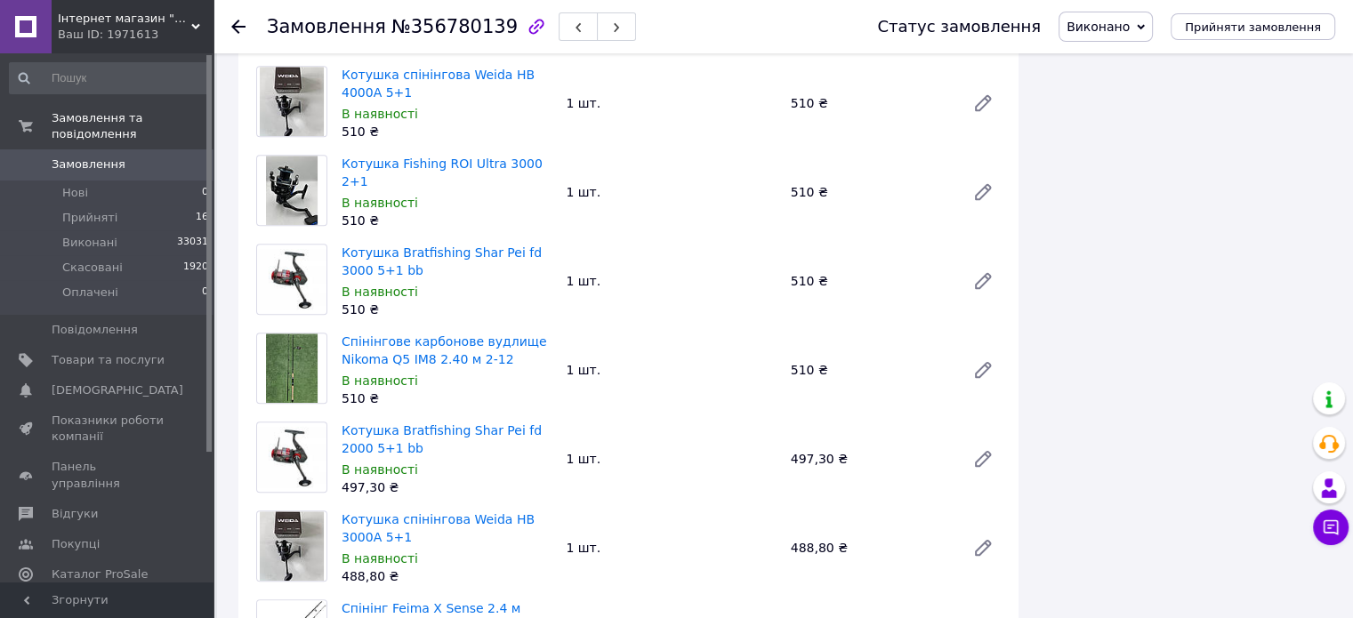
scroll to position [1334, 0]
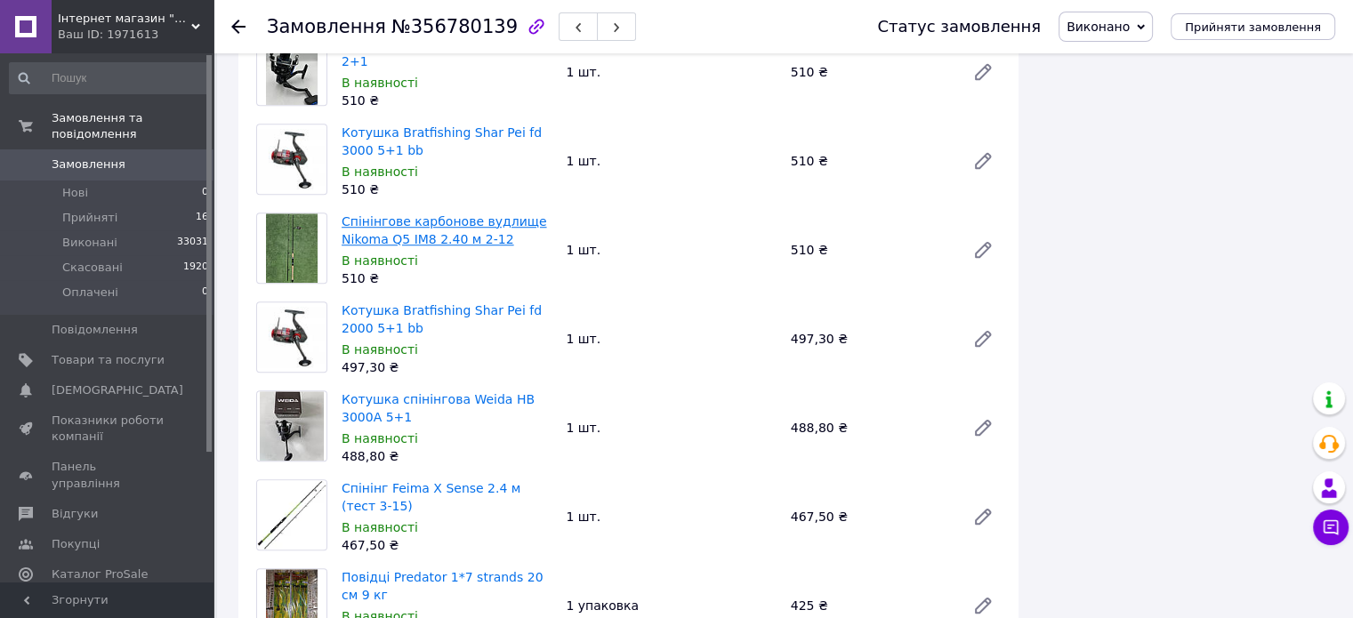
click at [430, 214] on link "Спінінгове карбонове вудлище Nikoma Q5 IM8 2.40 м 2-12" at bounding box center [444, 230] width 205 height 32
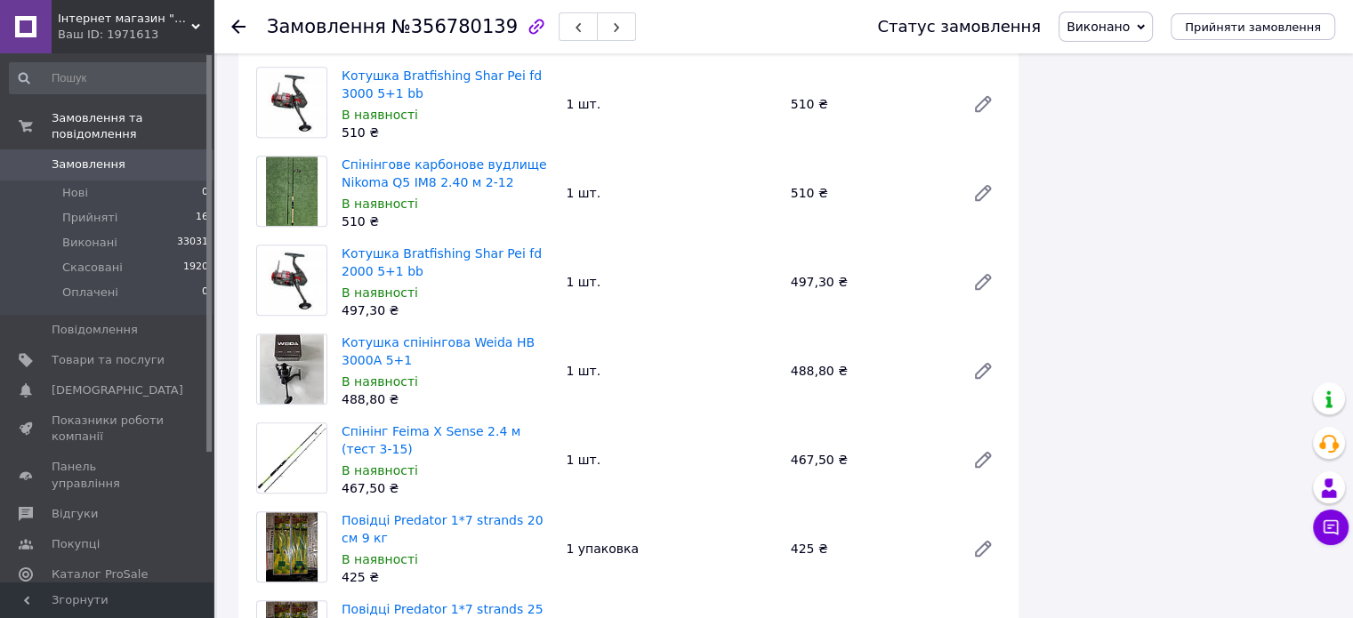
scroll to position [1423, 0]
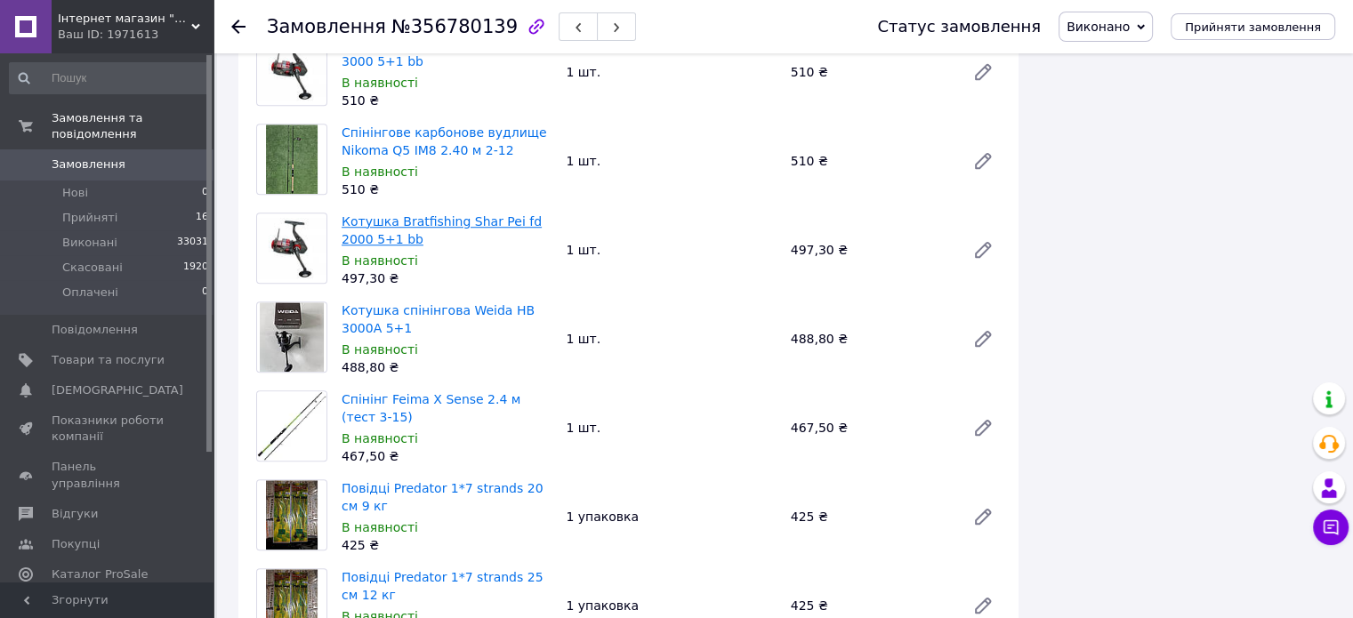
click at [423, 219] on link "Котушка Bratfishing Shar Pei fd 2000 5+1 bb" at bounding box center [442, 230] width 200 height 32
click at [440, 303] on link "Котушка спінінгова Weida HB 3000A 5+1" at bounding box center [438, 319] width 193 height 32
click at [476, 398] on link "Спінінг Feima X Sense 2.4 м (тест 3-15)" at bounding box center [431, 408] width 179 height 32
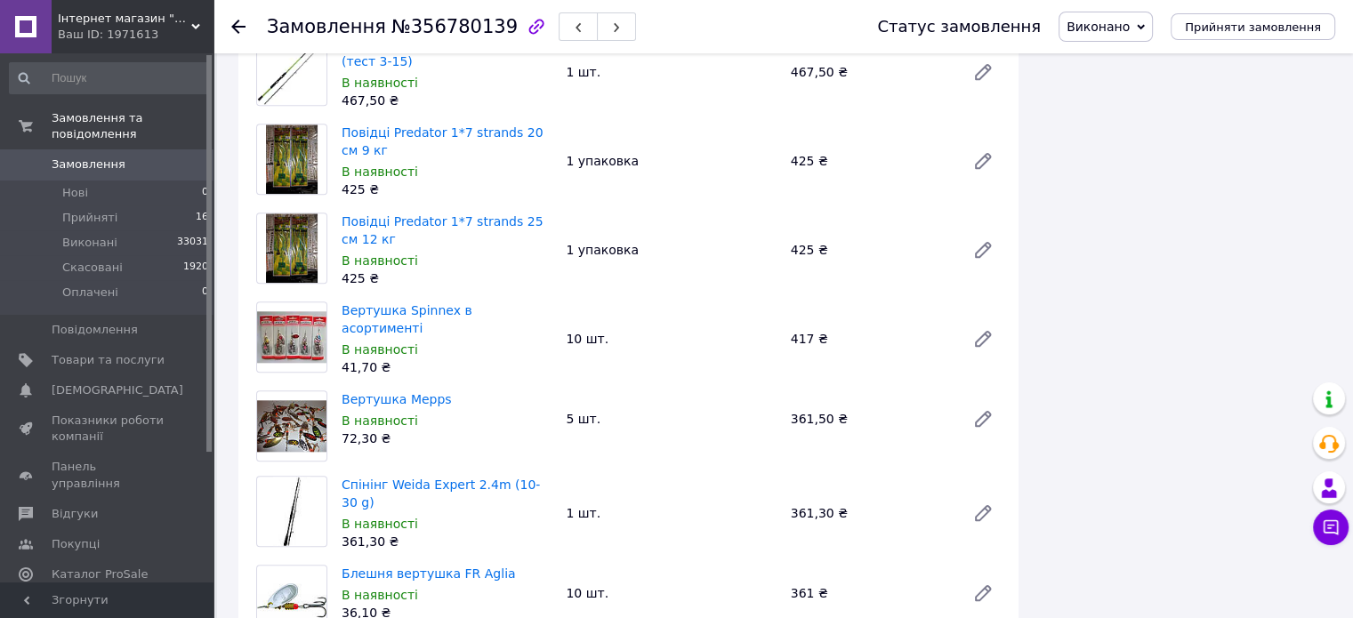
scroll to position [1957, 0]
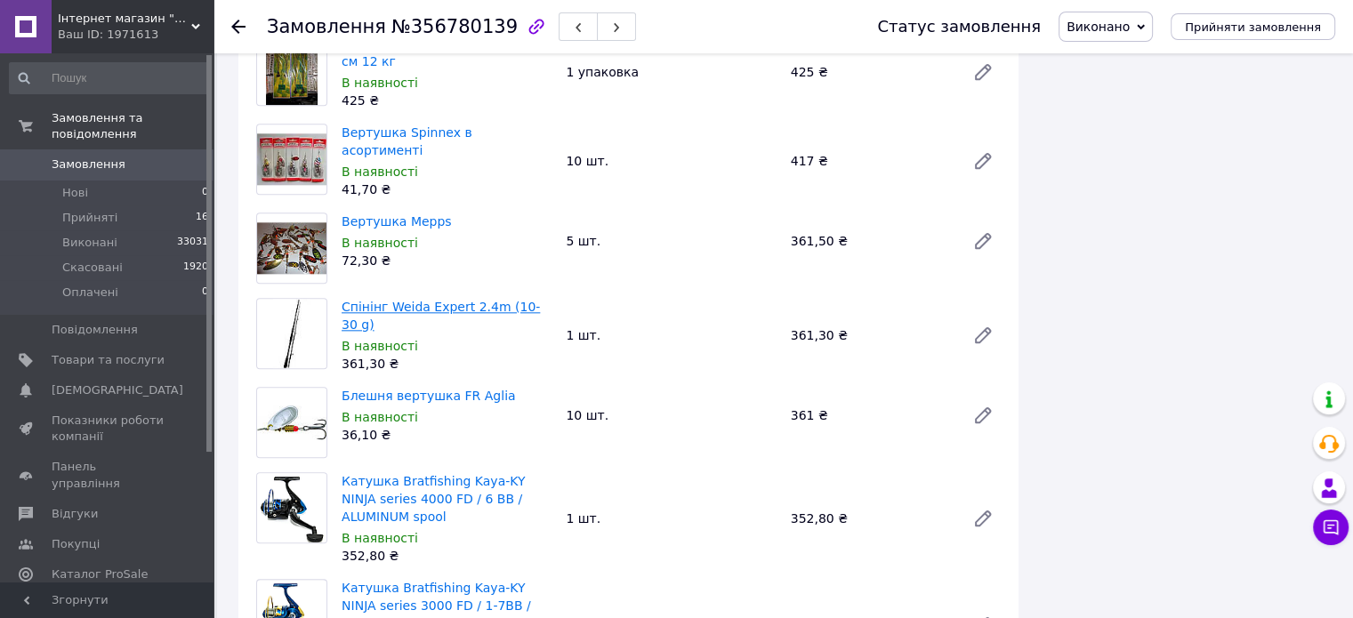
click at [483, 303] on link "Спінінг Weida Expert 2.4m (10-30 g)" at bounding box center [441, 316] width 198 height 32
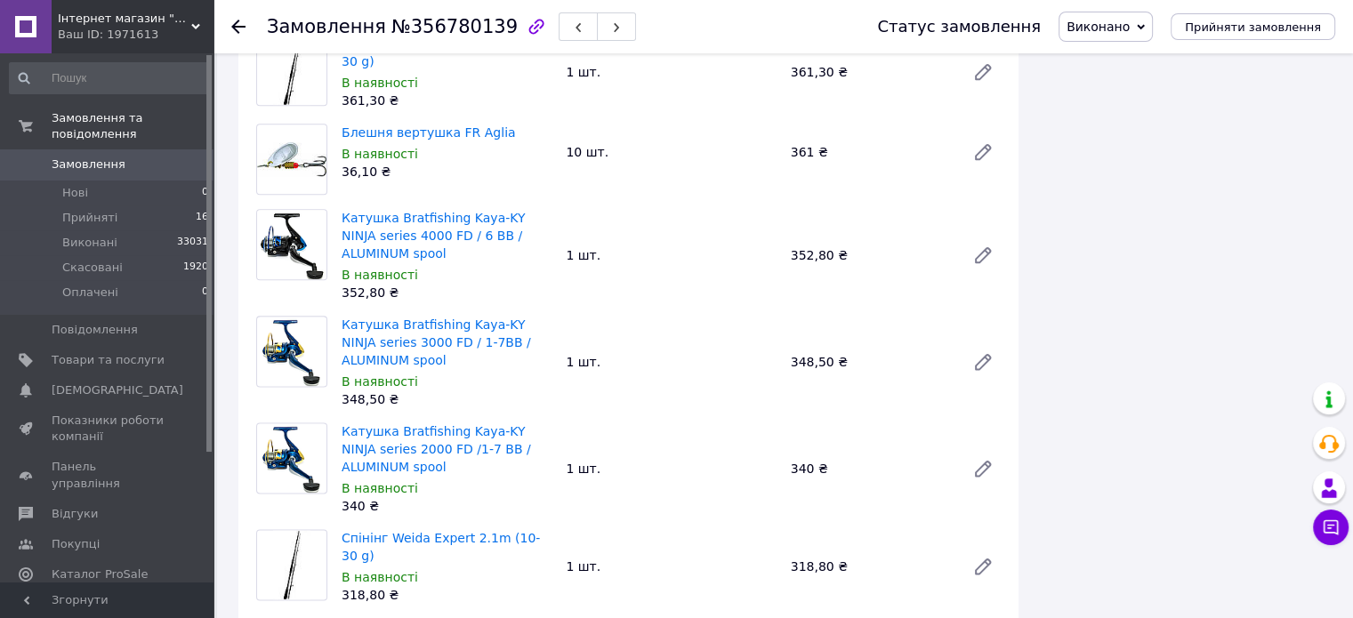
scroll to position [2312, 0]
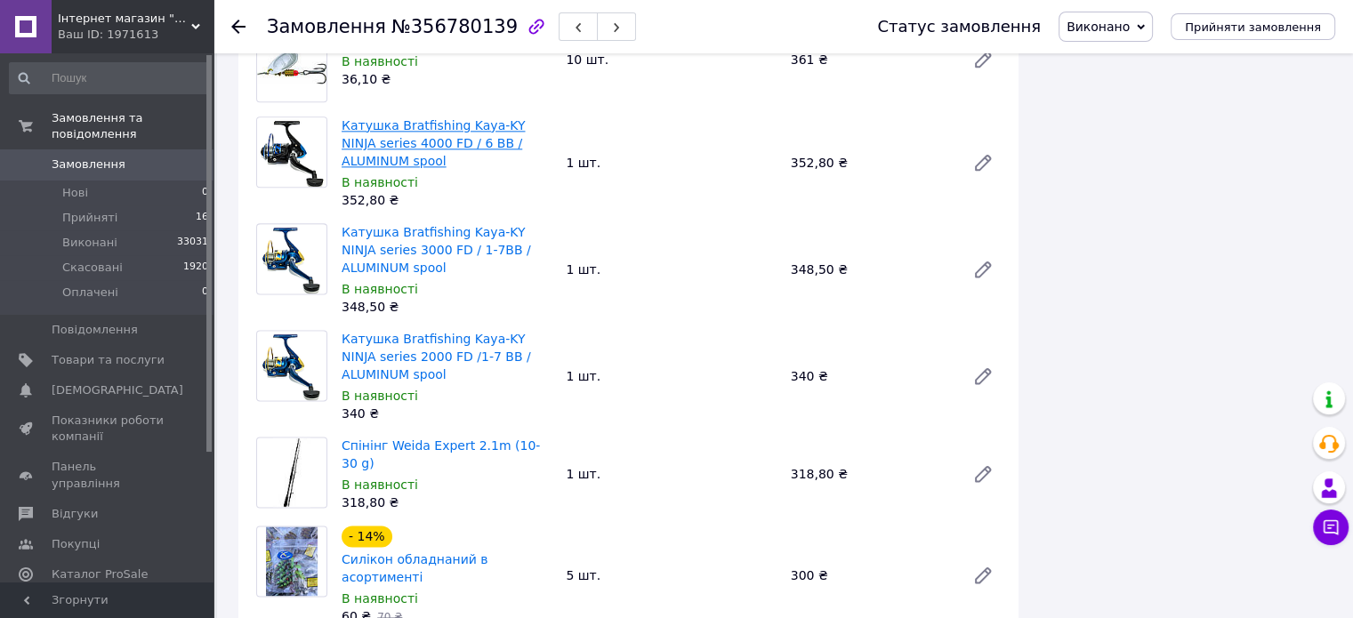
click at [406, 118] on link "Катушка Bratfishing Kaya-KY NINJA series 4000 FD / 6 BB / ALUMINUM spool" at bounding box center [433, 143] width 183 height 50
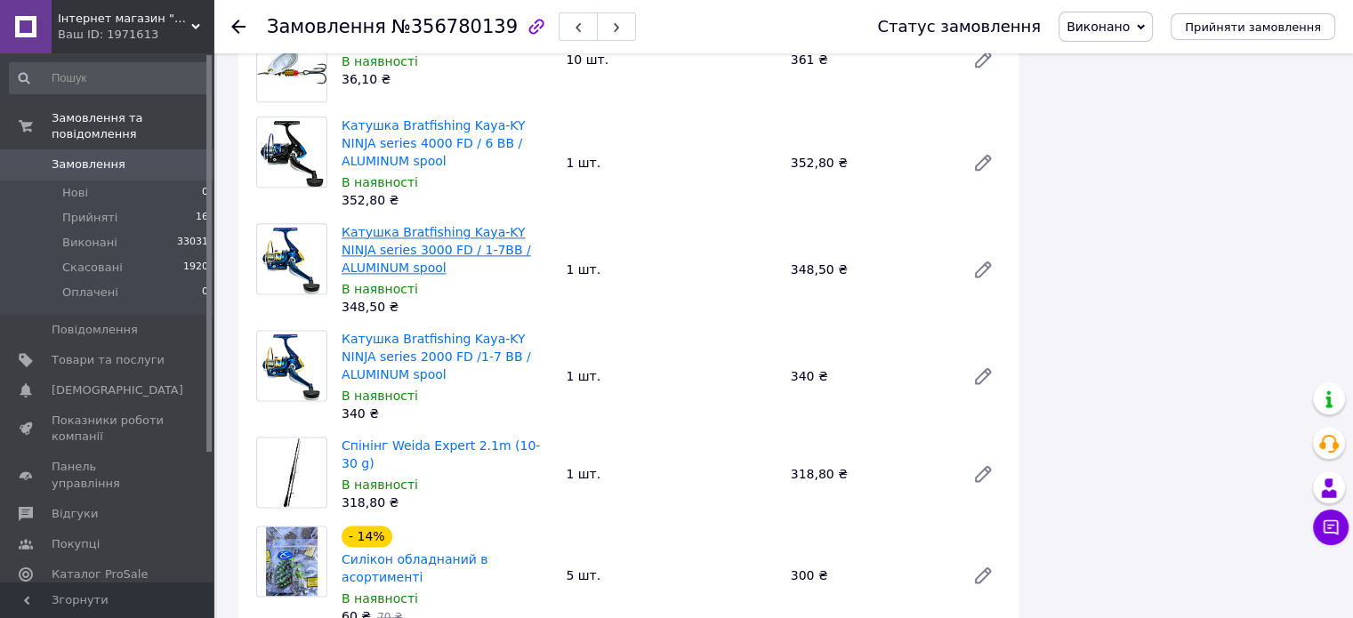
click at [402, 225] on link "Катушка Bratfishing Kaya-KY NINJA series 3000 FD / 1-7BB / ALUMINUM spool" at bounding box center [436, 250] width 189 height 50
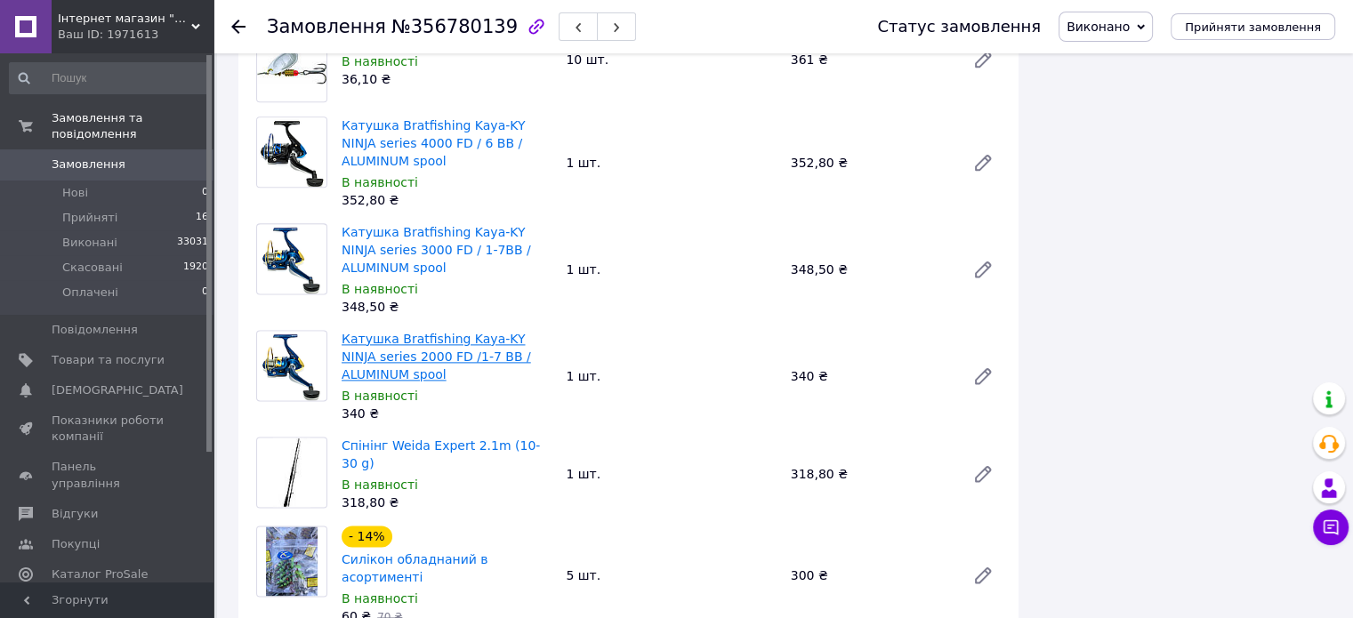
click at [450, 332] on link "Катушка Bratfishing Kaya-KY NINJA series 2000 FD /1-7 BB / ALUMINUM spool" at bounding box center [436, 357] width 189 height 50
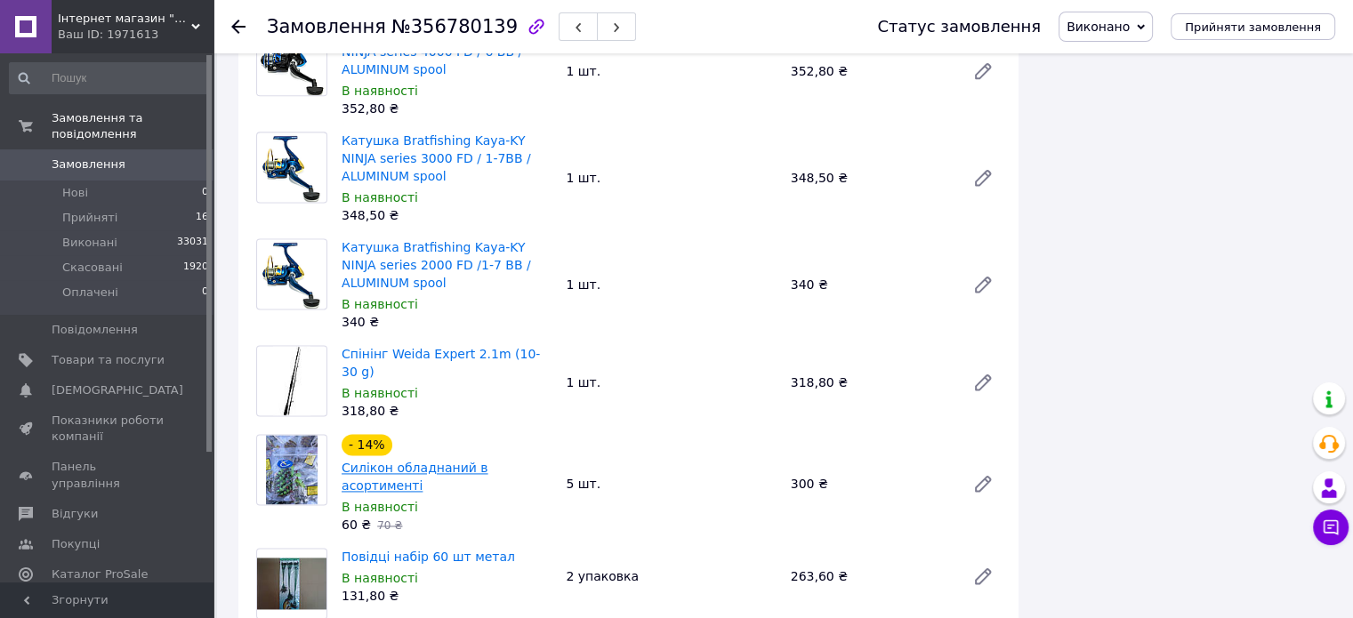
scroll to position [2490, 0]
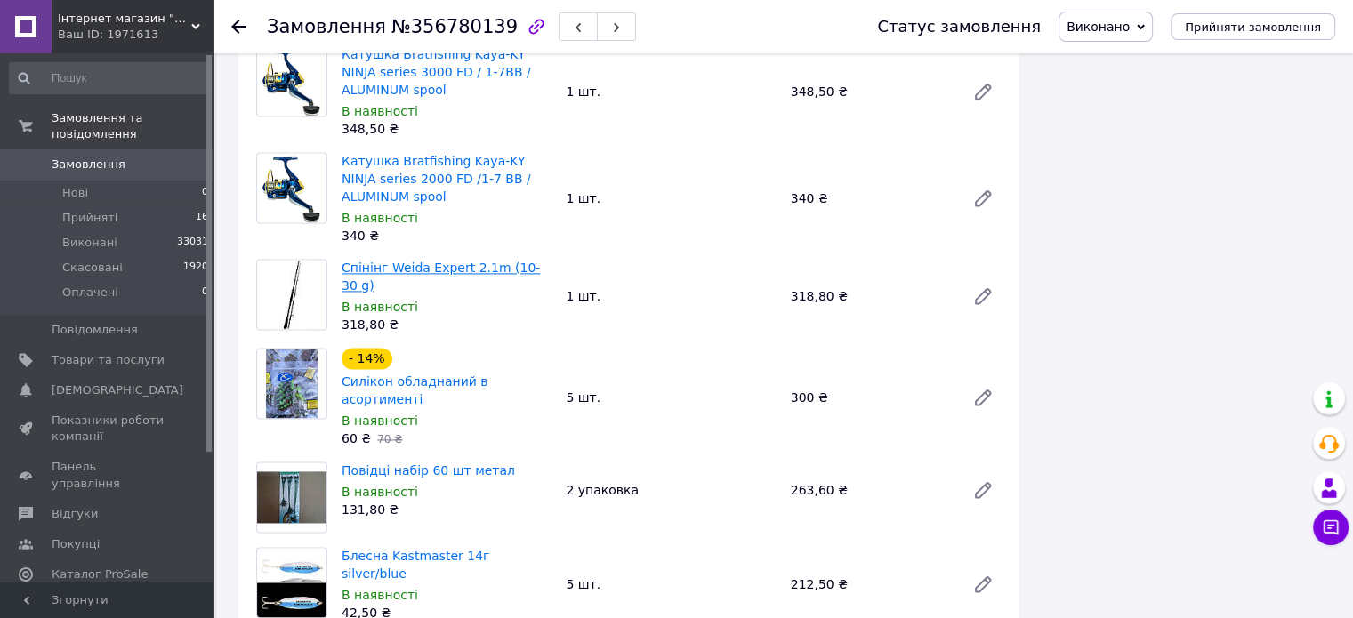
click at [423, 261] on link "Спінінг Weida Expert 2.1m (10-30 g)" at bounding box center [441, 277] width 198 height 32
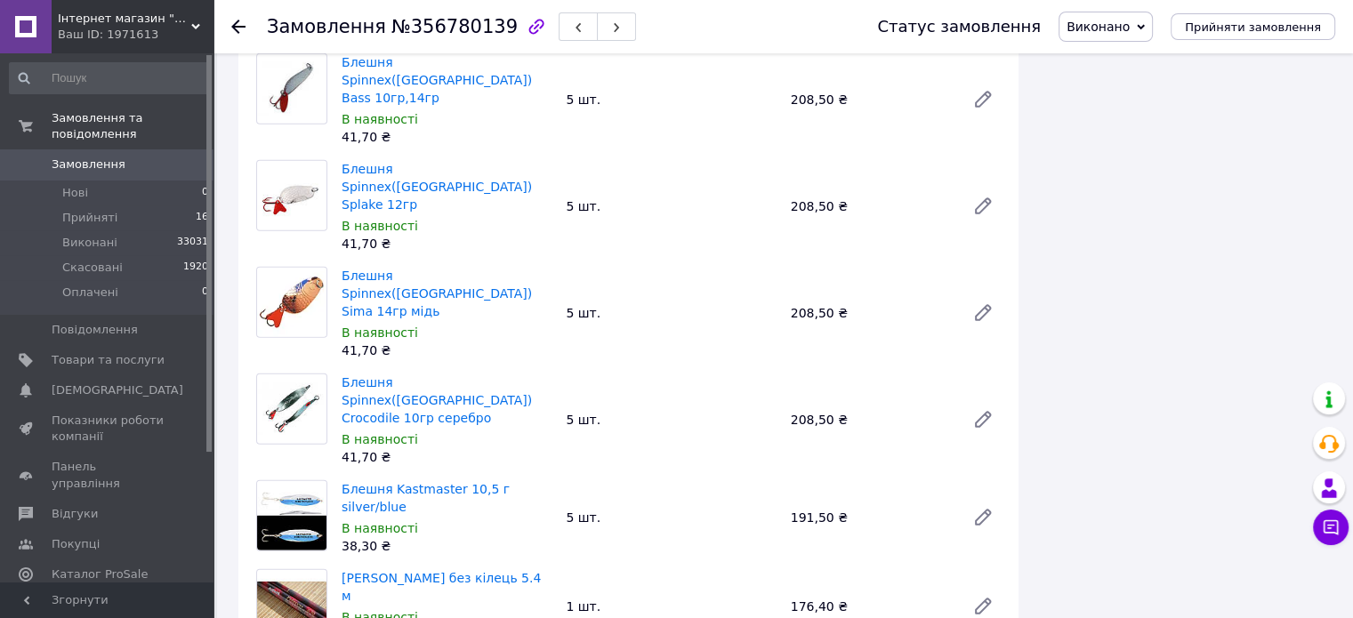
scroll to position [4625, 0]
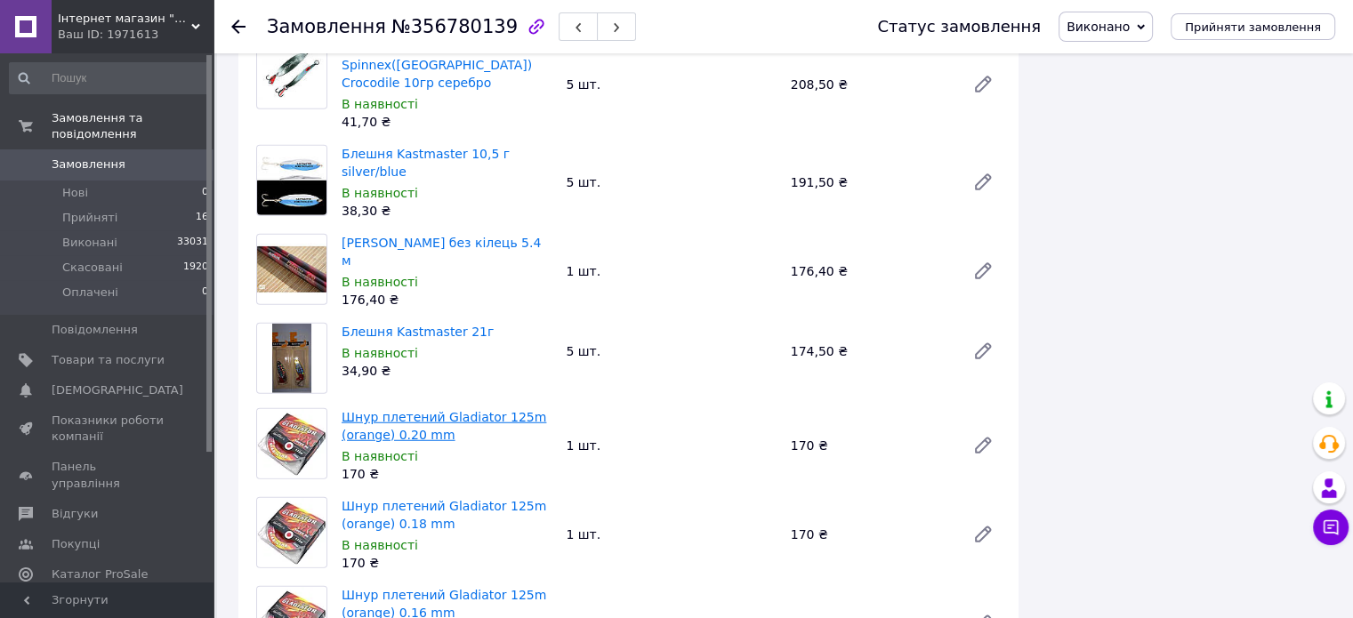
click at [461, 410] on link "Шнур плетений Gladiator 125m (orange) 0.20 mm" at bounding box center [444, 426] width 205 height 32
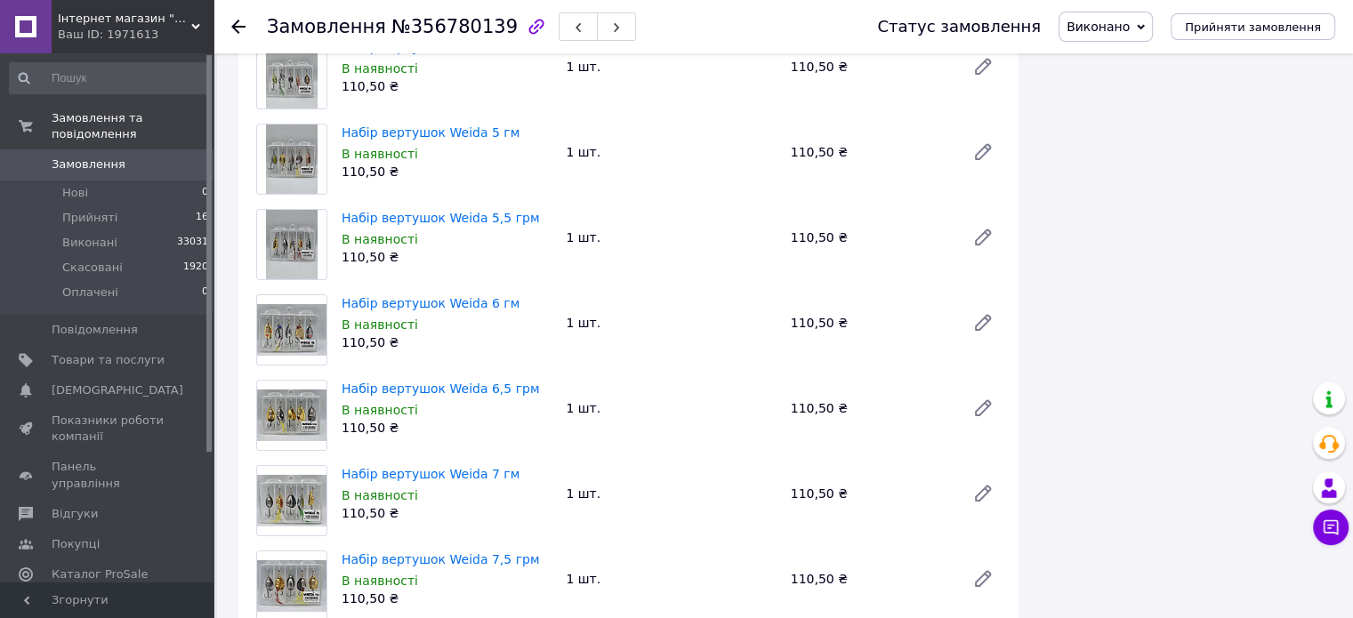
scroll to position [6581, 0]
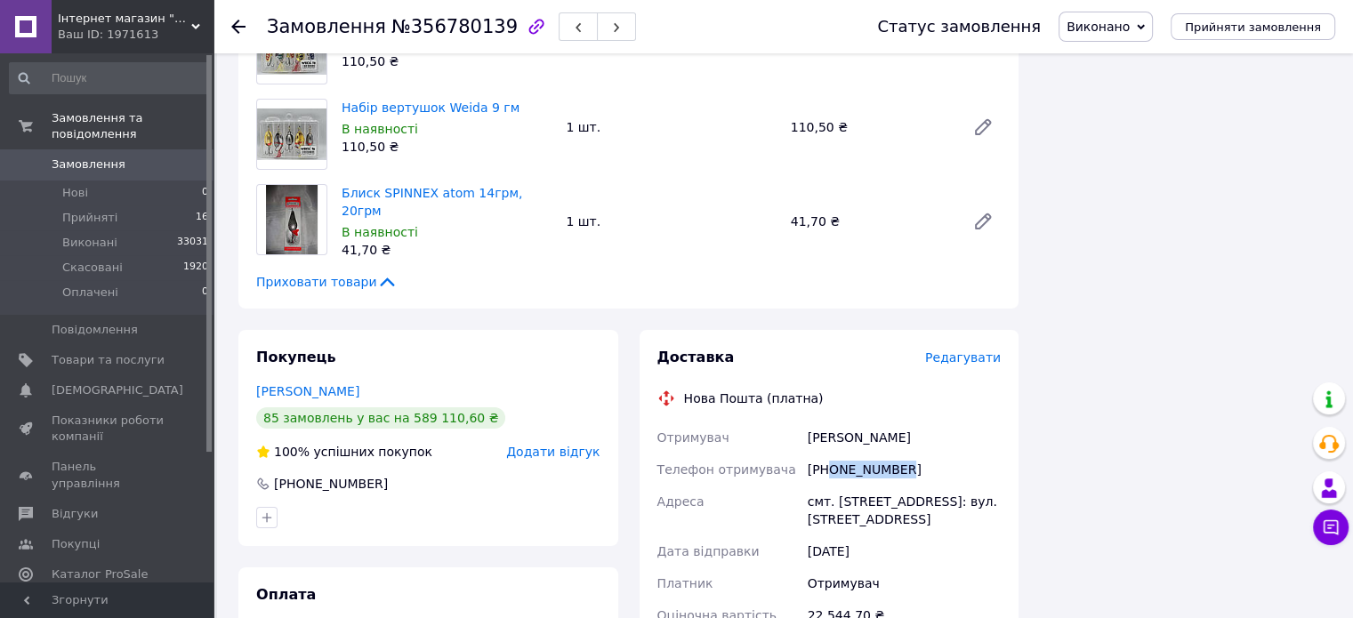
drag, startPoint x: 914, startPoint y: 185, endPoint x: 830, endPoint y: 193, distance: 84.9
click at [830, 454] on div "+380673685755" at bounding box center [904, 470] width 200 height 32
copy div "0673685755"
